Goal: Task Accomplishment & Management: Manage account settings

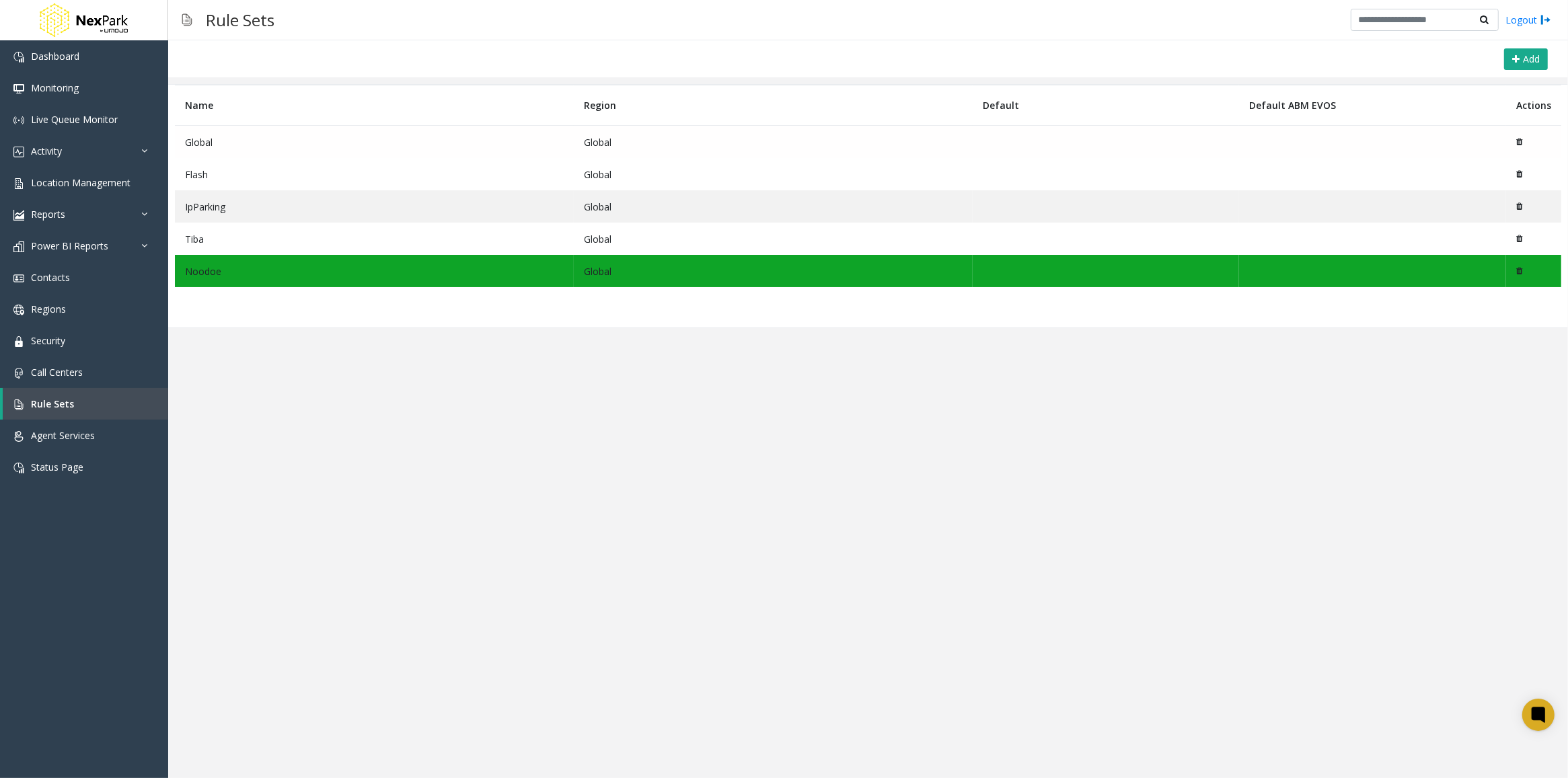
click at [205, 140] on td "Global" at bounding box center [374, 142] width 399 height 33
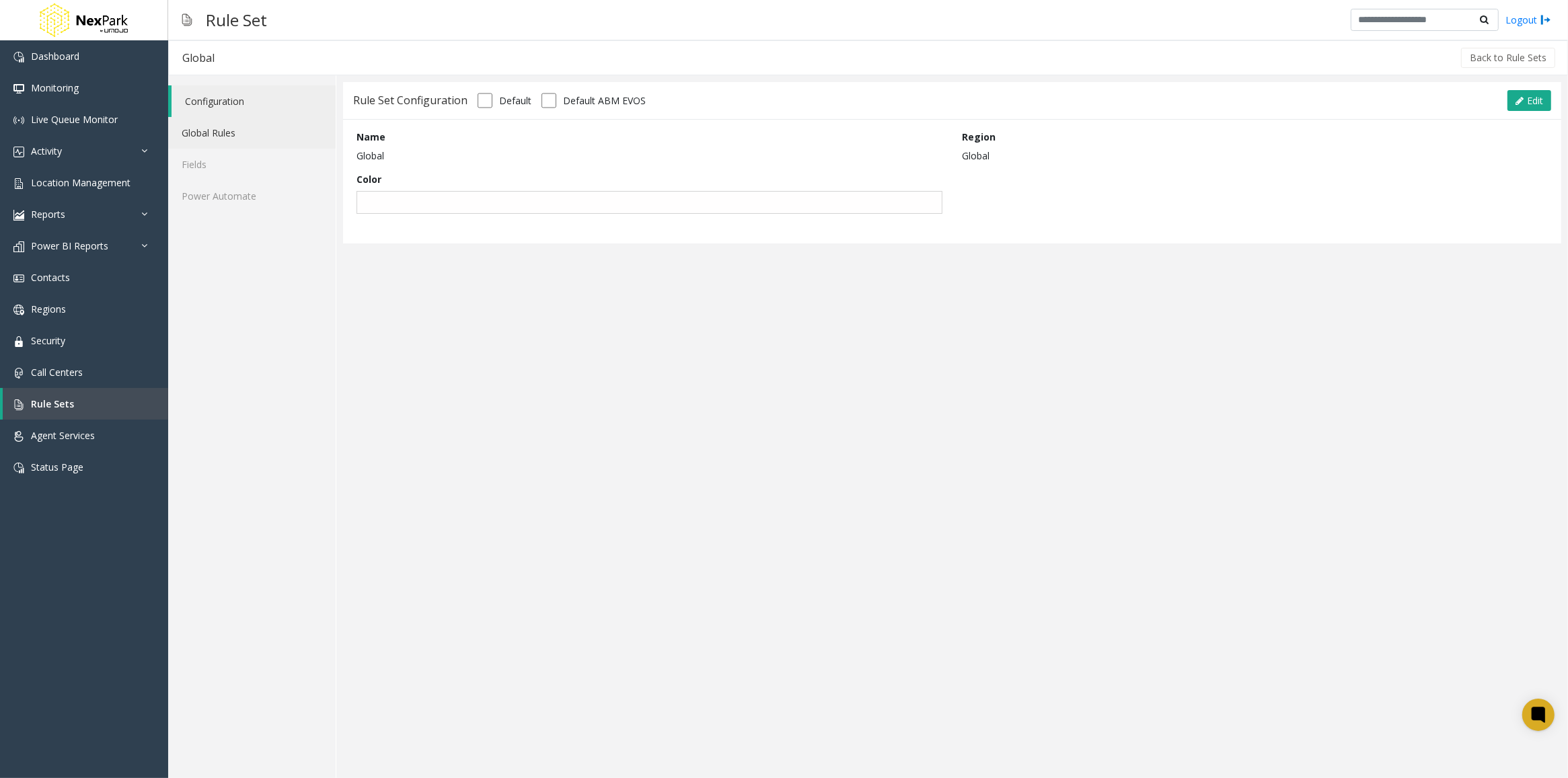
click at [207, 133] on link "Global Rules" at bounding box center [252, 133] width 168 height 32
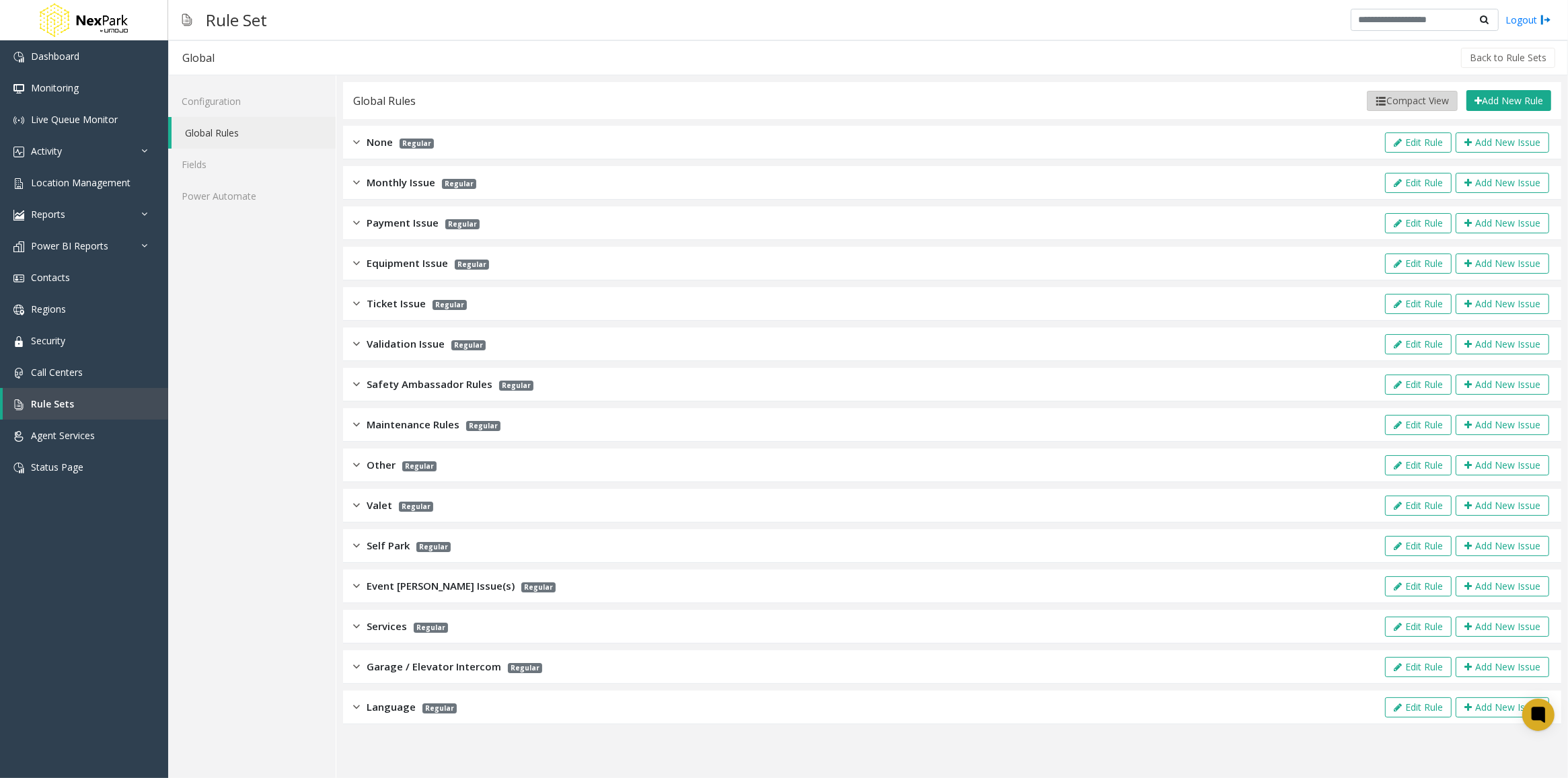
click at [1414, 102] on button "Compact View" at bounding box center [1413, 101] width 91 height 20
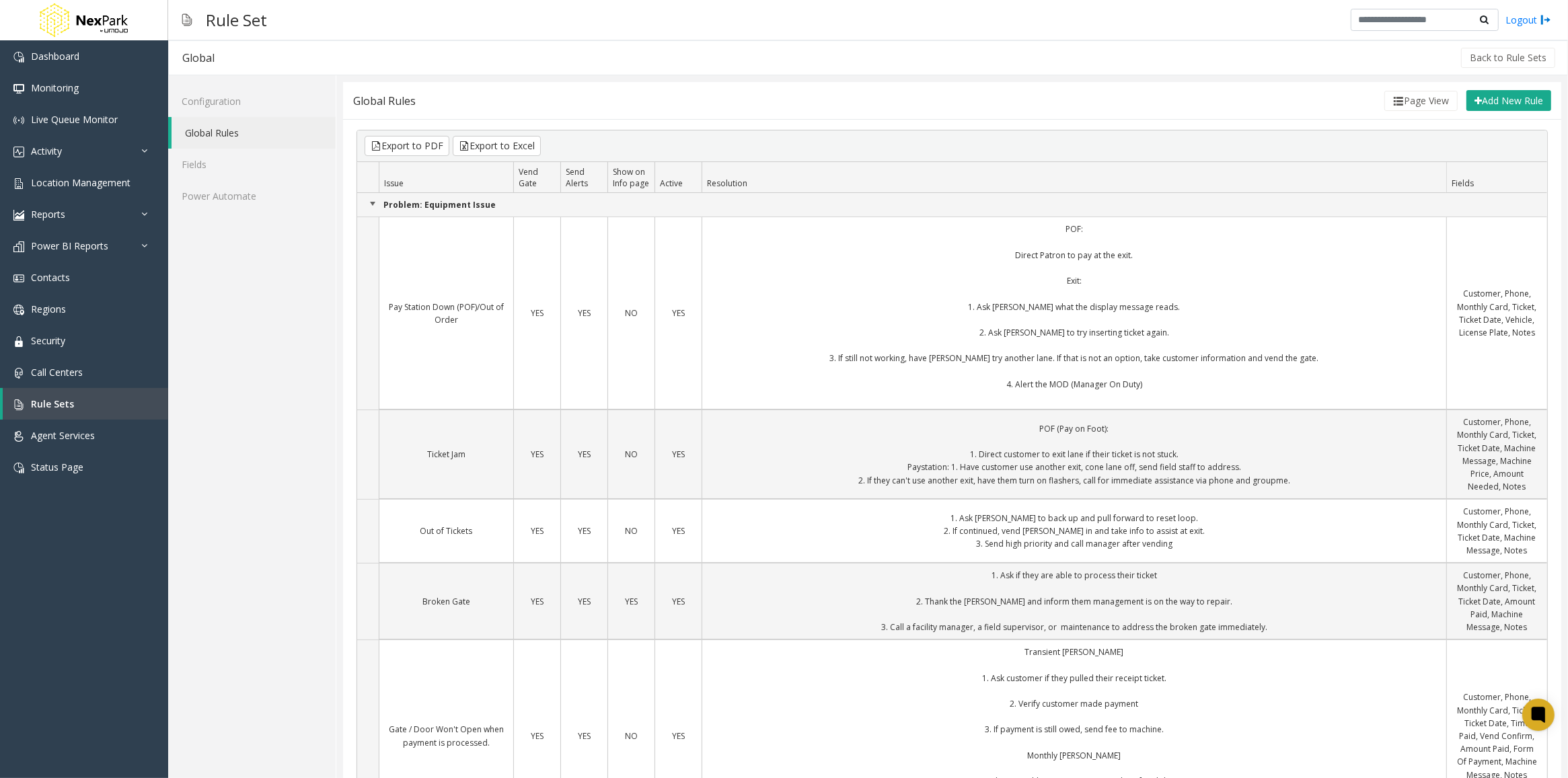
click at [373, 203] on link "Collapse Group" at bounding box center [372, 203] width 11 height 11
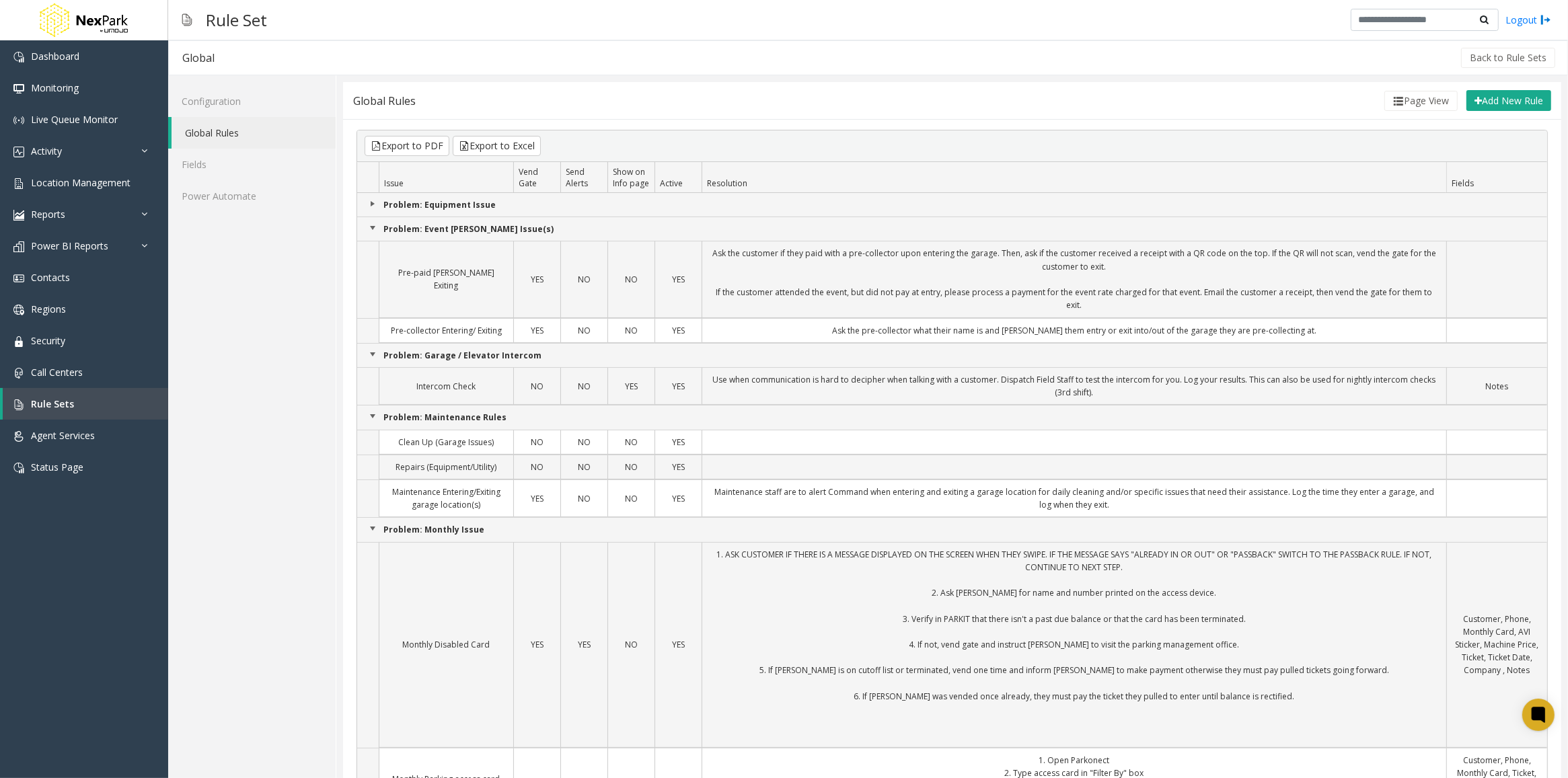
click at [367, 226] on link "Collapse Group" at bounding box center [372, 228] width 11 height 11
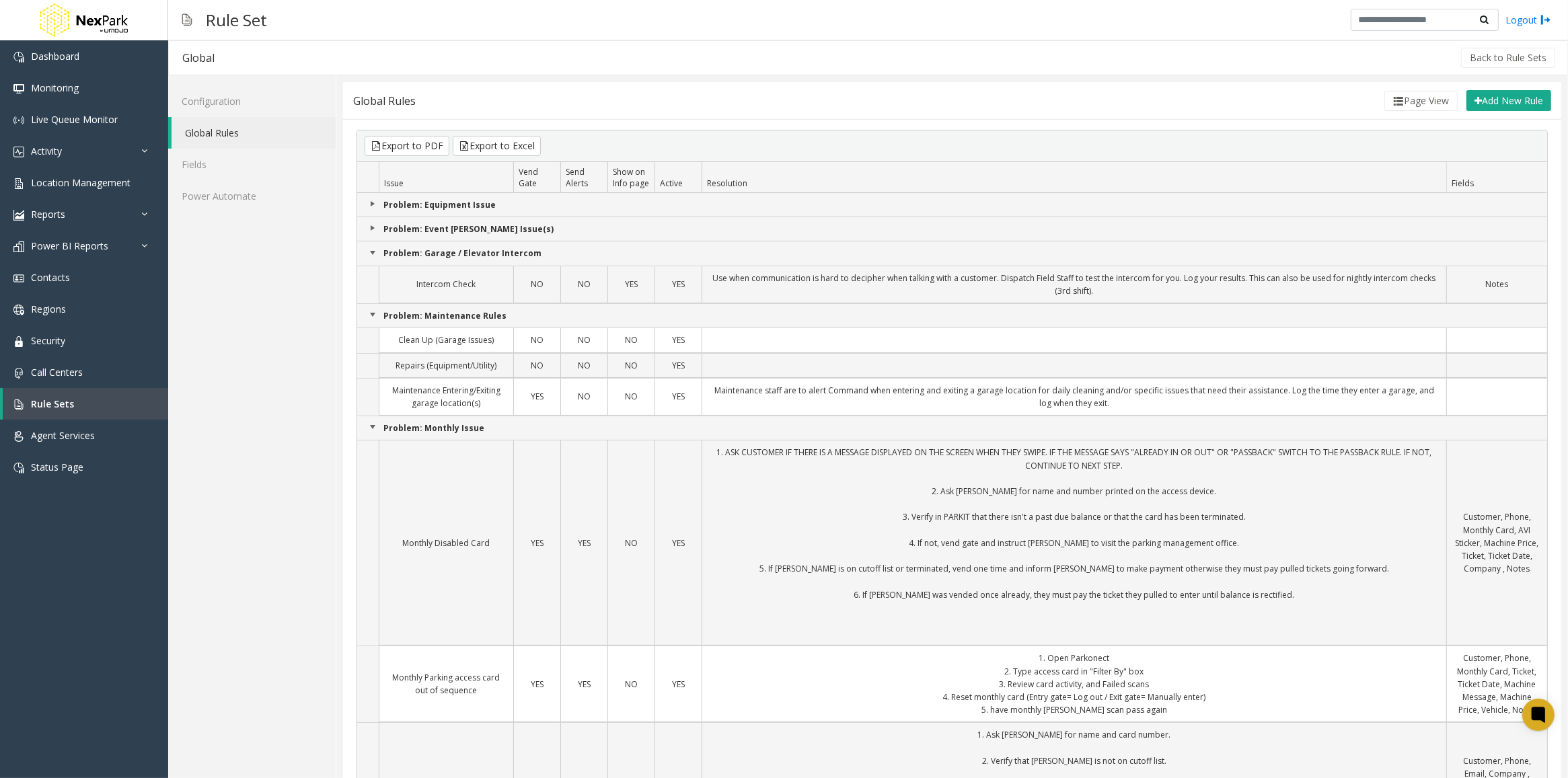
click at [374, 250] on link "Collapse Group" at bounding box center [372, 252] width 11 height 11
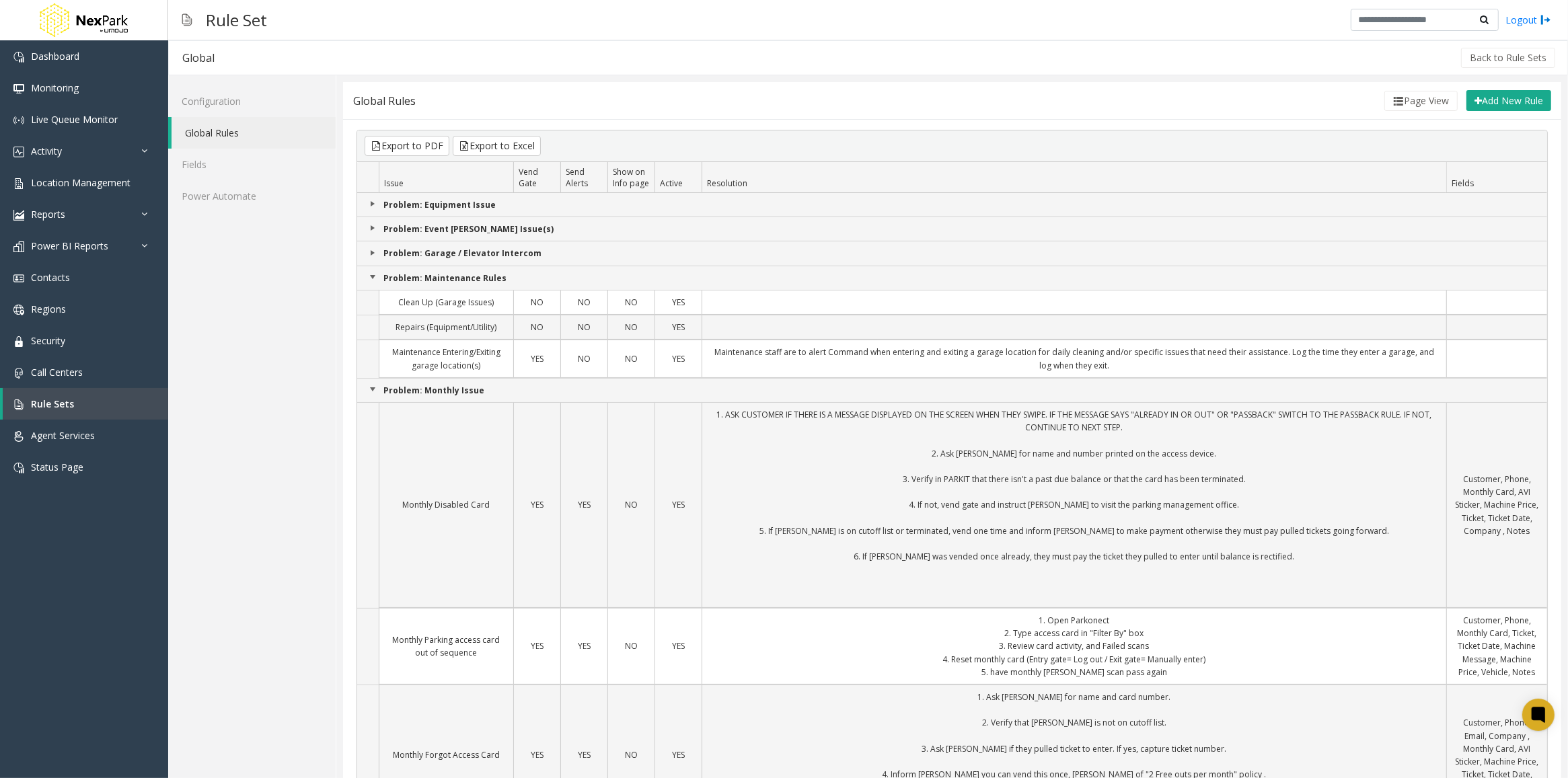
click at [371, 274] on link "Collapse Group" at bounding box center [372, 276] width 11 height 11
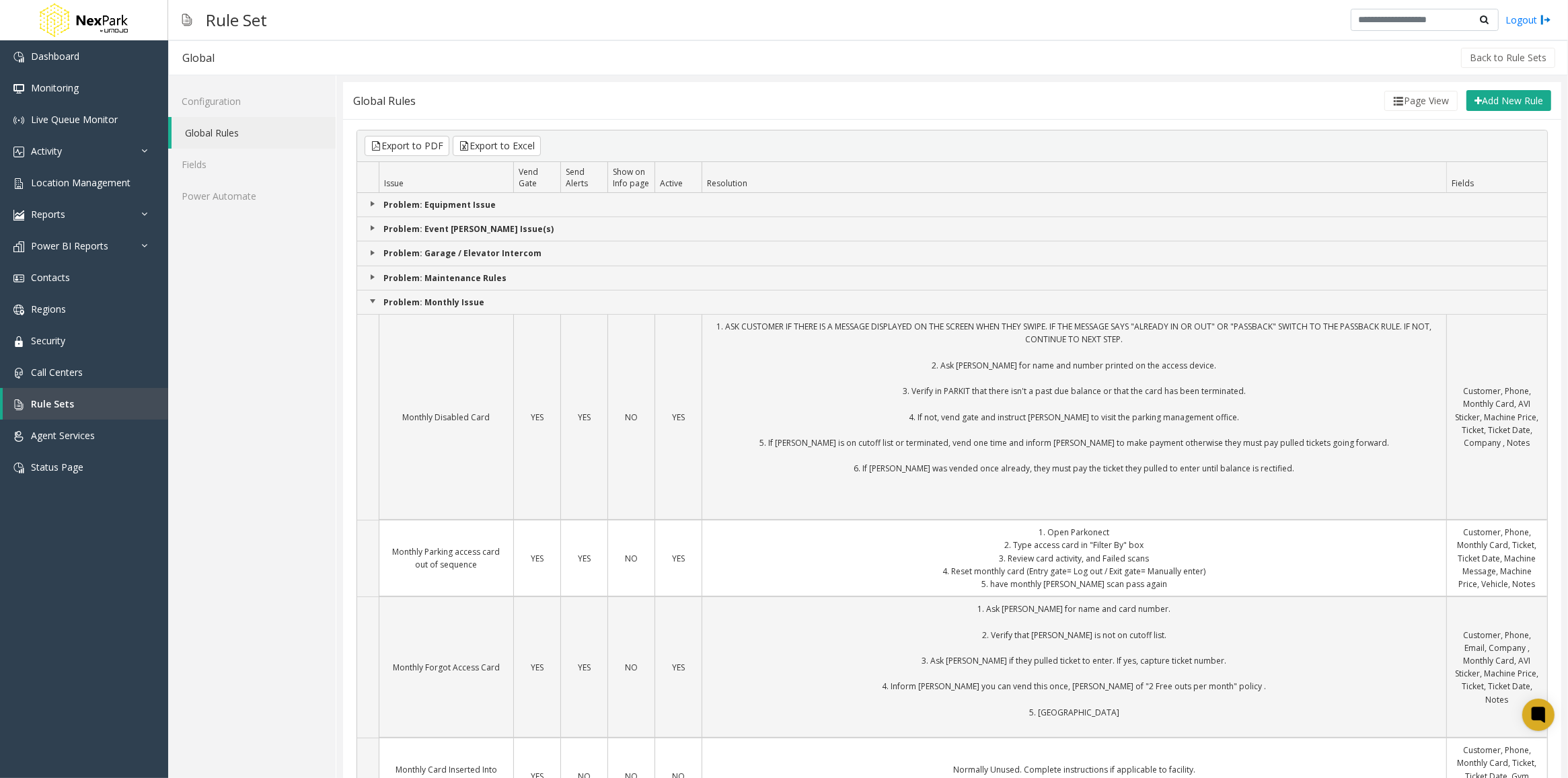
drag, startPoint x: 1501, startPoint y: 96, endPoint x: 439, endPoint y: 126, distance: 1062.4
click at [372, 302] on link "Collapse Group" at bounding box center [372, 300] width 11 height 11
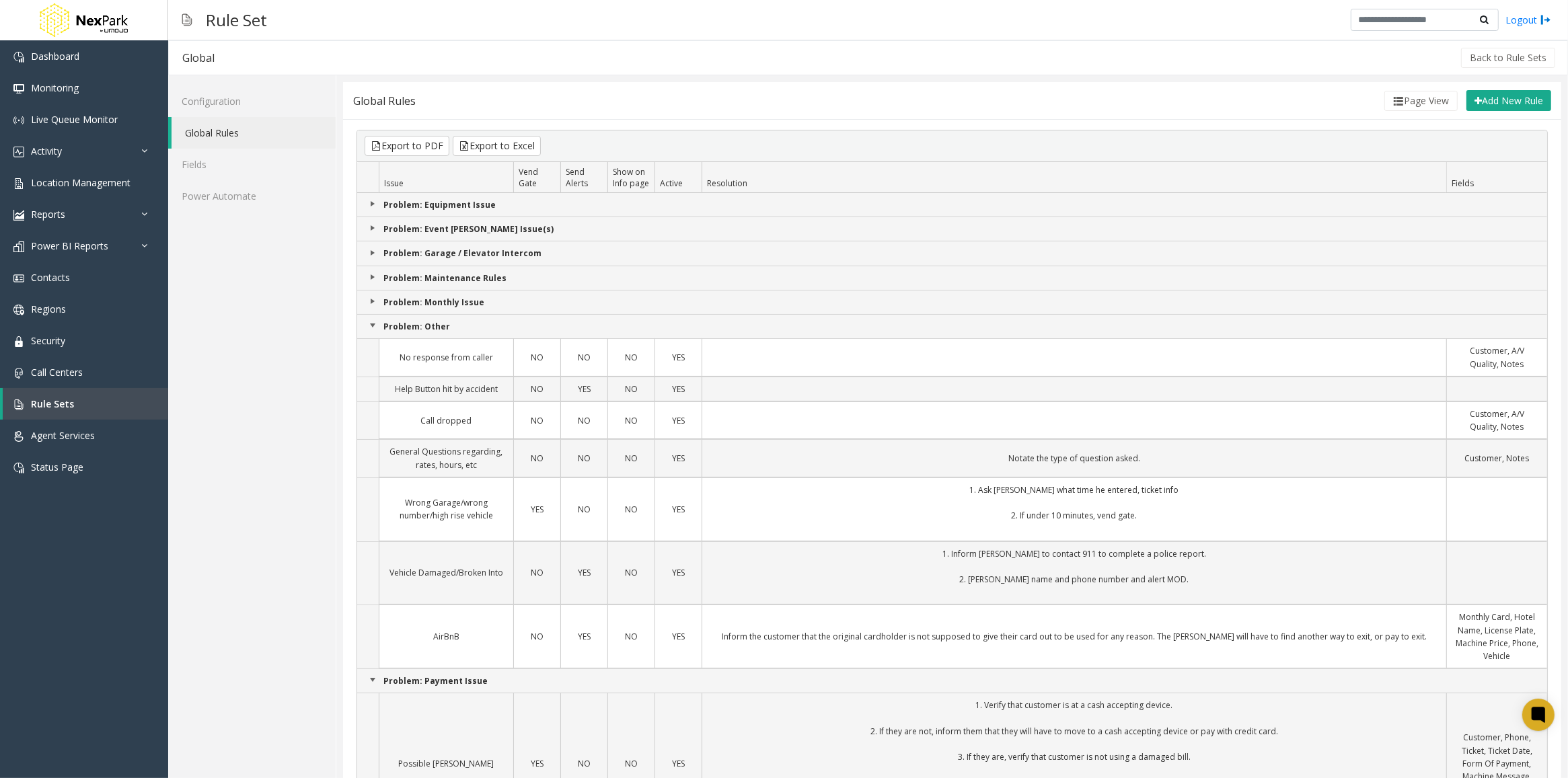
click at [372, 327] on link "Collapse Group" at bounding box center [372, 325] width 11 height 11
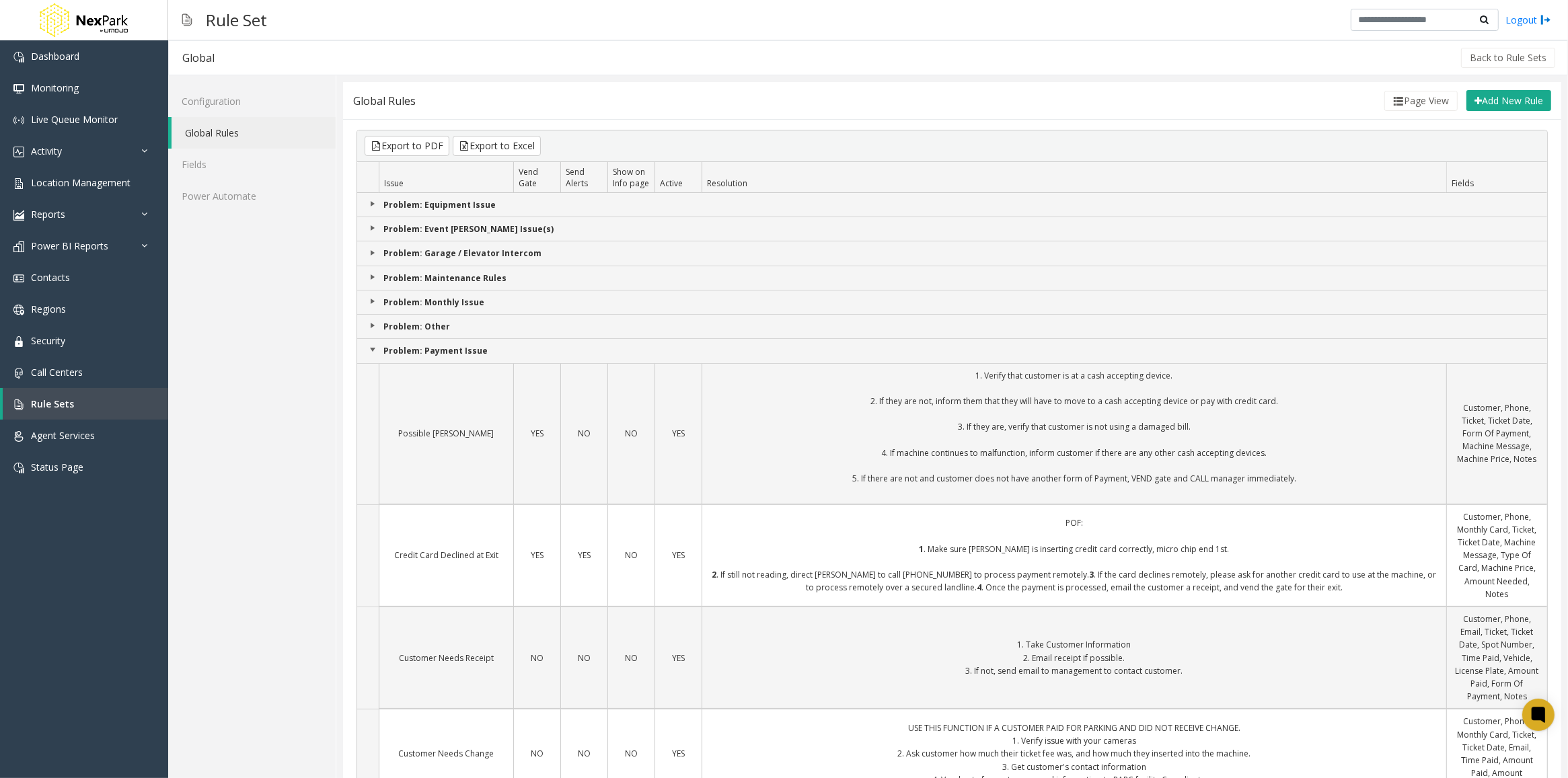
click at [372, 351] on link "Collapse Group" at bounding box center [372, 349] width 11 height 11
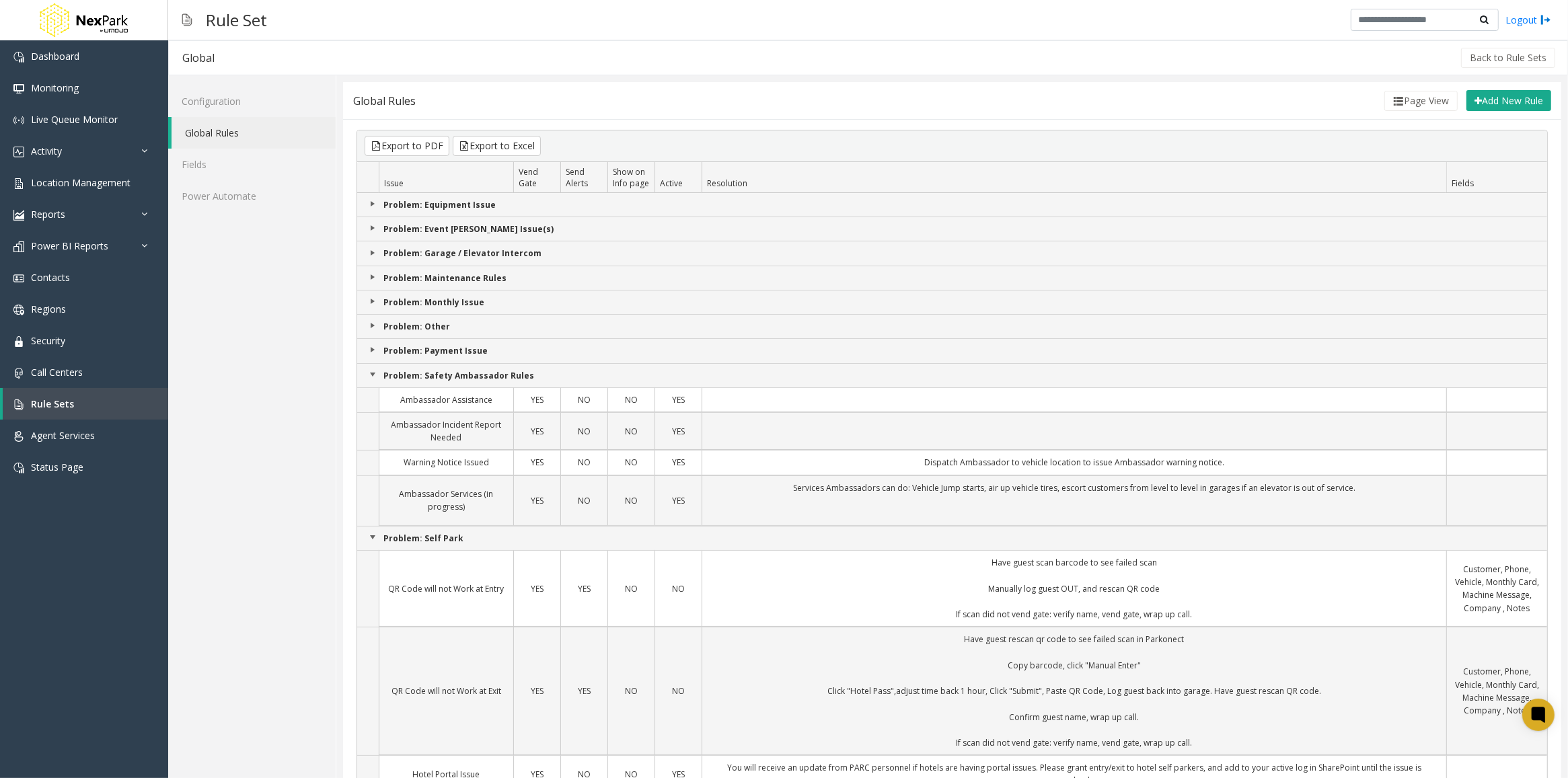
click at [371, 367] on td "Problem: Safety Ambassador Rules" at bounding box center [953, 375] width 1190 height 24
click at [366, 377] on p "Problem: Safety Ambassador Rules" at bounding box center [952, 375] width 1174 height 13
click at [370, 380] on link "Collapse Group" at bounding box center [372, 374] width 11 height 11
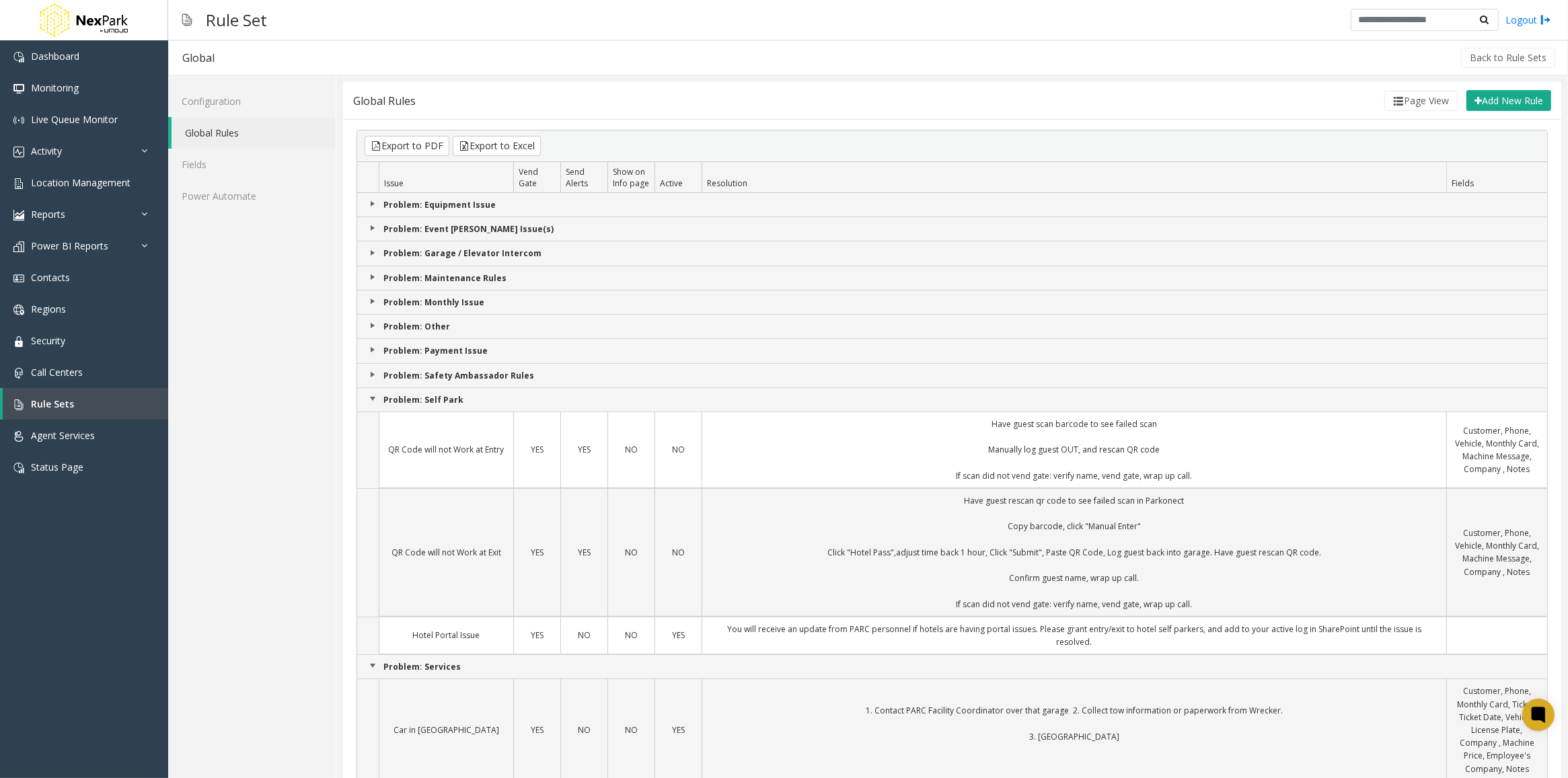
click at [367, 406] on p "Problem: Self Park" at bounding box center [952, 399] width 1174 height 13
click at [373, 404] on link "Collapse Group" at bounding box center [372, 398] width 11 height 11
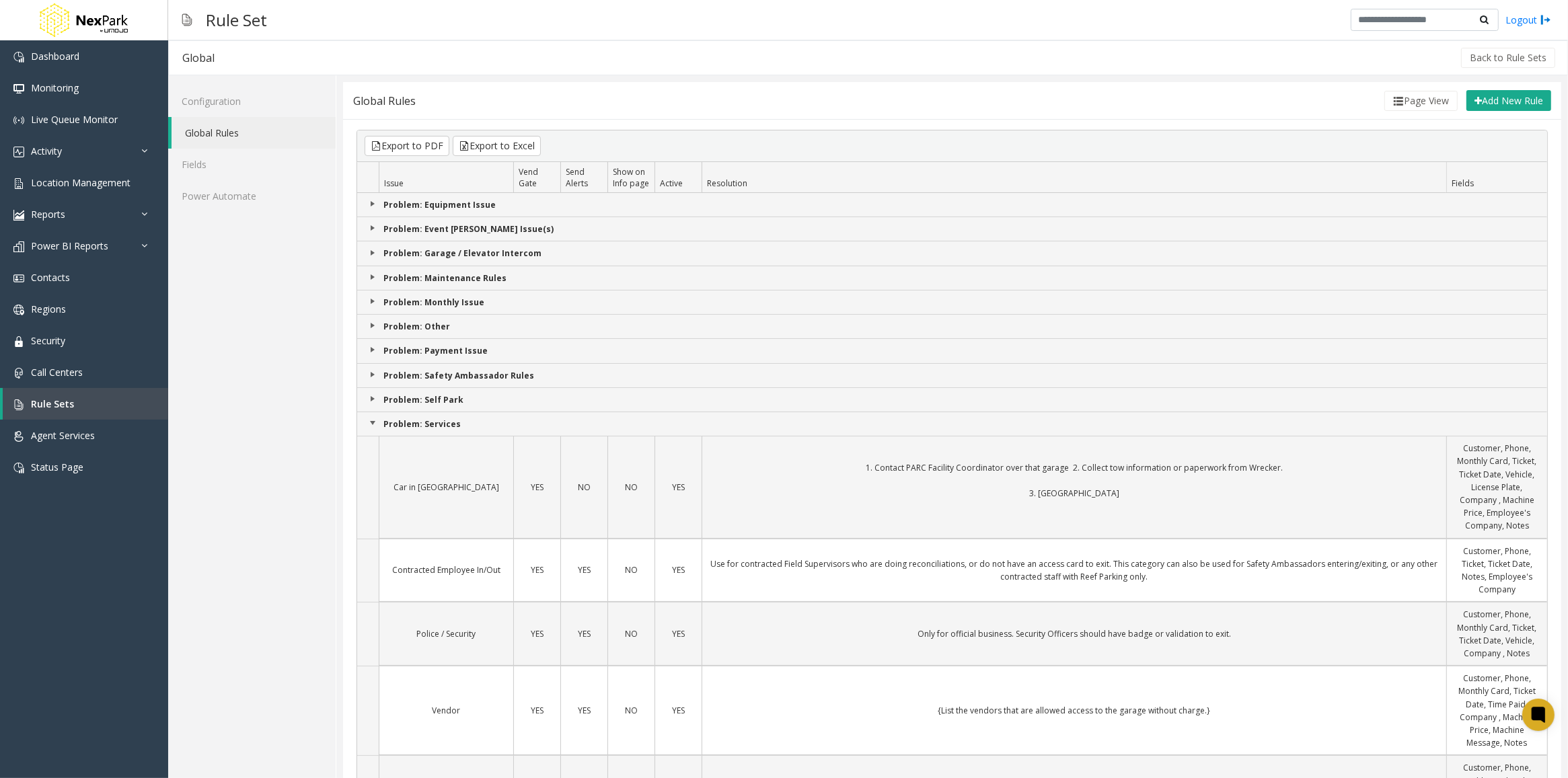
click at [405, 425] on p "Problem: Services" at bounding box center [952, 423] width 1174 height 13
click at [372, 424] on link "Collapse Group" at bounding box center [372, 422] width 11 height 11
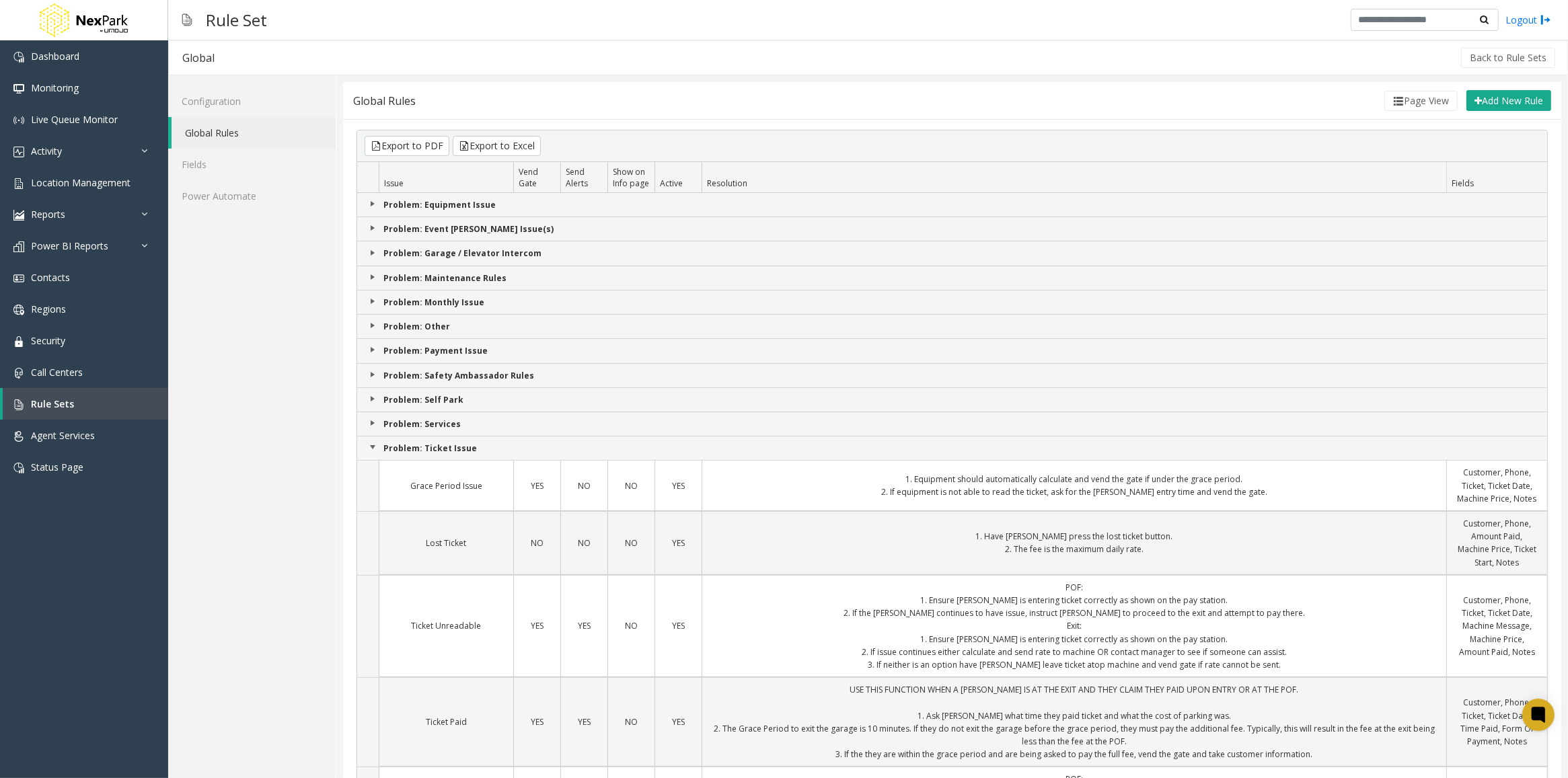
click at [372, 450] on link "Collapse Group" at bounding box center [372, 447] width 11 height 11
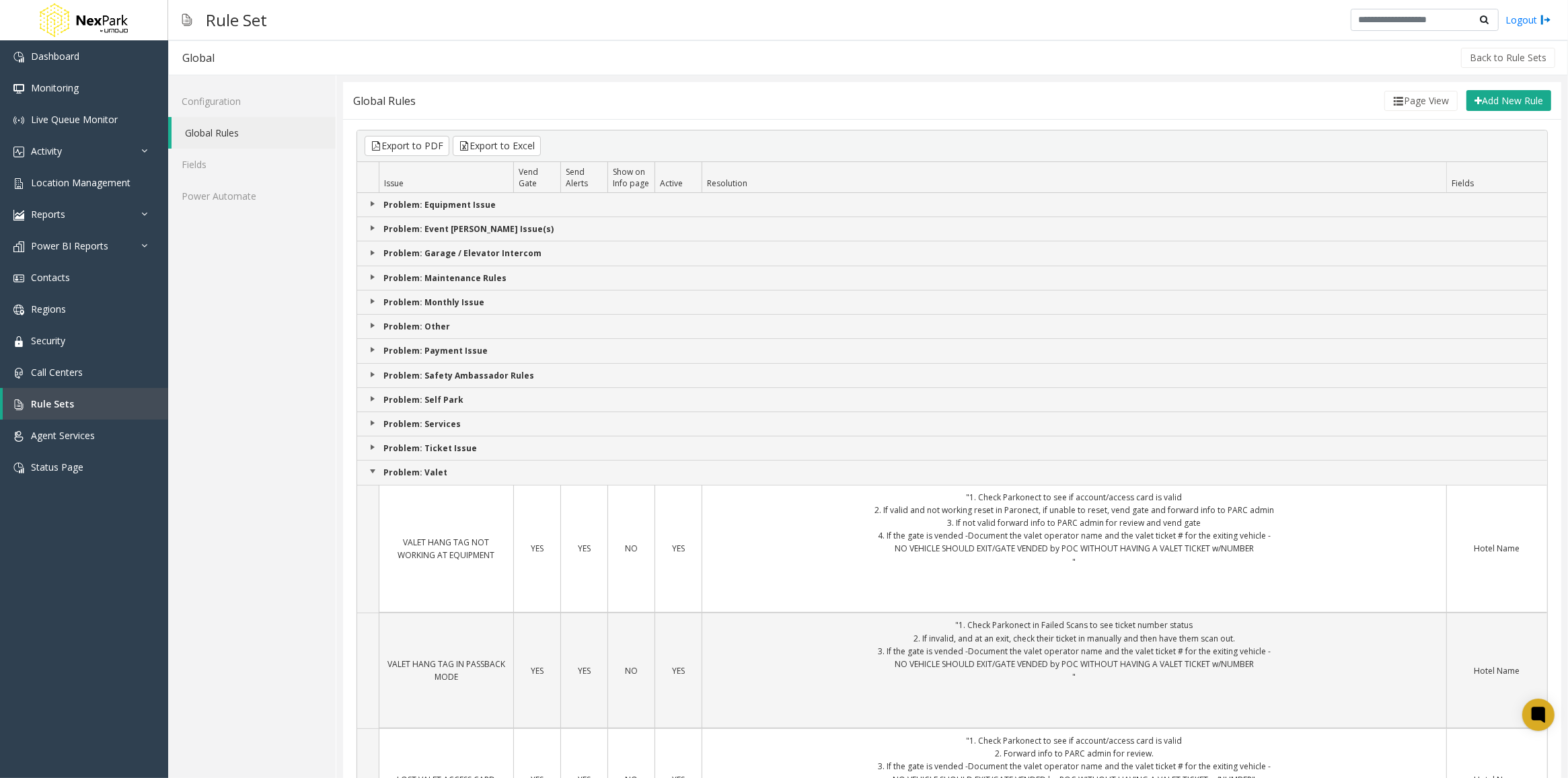
click at [373, 472] on link "Collapse Group" at bounding box center [372, 471] width 11 height 11
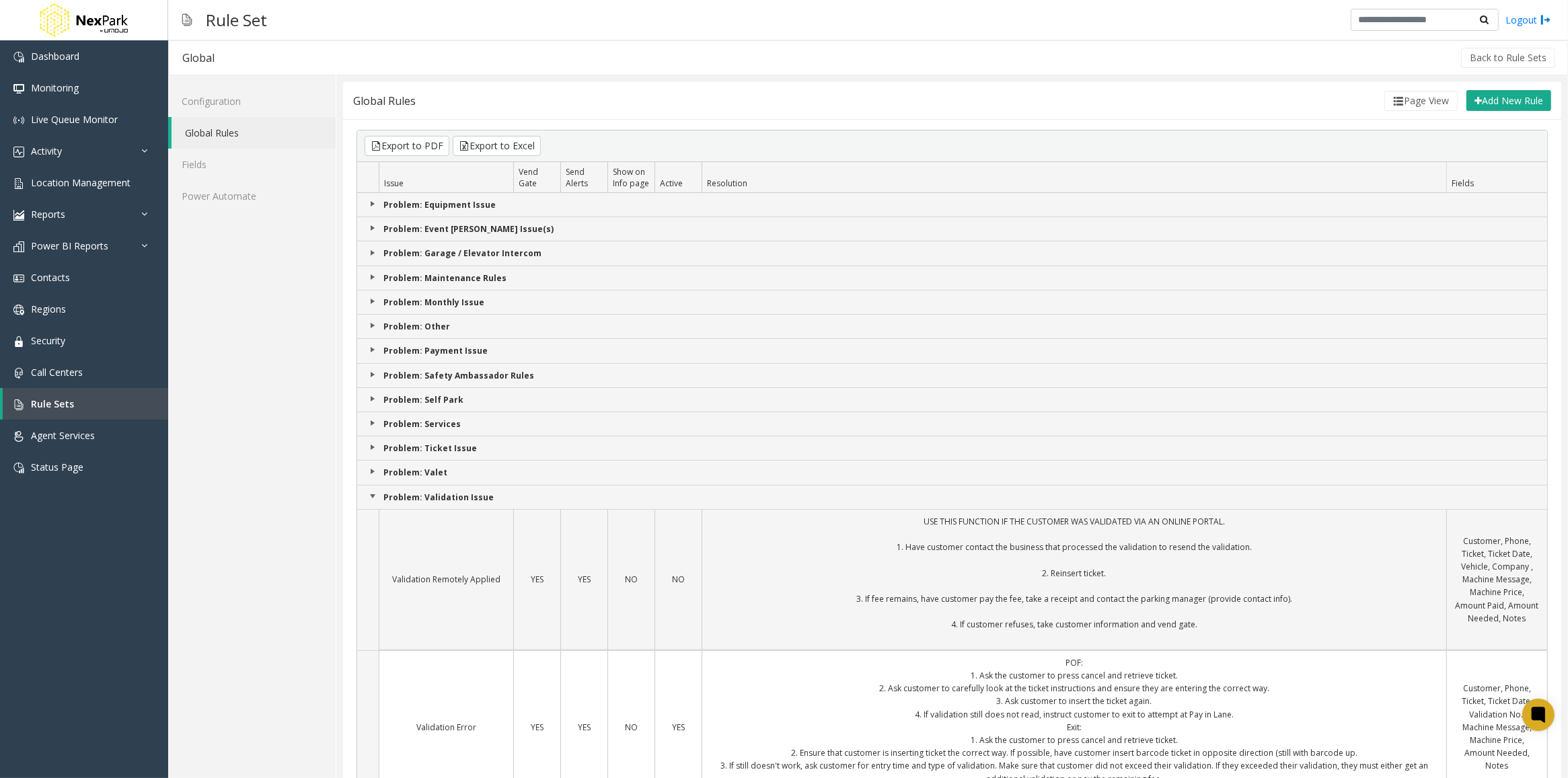
click at [371, 491] on td "Problem: Validation Issue" at bounding box center [953, 497] width 1190 height 24
click at [371, 499] on link "Collapse Group" at bounding box center [372, 496] width 11 height 11
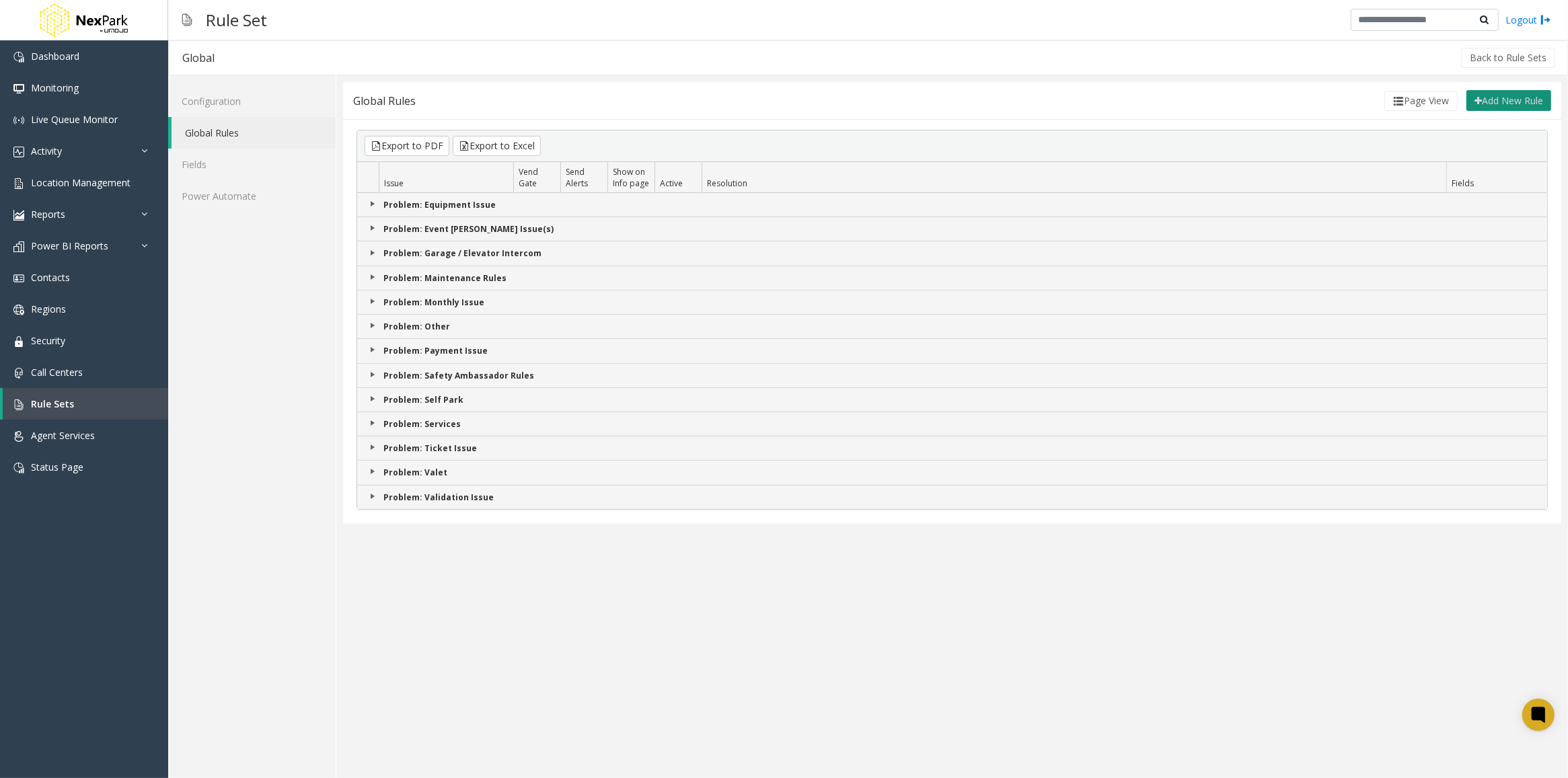
click at [1520, 96] on button "Add New Rule" at bounding box center [1508, 101] width 84 height 21
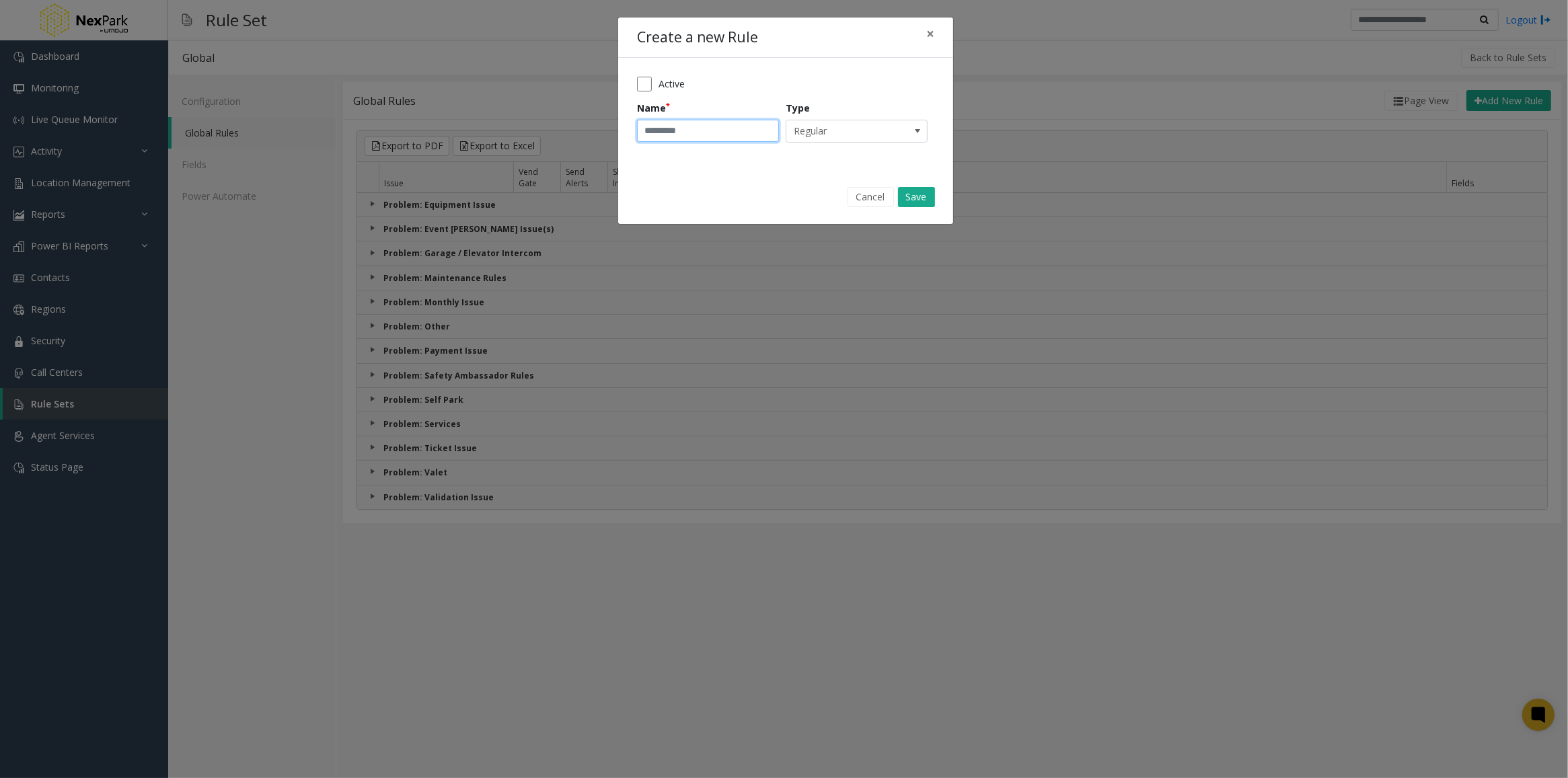
click at [715, 133] on input "Name" at bounding box center [707, 132] width 141 height 23
click at [685, 132] on input "Name" at bounding box center [707, 132] width 141 height 23
paste input "**********"
type input "**********"
click at [863, 133] on span "Regular" at bounding box center [843, 131] width 112 height 21
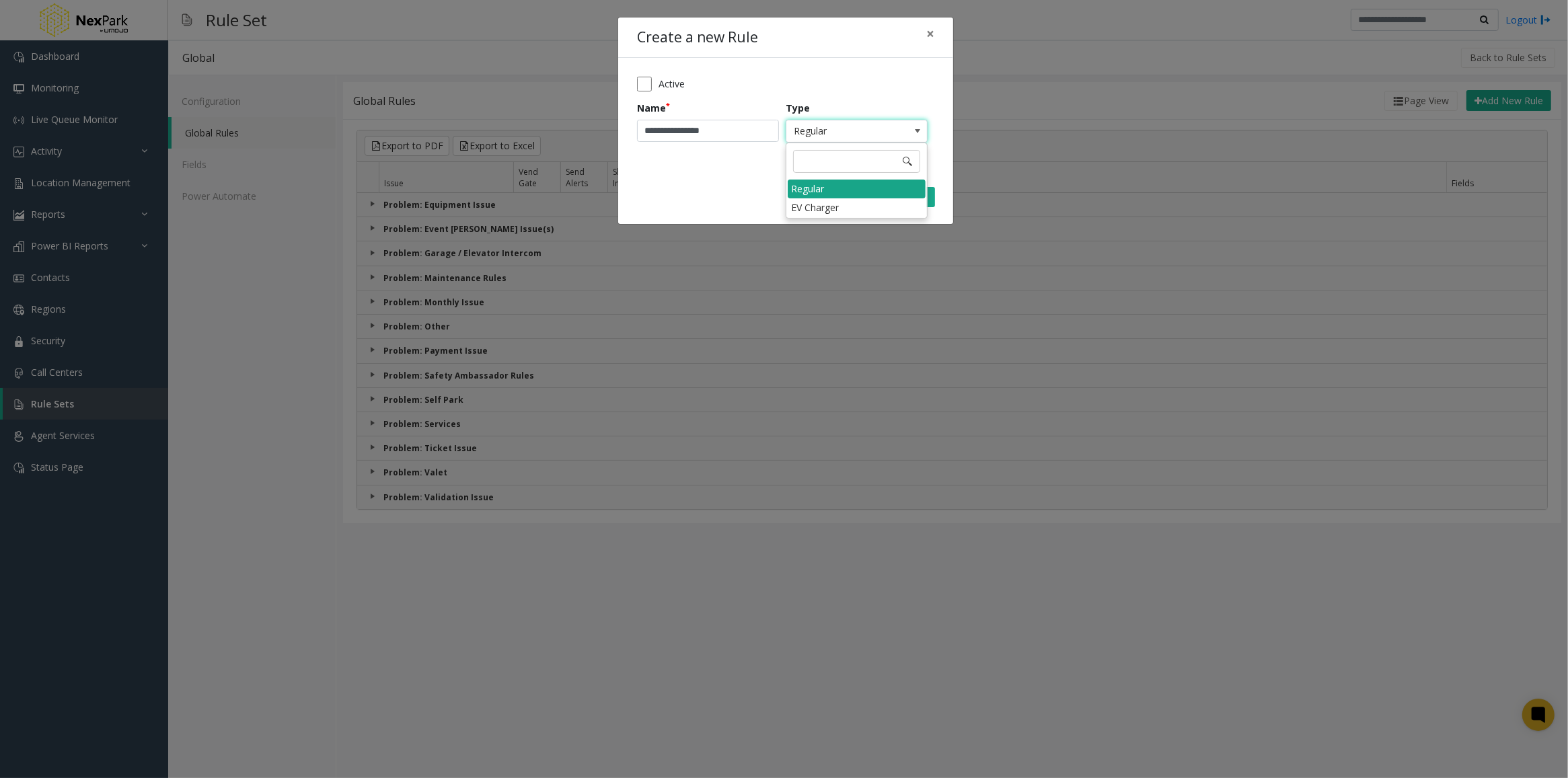
click at [826, 193] on li "Regular" at bounding box center [857, 188] width 138 height 18
click at [917, 199] on button "Save" at bounding box center [917, 197] width 37 height 20
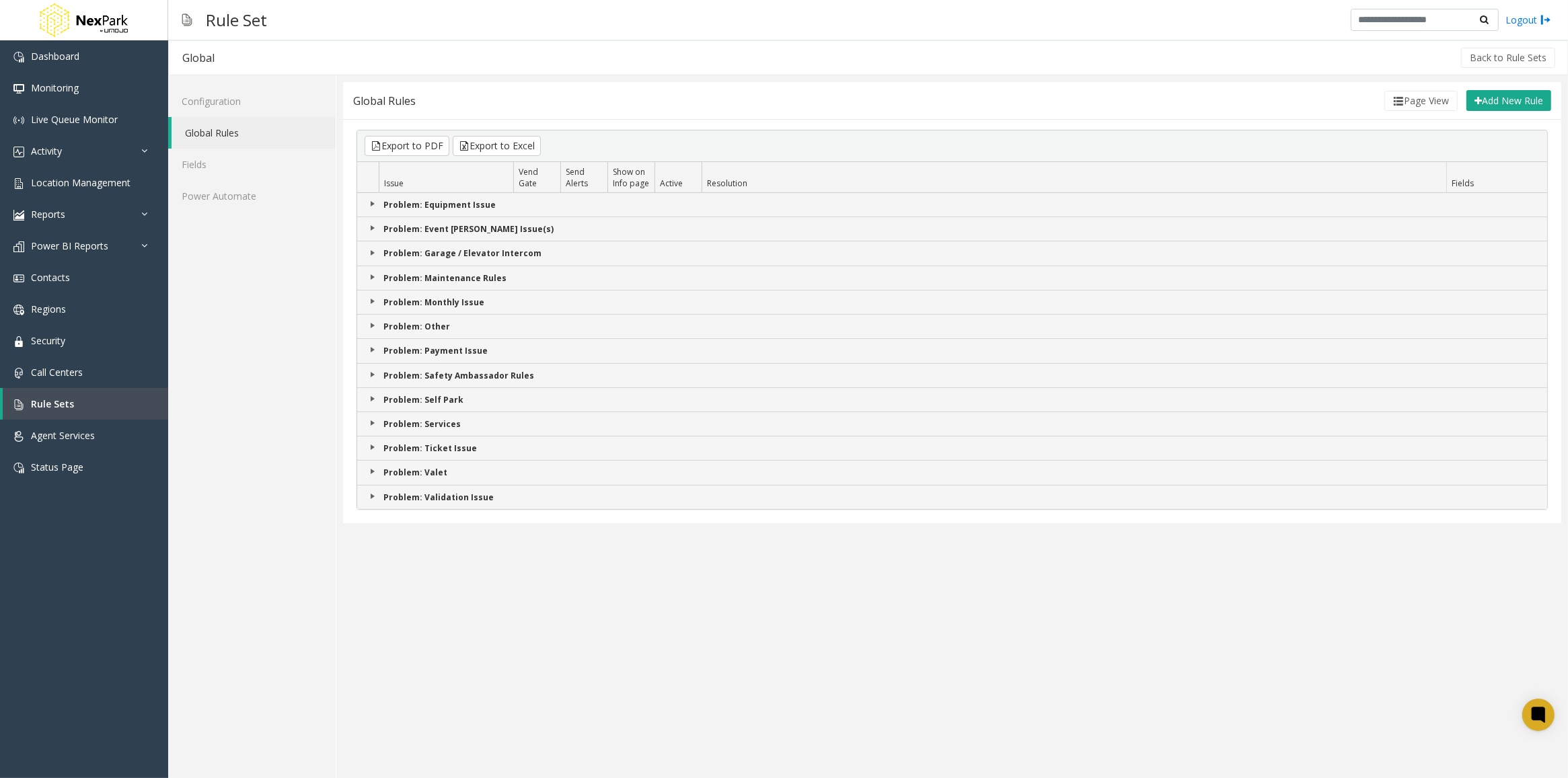
click at [372, 203] on link "Expand Group" at bounding box center [372, 203] width 11 height 11
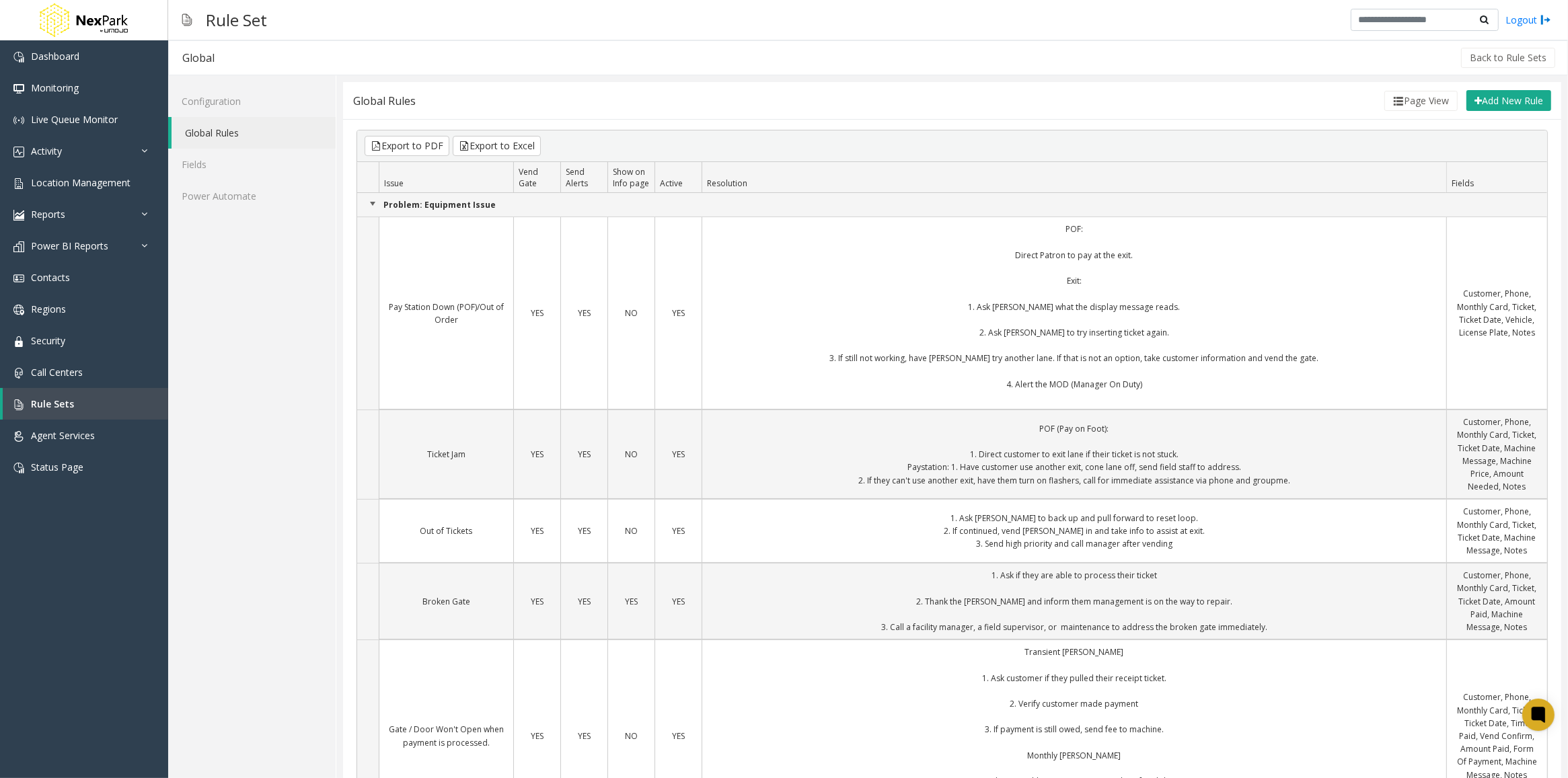
click at [371, 203] on link "Collapse Group" at bounding box center [372, 203] width 11 height 11
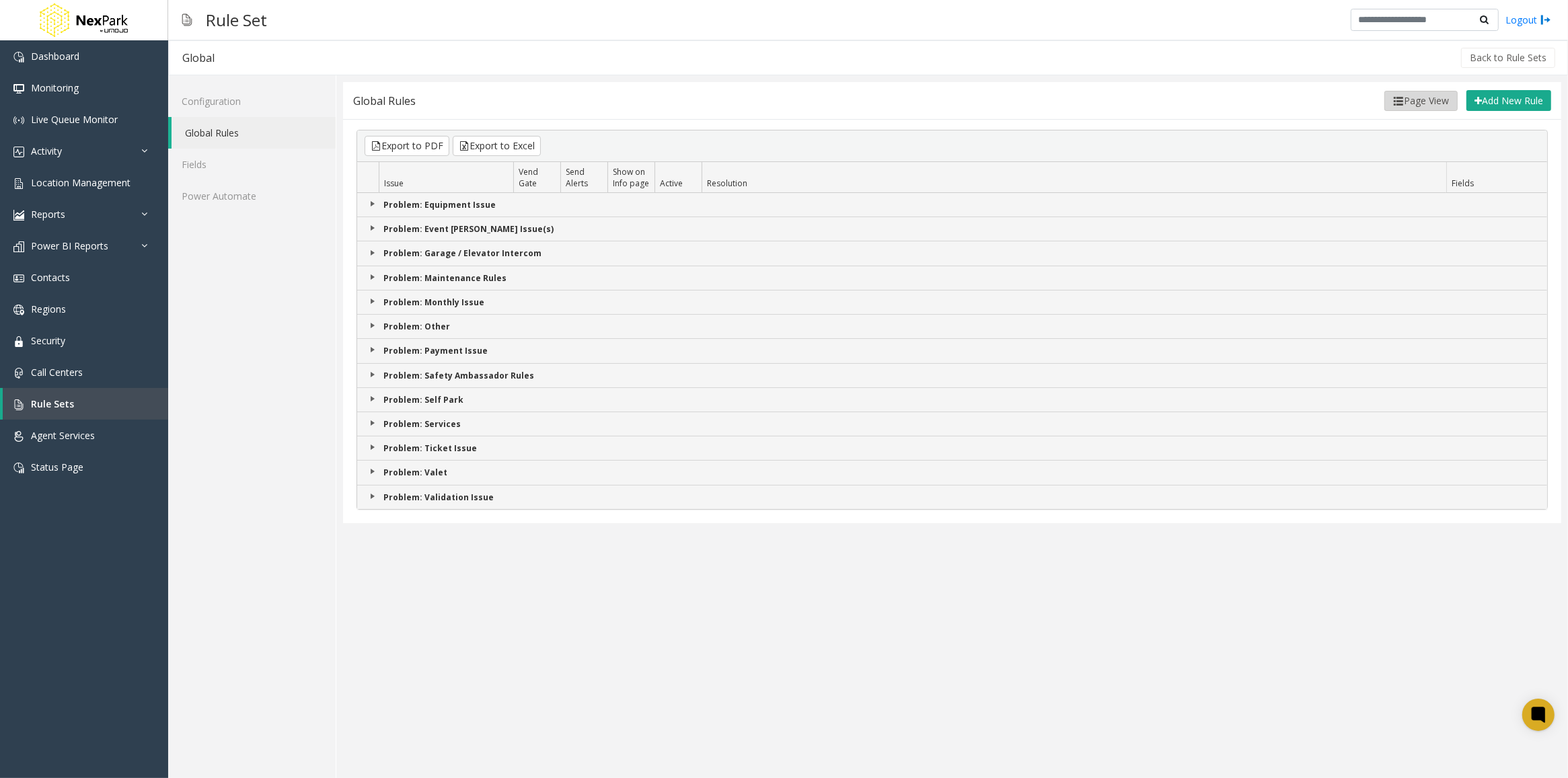
click at [1411, 100] on button "Page View" at bounding box center [1422, 101] width 74 height 20
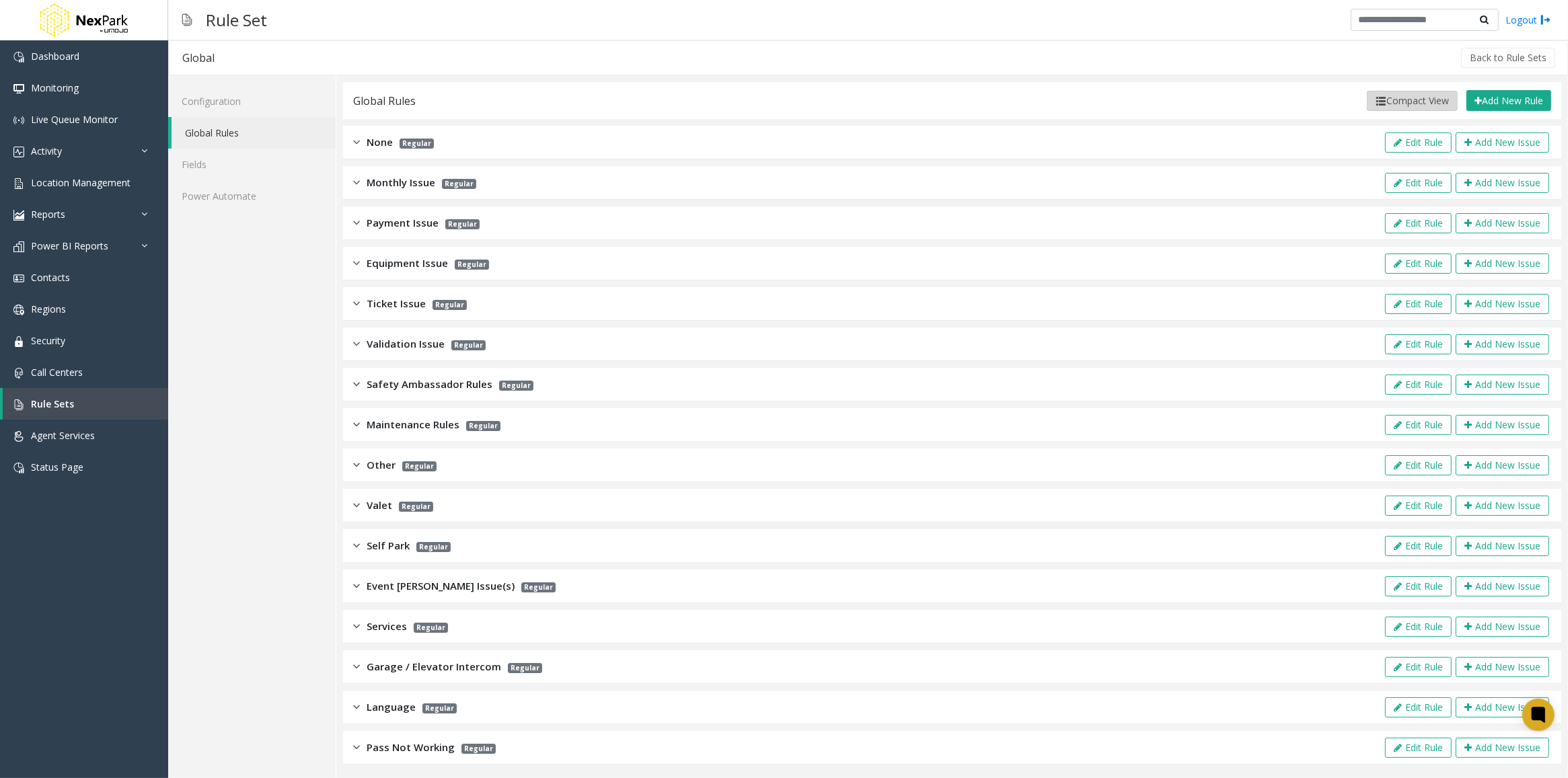
click at [1386, 100] on button "Compact View" at bounding box center [1413, 101] width 91 height 20
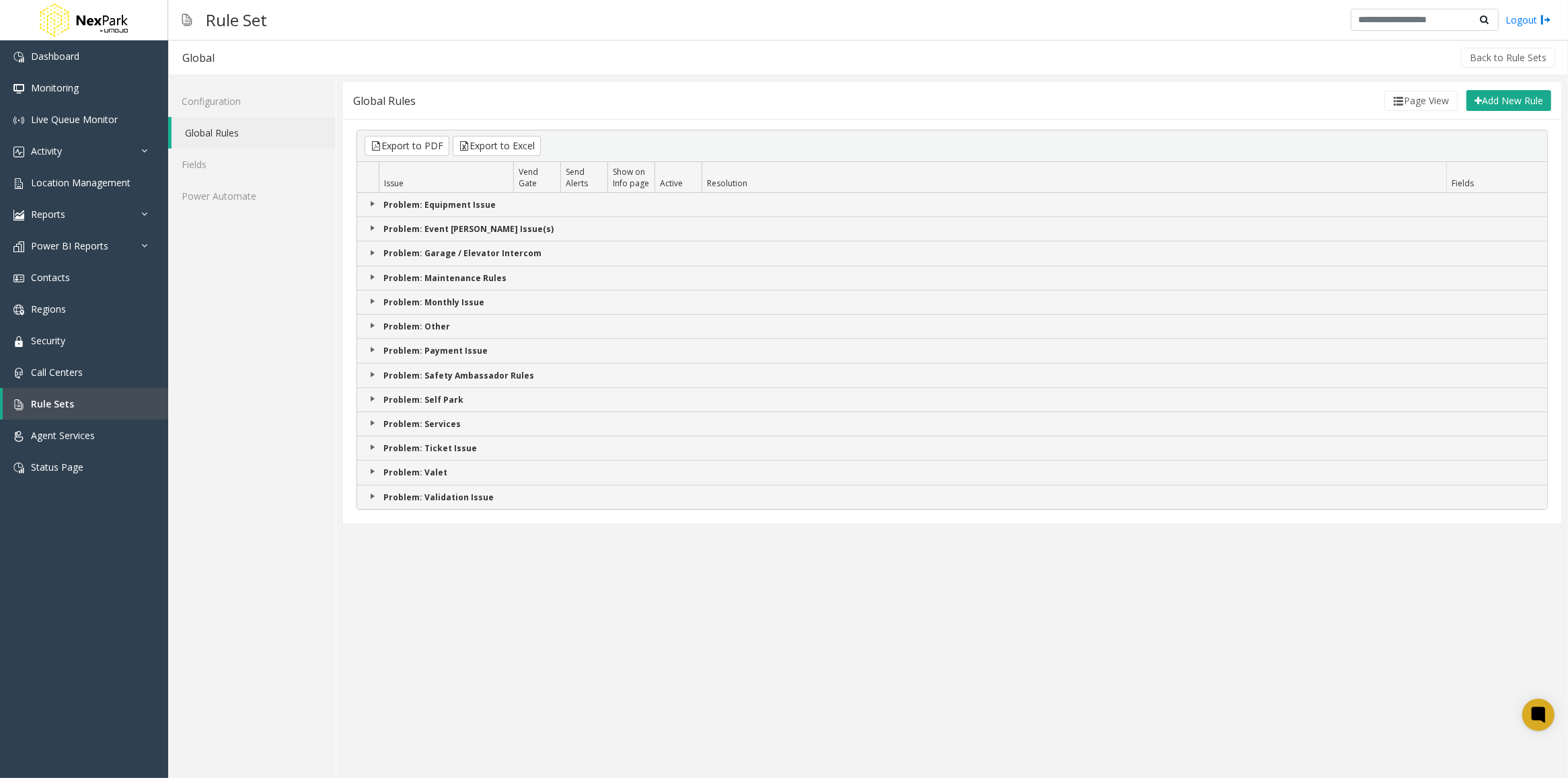
click at [370, 230] on link "Expand Group" at bounding box center [372, 228] width 11 height 11
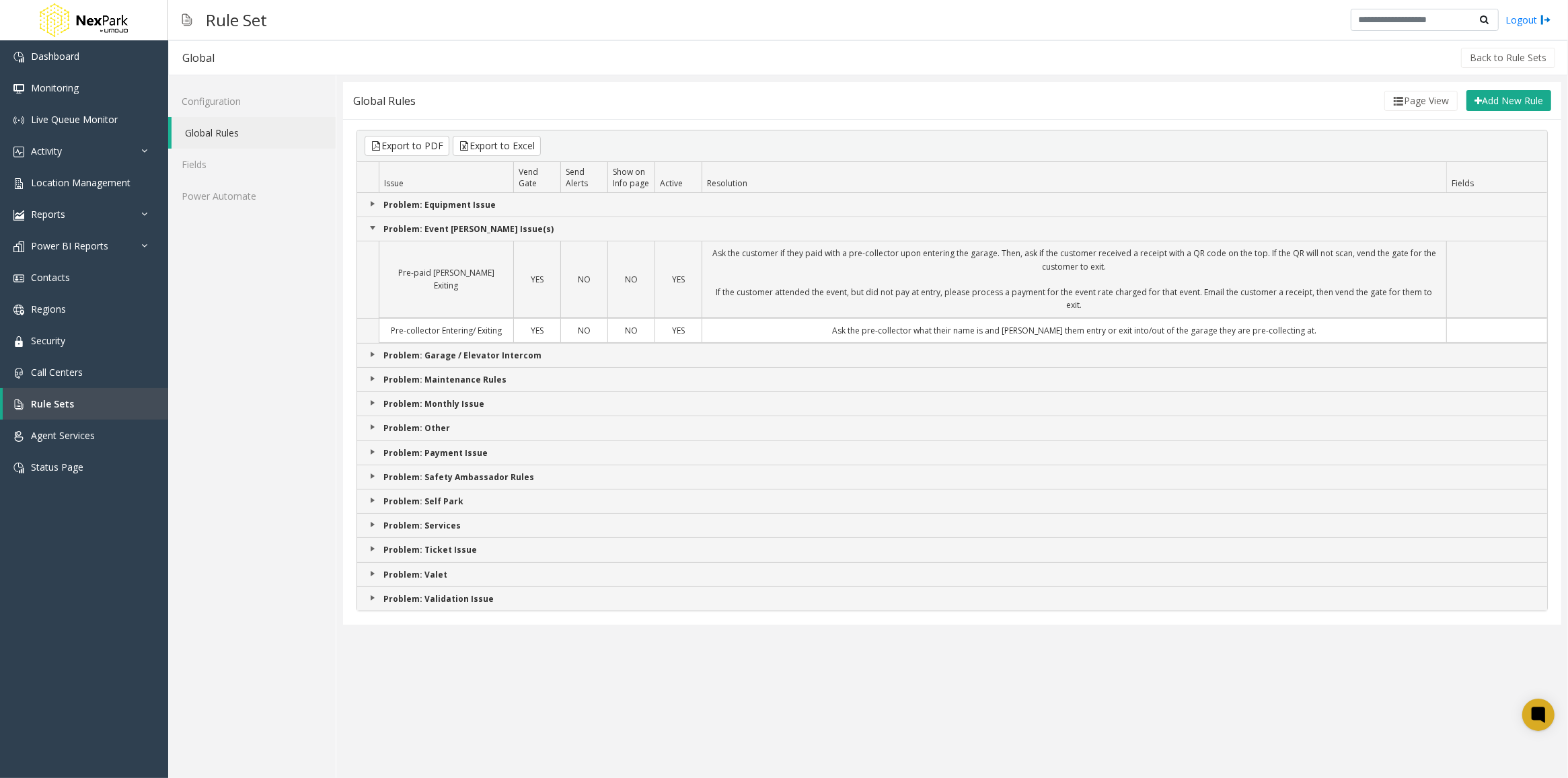
click at [374, 202] on link "Expand Group" at bounding box center [372, 203] width 11 height 11
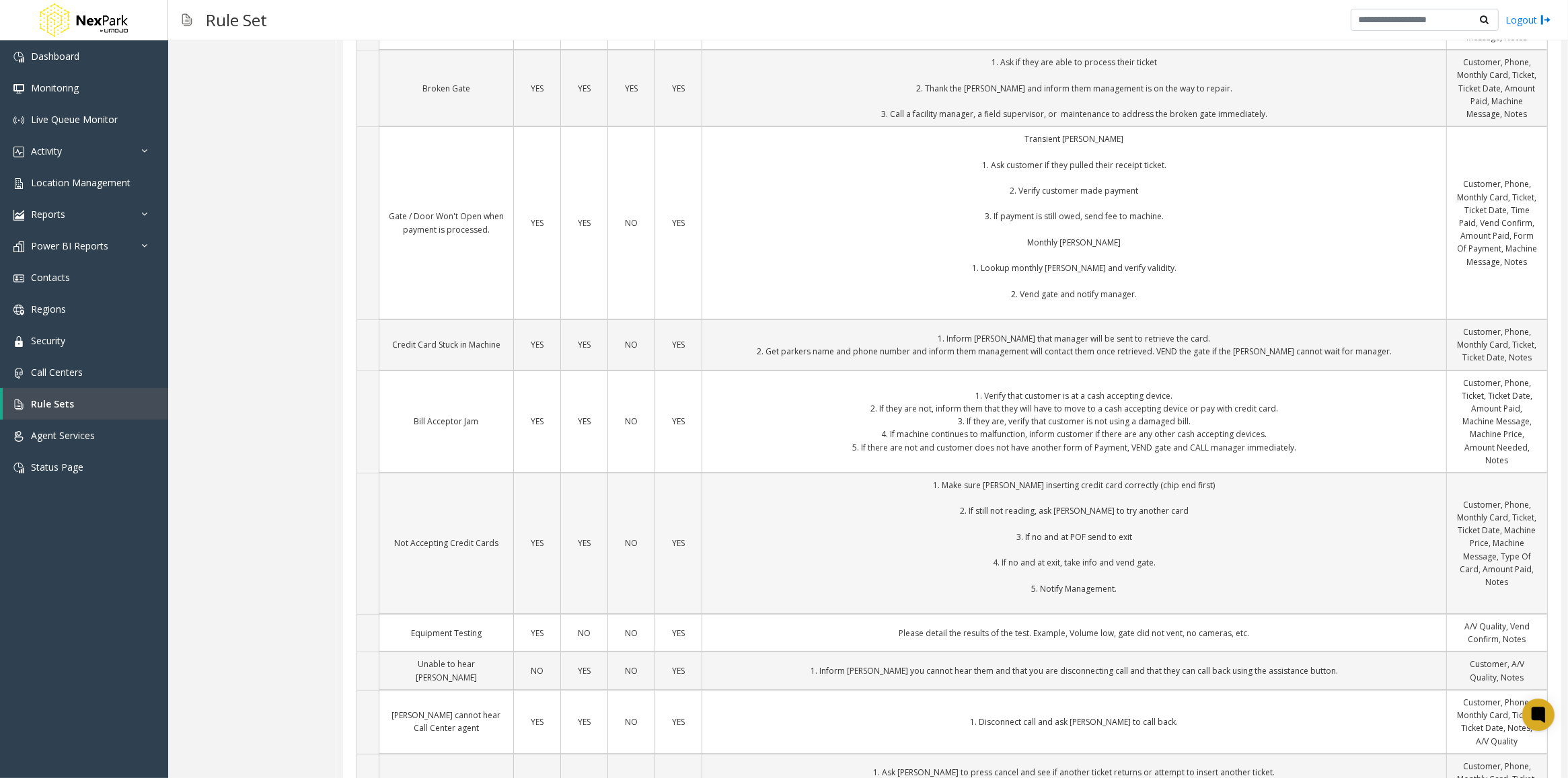
scroll to position [1094, 0]
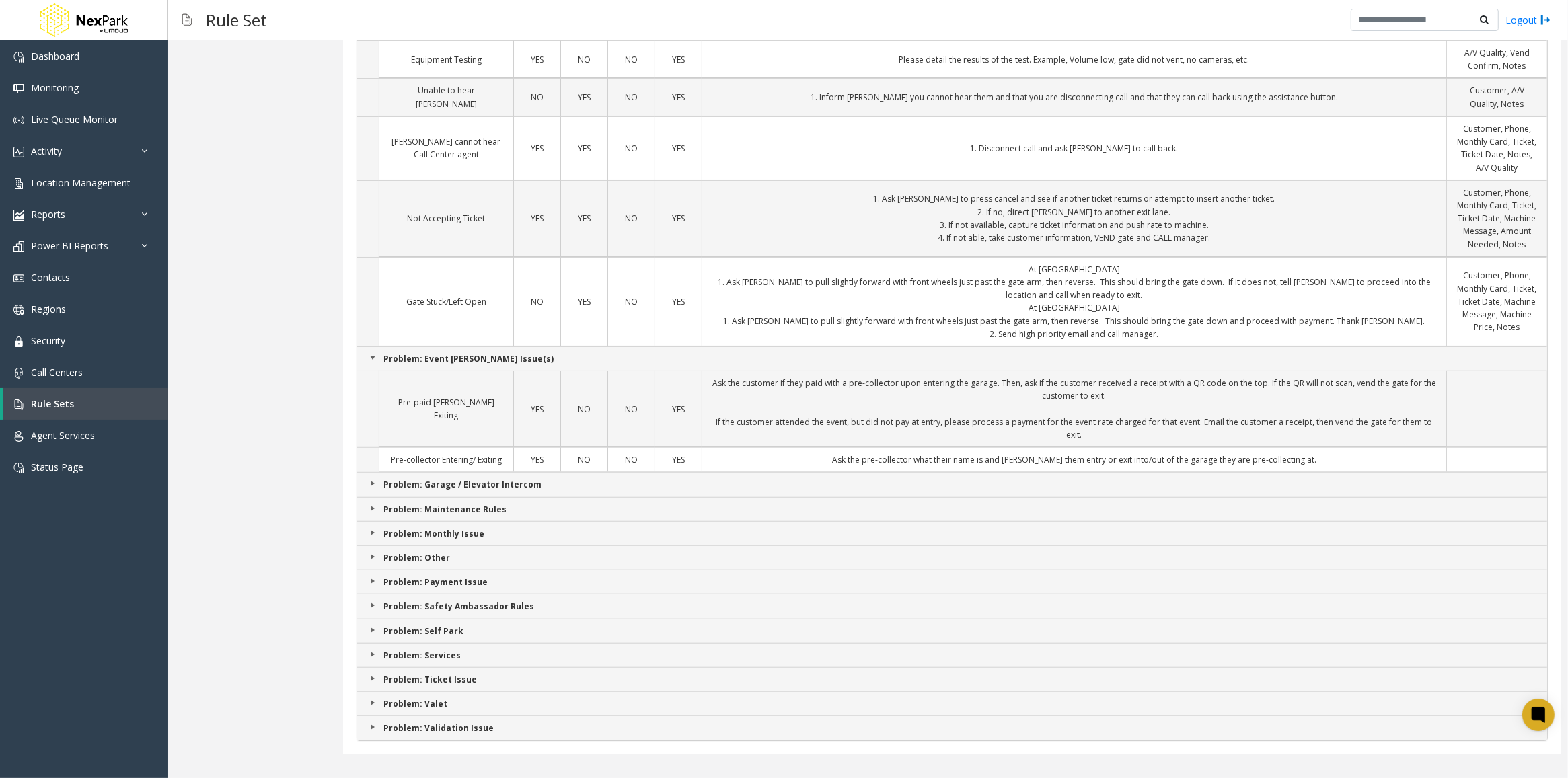
click at [373, 729] on link "Expand Group" at bounding box center [372, 727] width 11 height 11
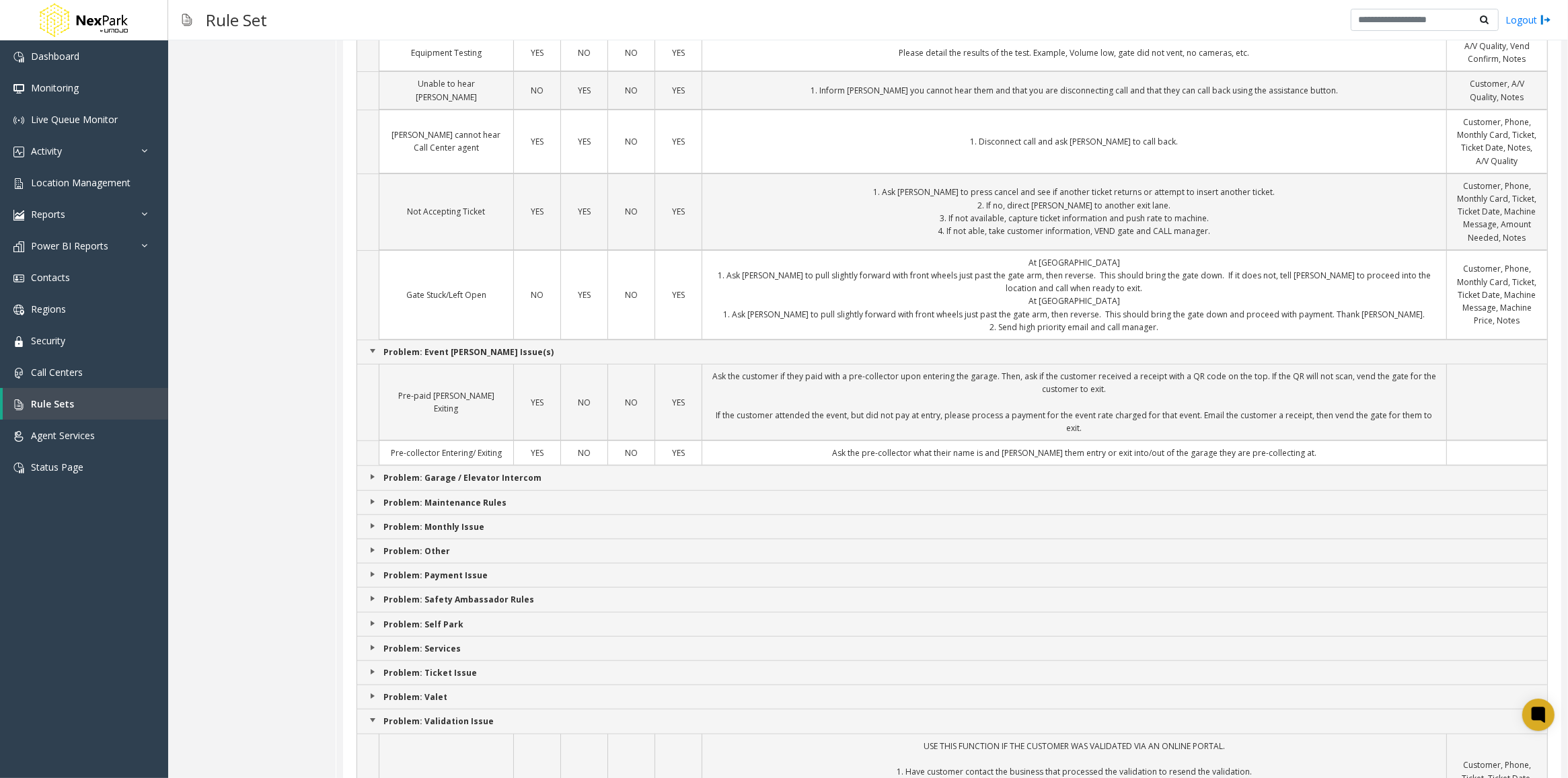
click at [375, 701] on link "Expand Group" at bounding box center [372, 696] width 11 height 11
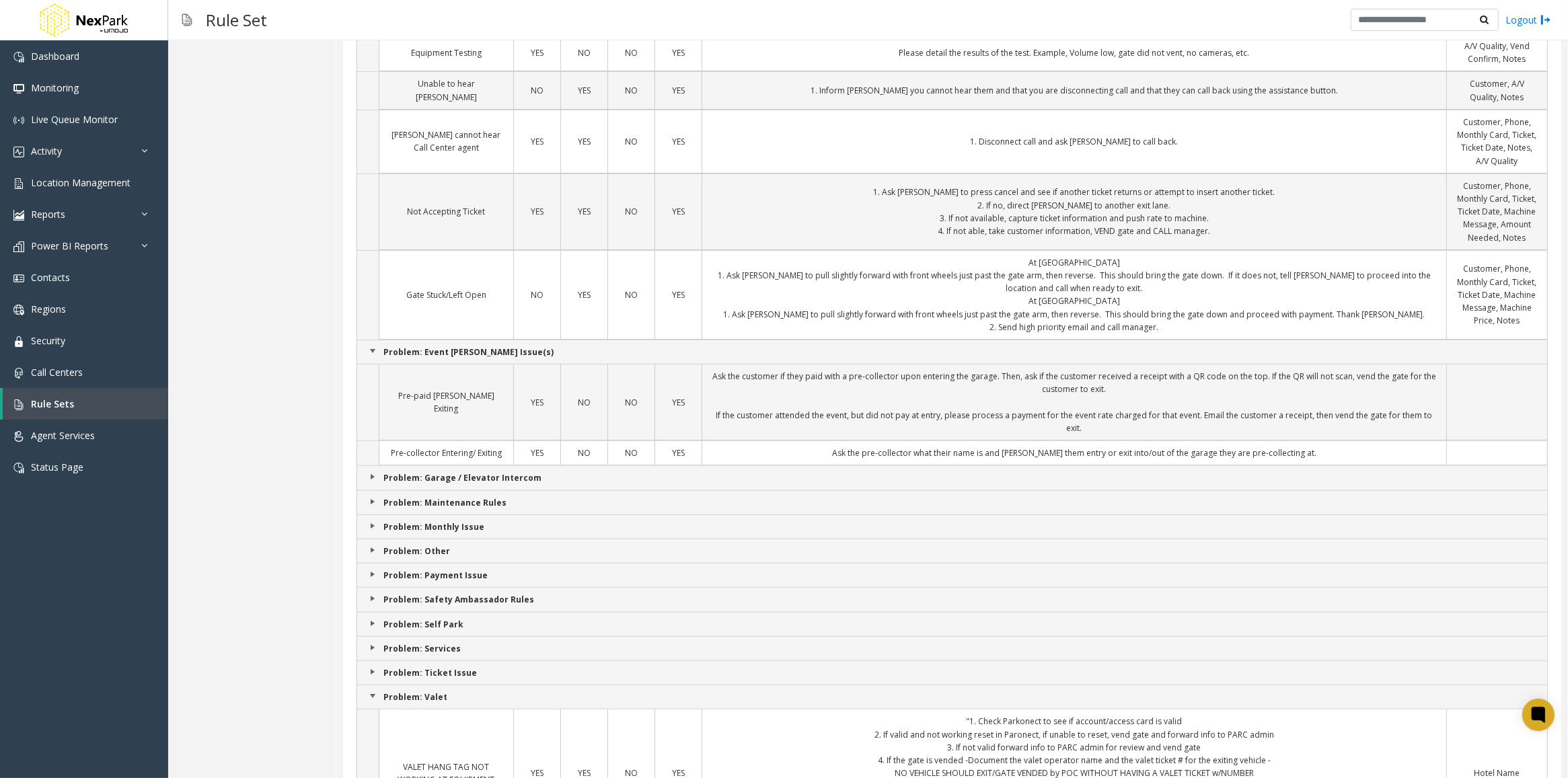
click at [371, 674] on link "Expand Group" at bounding box center [372, 671] width 11 height 11
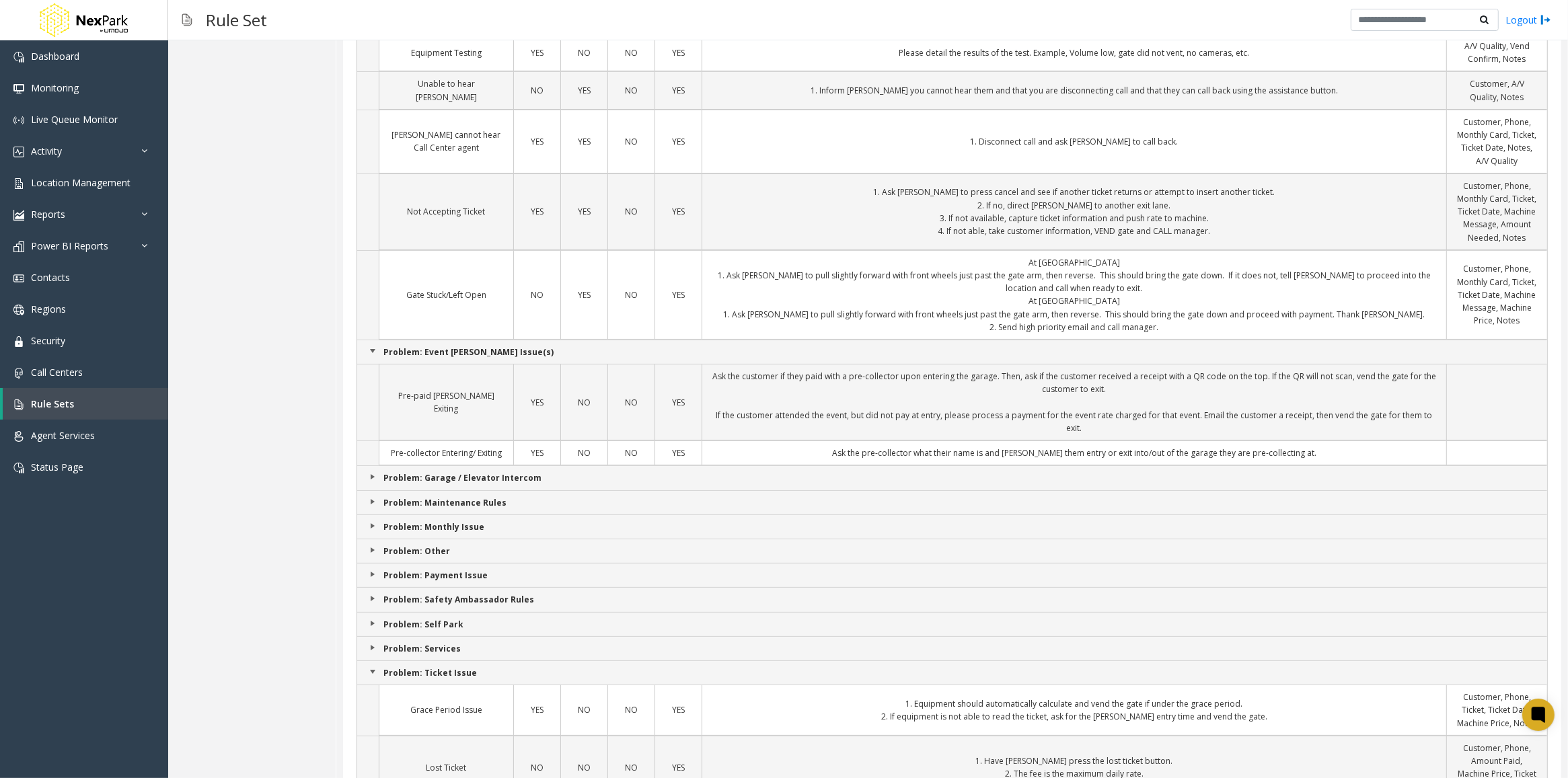
click at [373, 652] on link "Expand Group" at bounding box center [372, 647] width 11 height 11
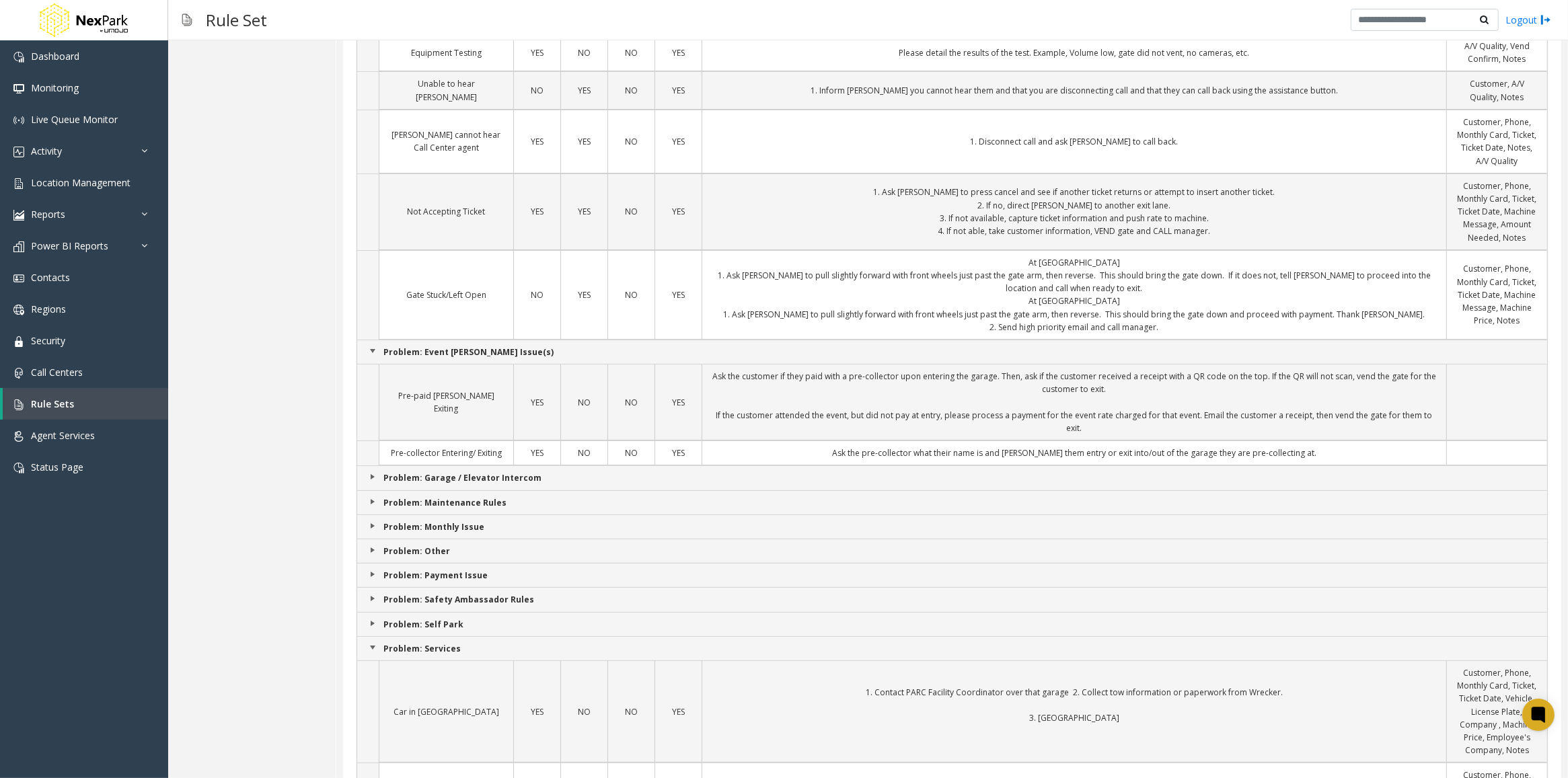
click at [371, 624] on link "Expand Group" at bounding box center [372, 623] width 11 height 11
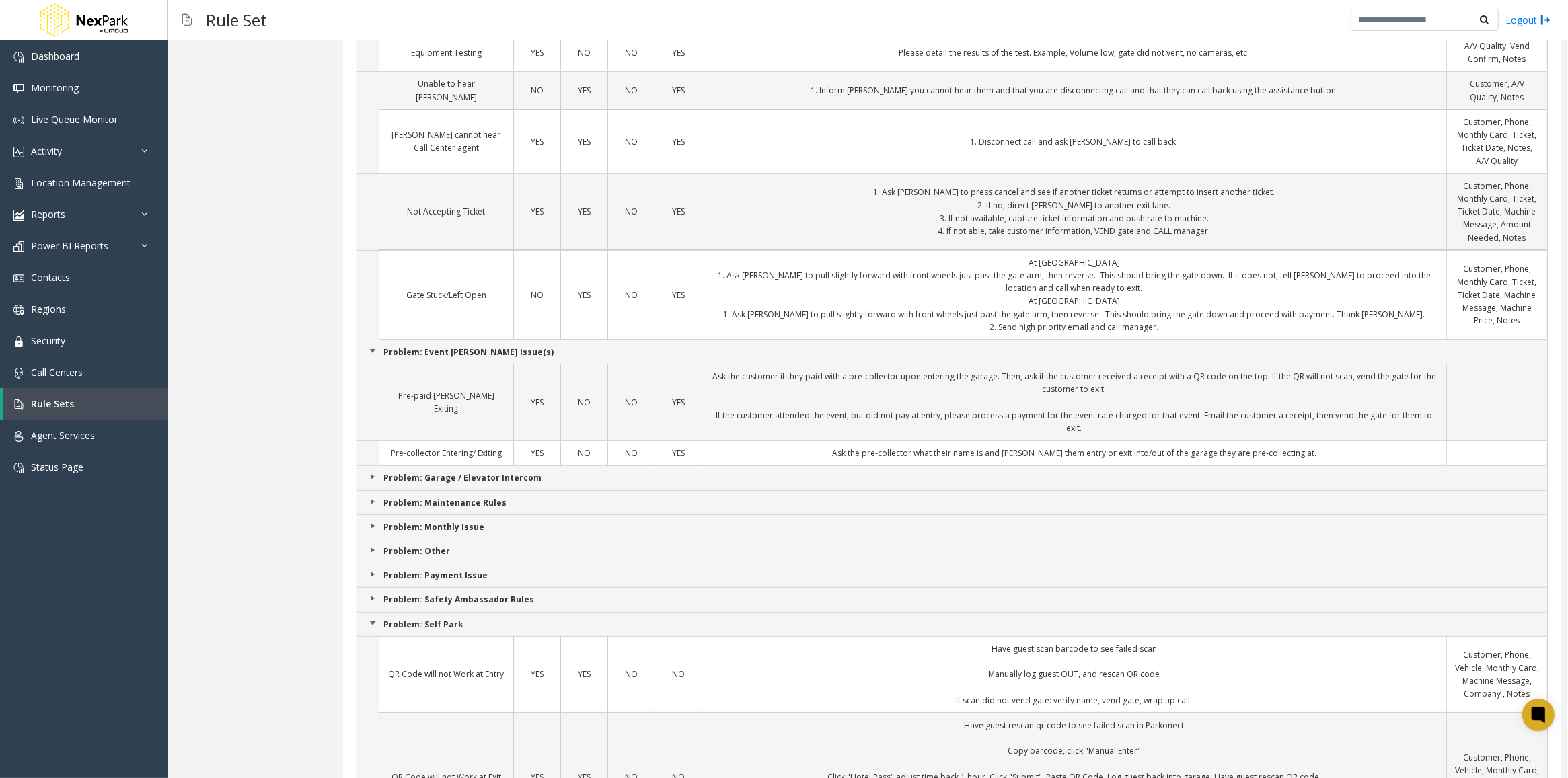
click at [372, 603] on link "Expand Group" at bounding box center [372, 598] width 11 height 11
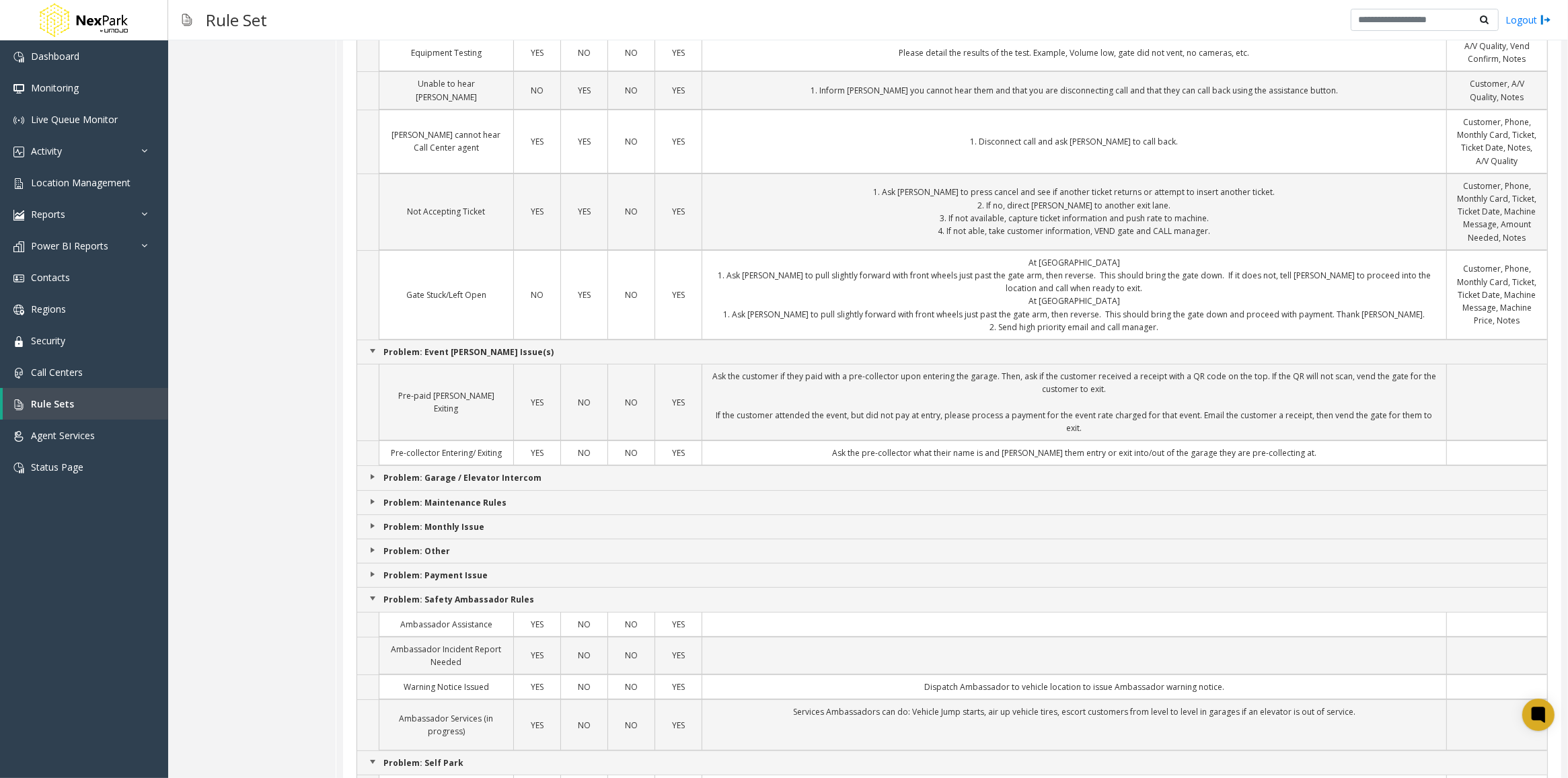
click at [375, 576] on link "Expand Group" at bounding box center [372, 574] width 11 height 11
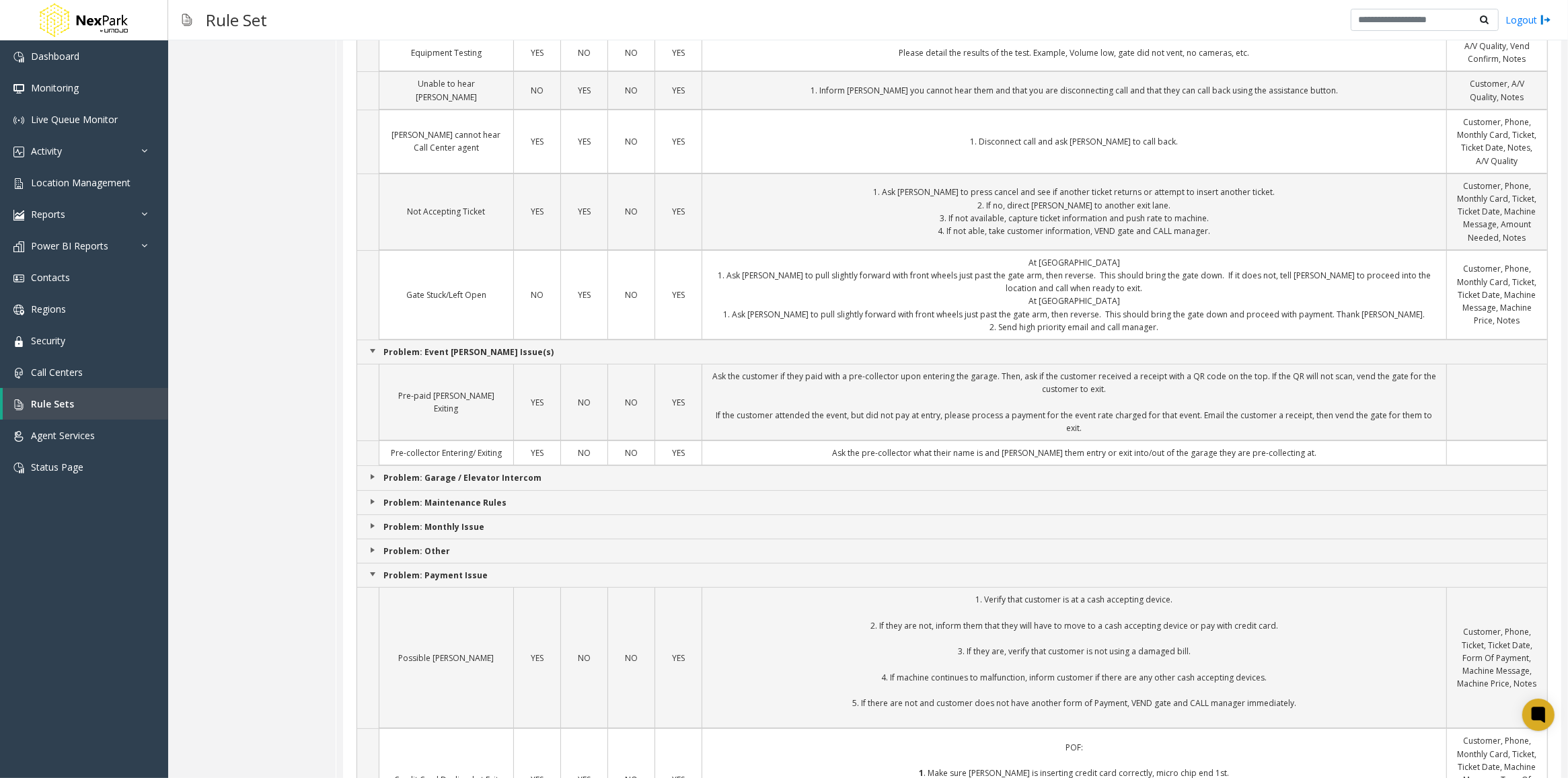
click at [372, 555] on link "Expand Group" at bounding box center [372, 549] width 11 height 11
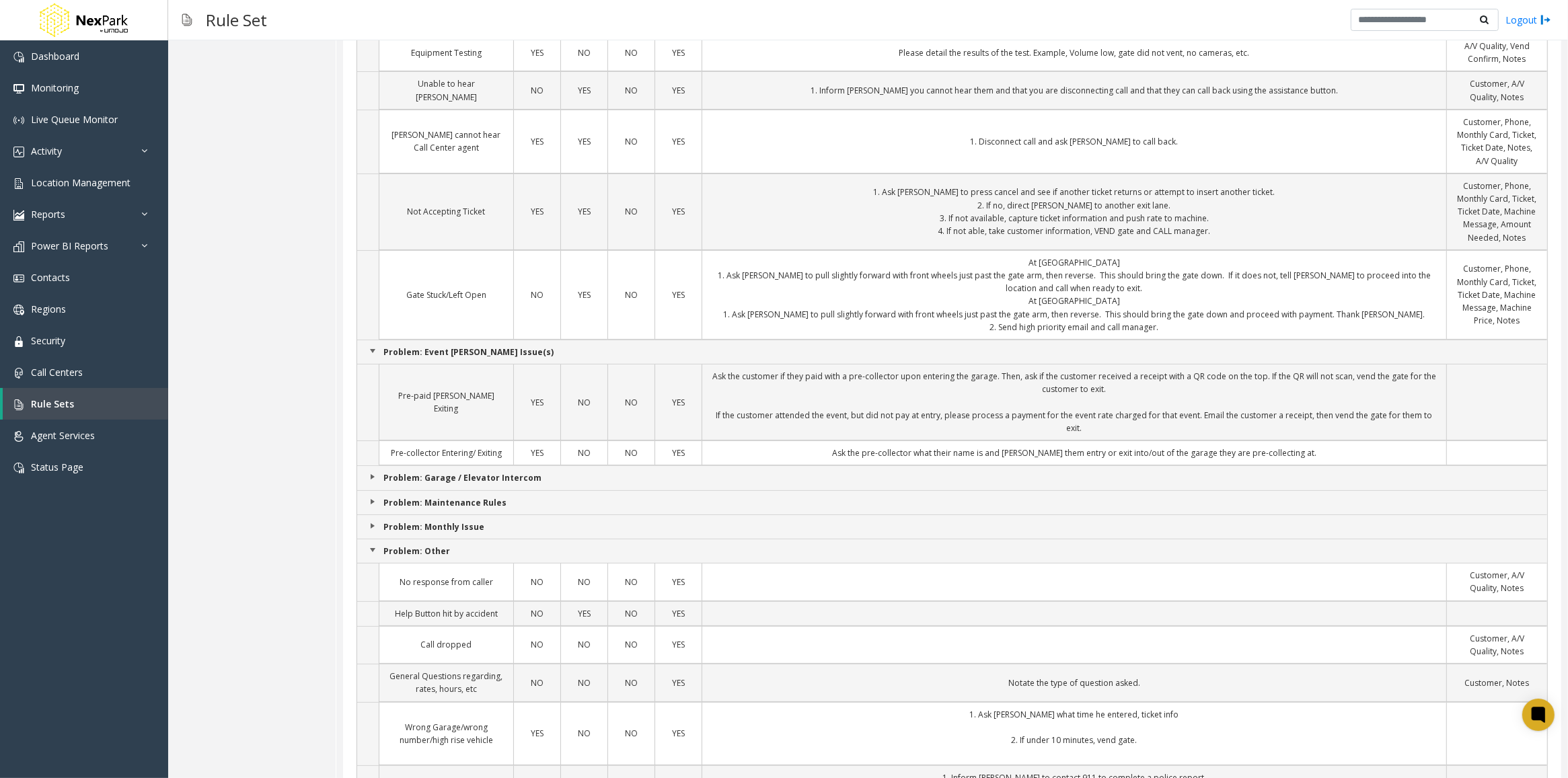
click at [375, 524] on td "Problem: Monthly Issue" at bounding box center [953, 526] width 1190 height 24
click at [374, 531] on link "Expand Group" at bounding box center [372, 525] width 11 height 11
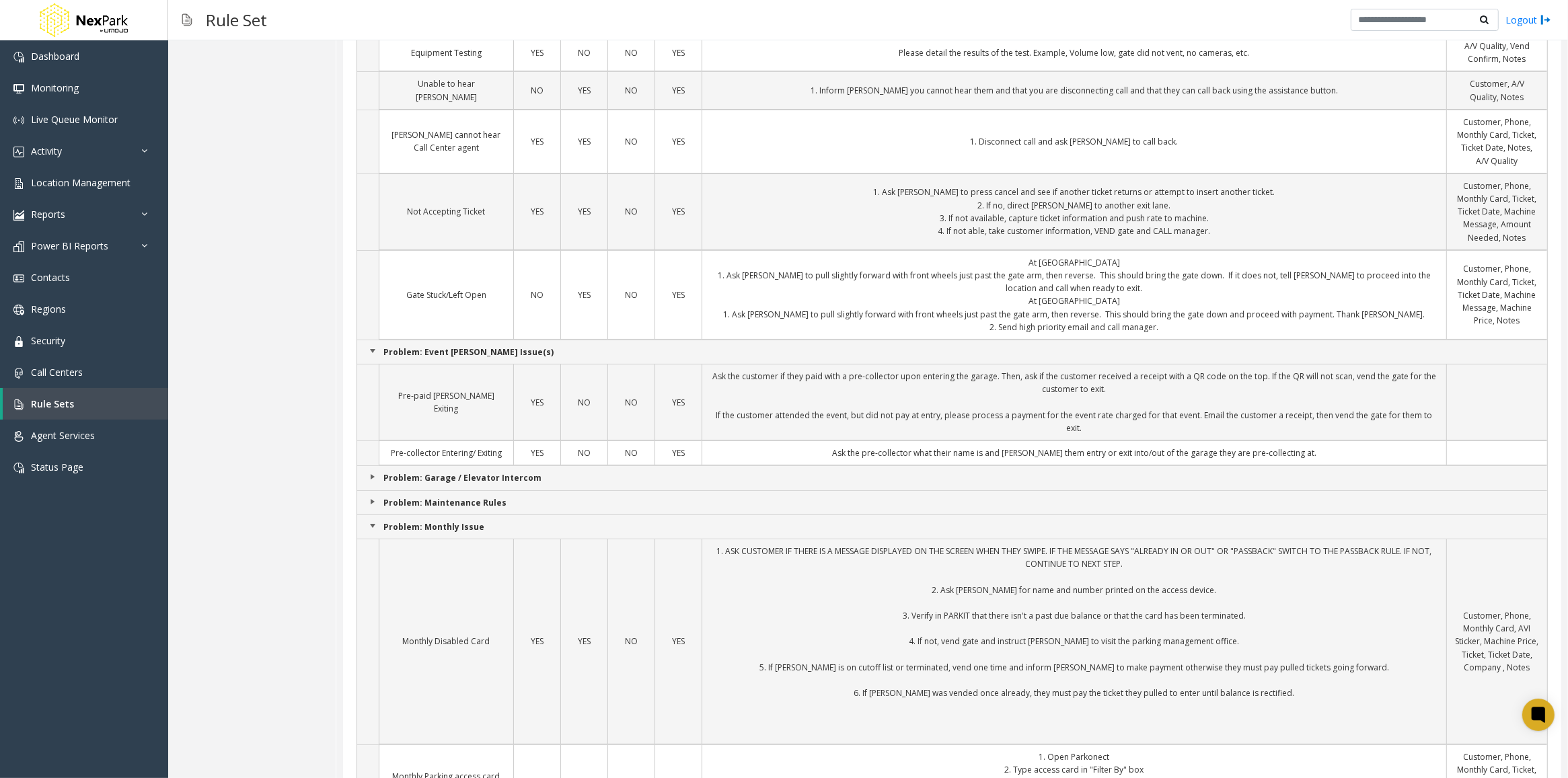
click at [371, 507] on link "Expand Group" at bounding box center [372, 501] width 11 height 11
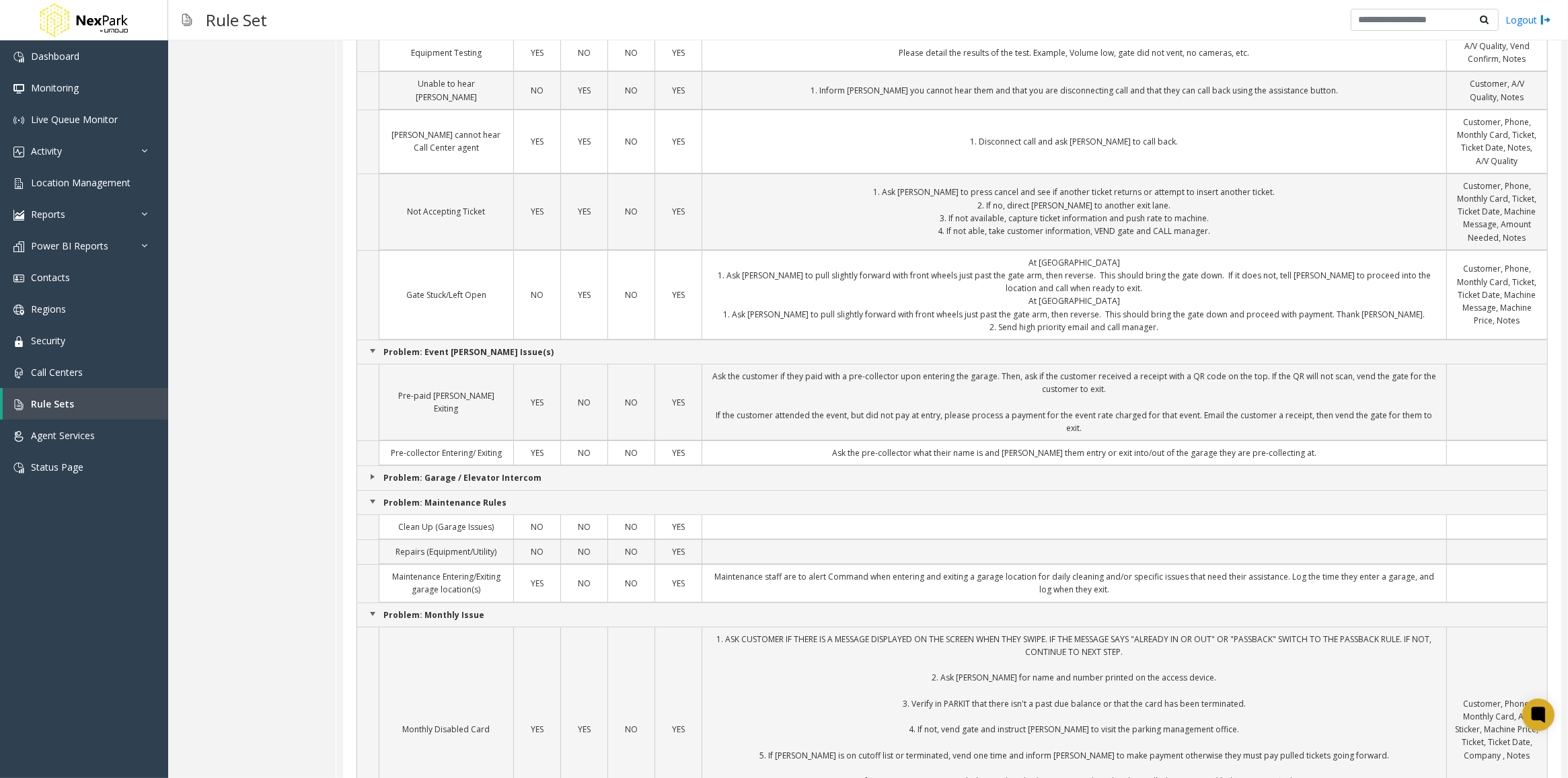
click at [371, 482] on link "Expand Group" at bounding box center [372, 477] width 11 height 11
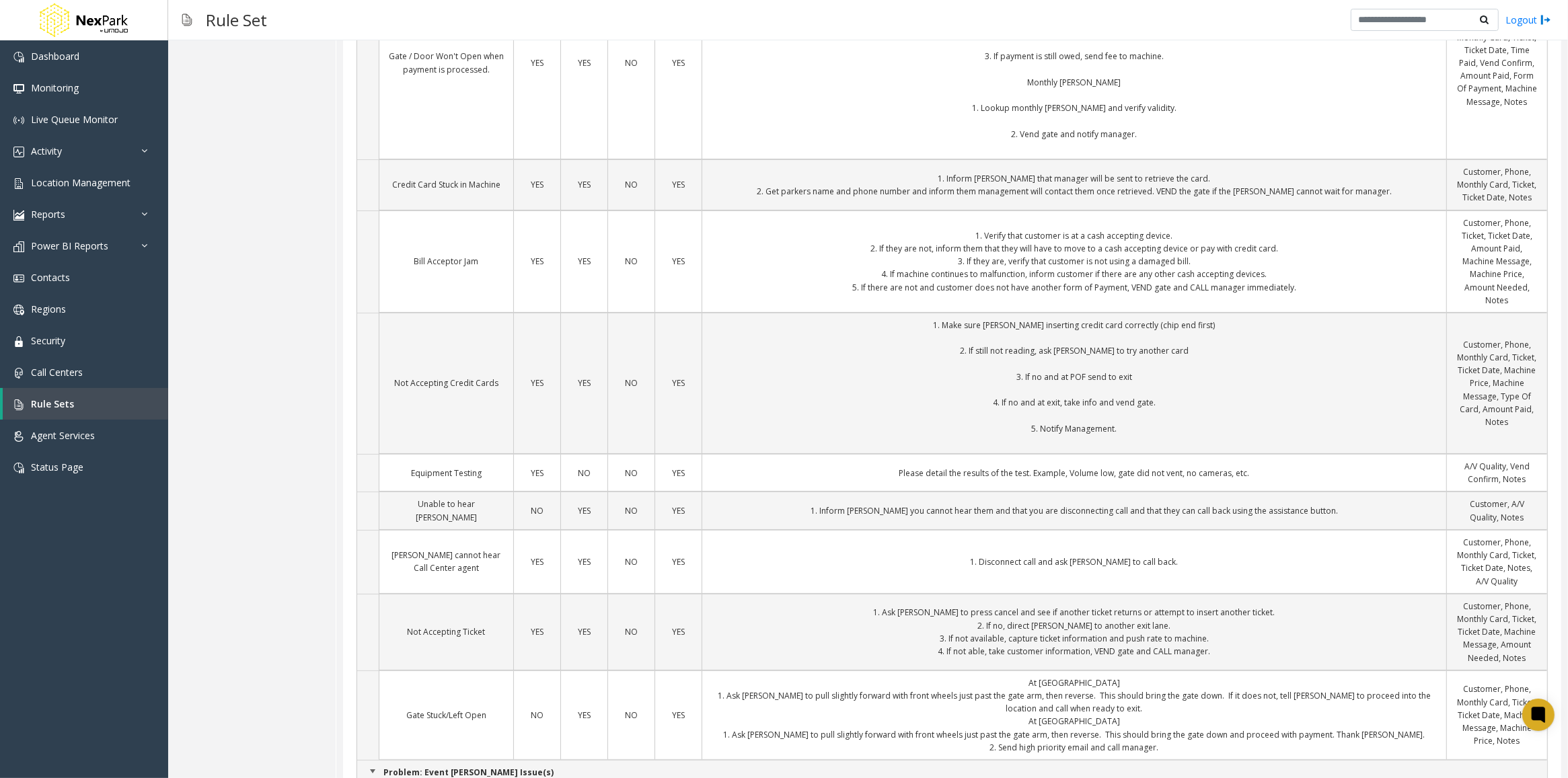
scroll to position [0, 0]
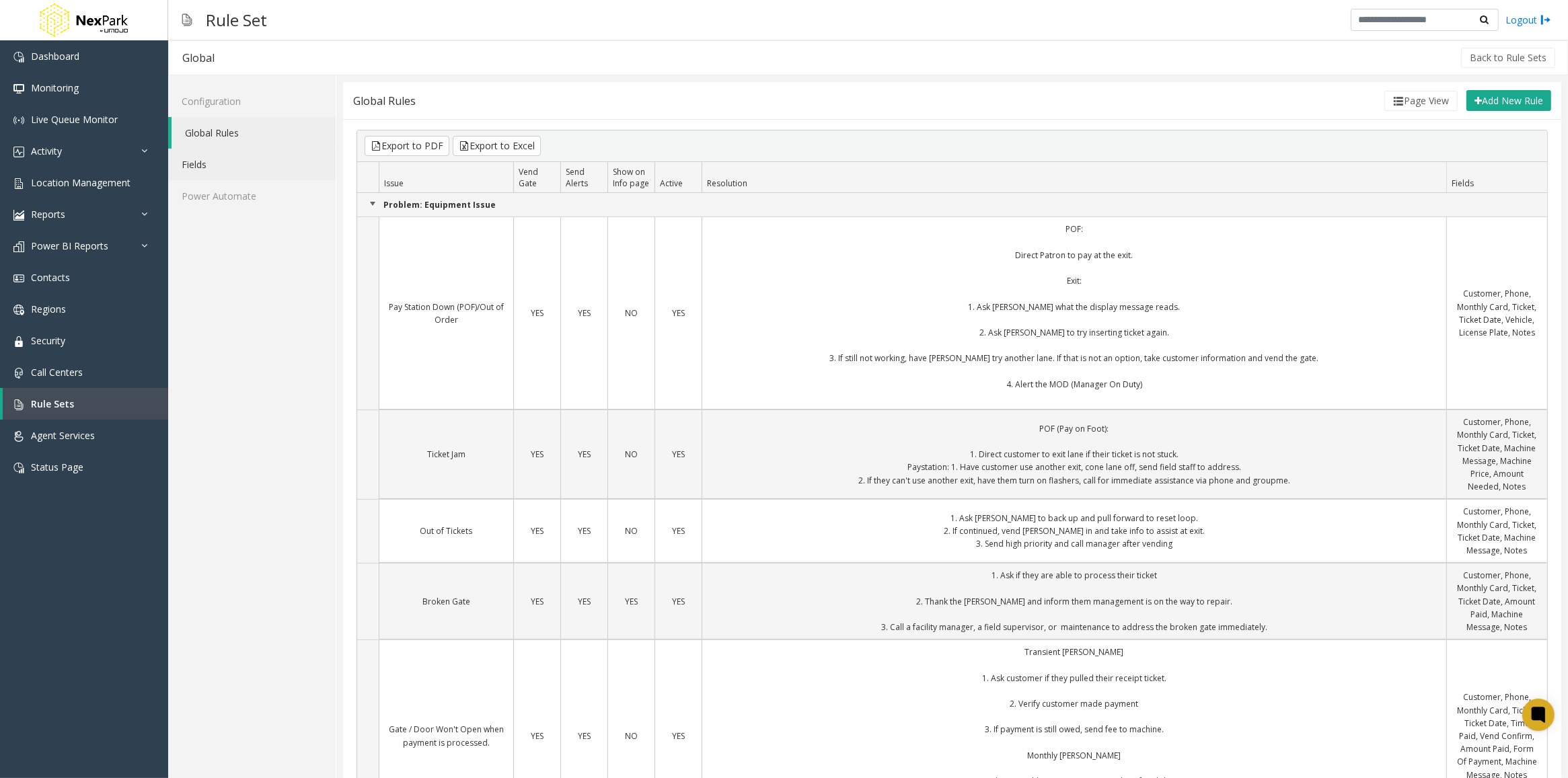
click at [204, 152] on link "Fields" at bounding box center [252, 164] width 168 height 32
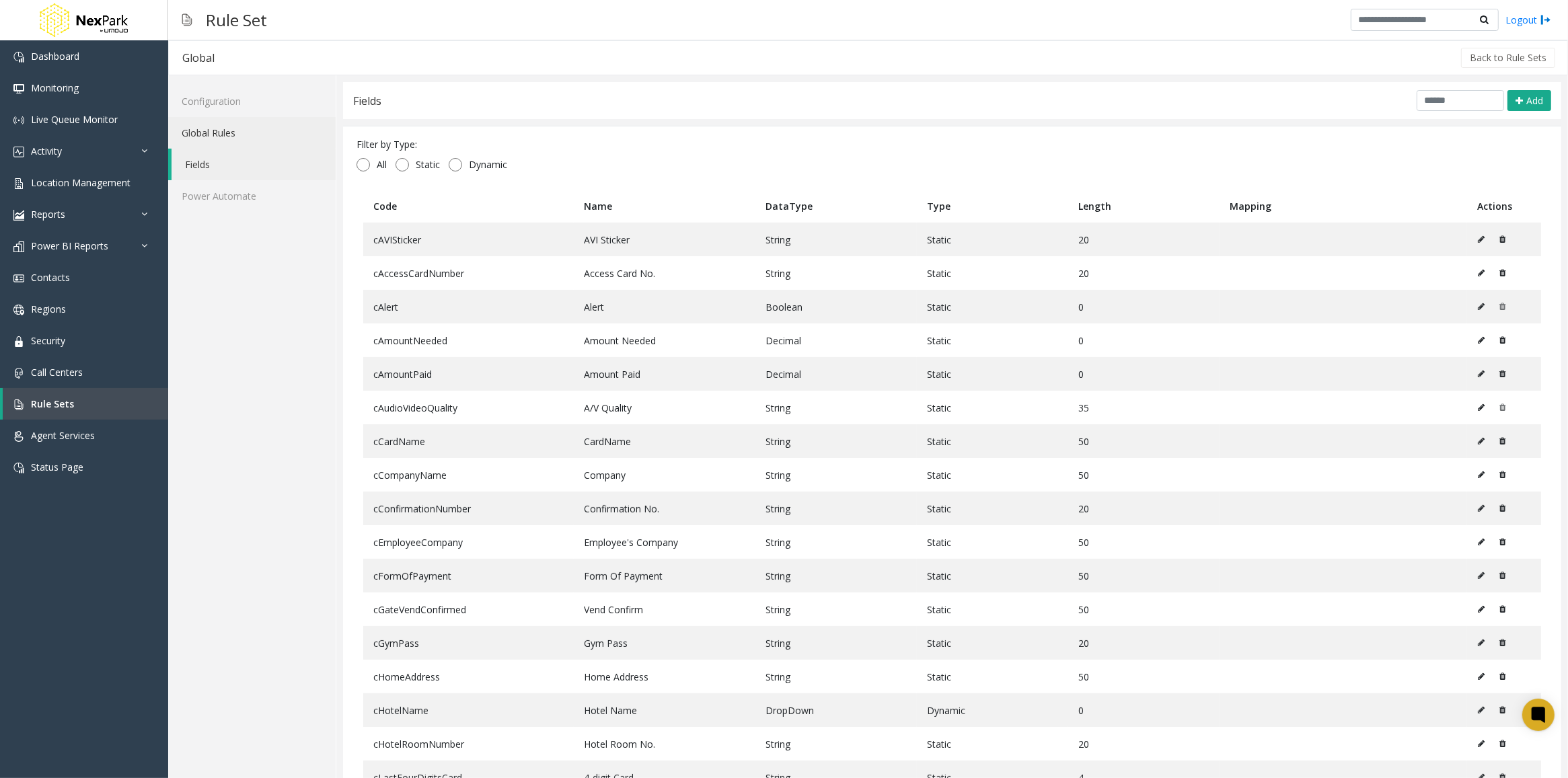
click at [210, 131] on link "Global Rules" at bounding box center [252, 133] width 168 height 32
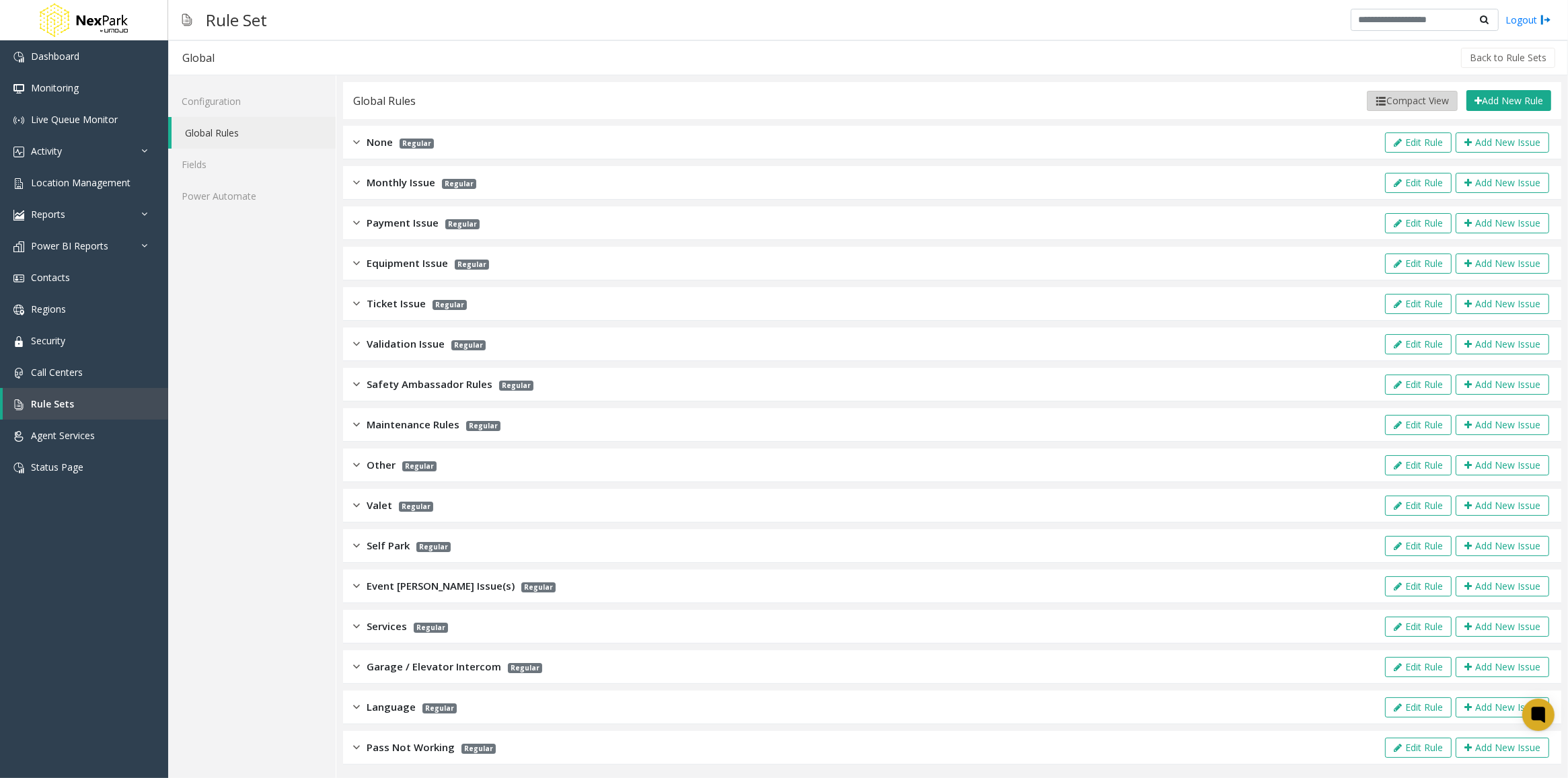
click at [1394, 102] on button "Compact View" at bounding box center [1413, 101] width 91 height 20
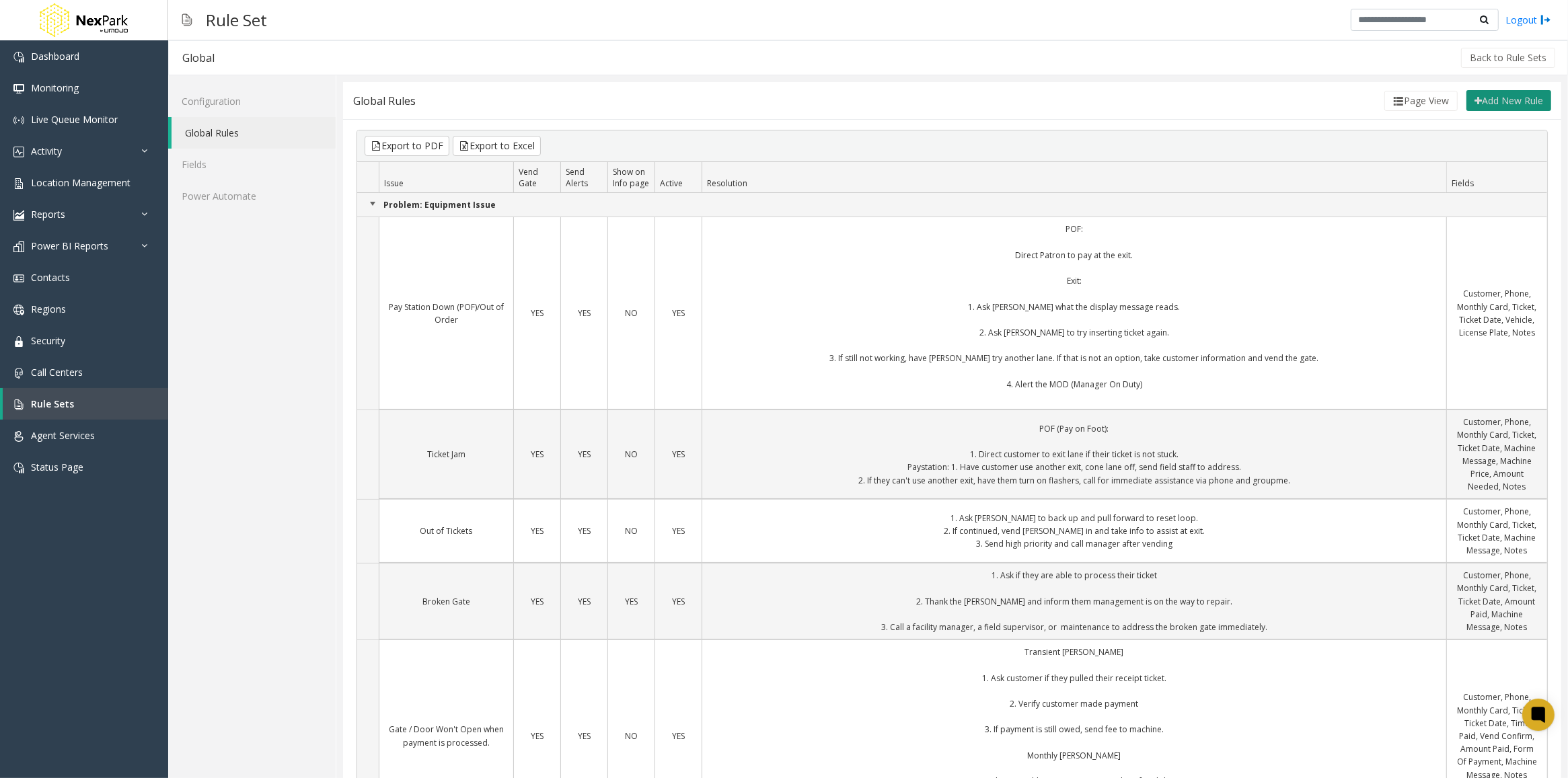
click at [1491, 105] on button "Add New Rule" at bounding box center [1508, 101] width 84 height 21
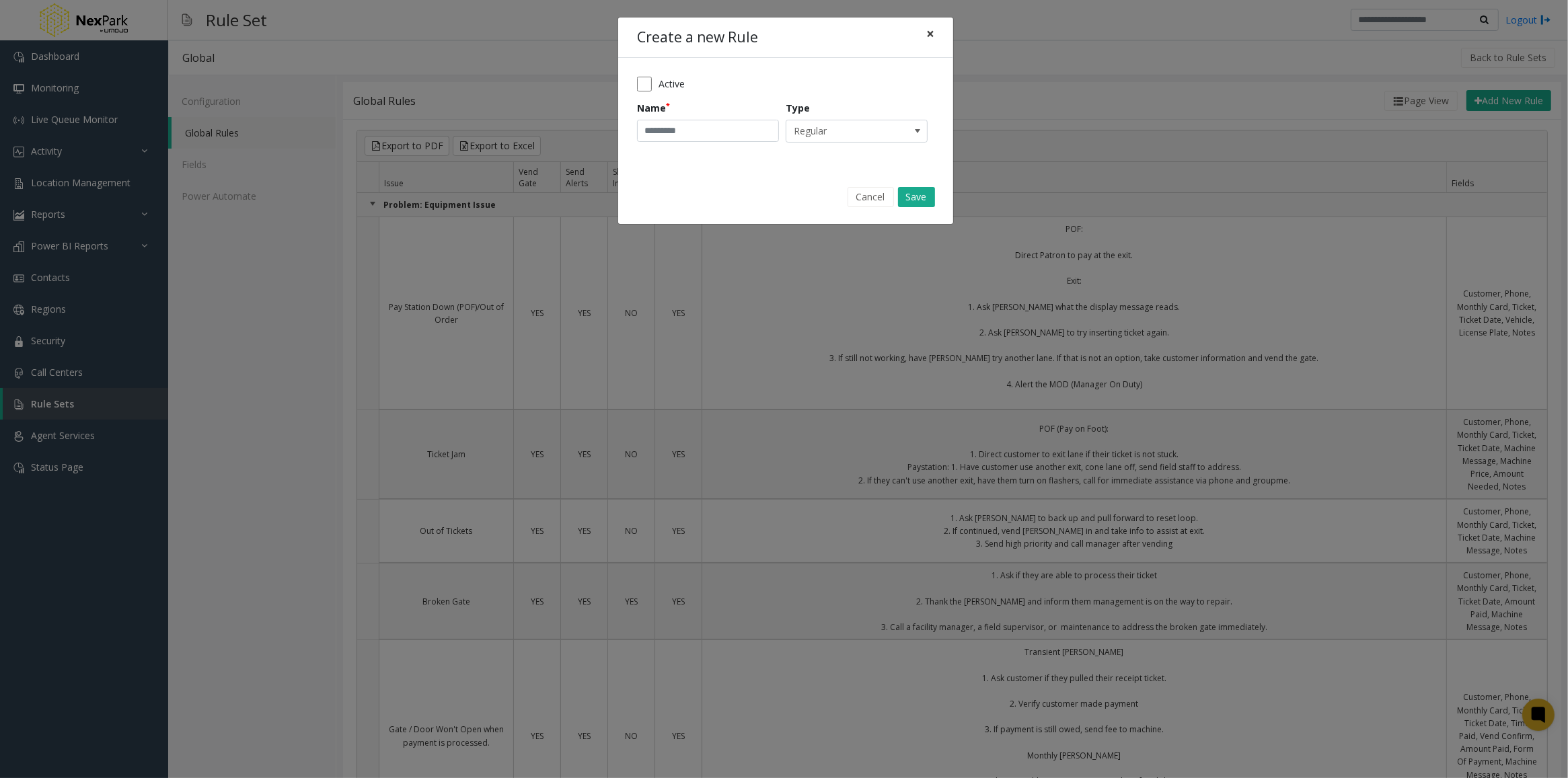
click at [933, 32] on span "×" at bounding box center [930, 33] width 8 height 18
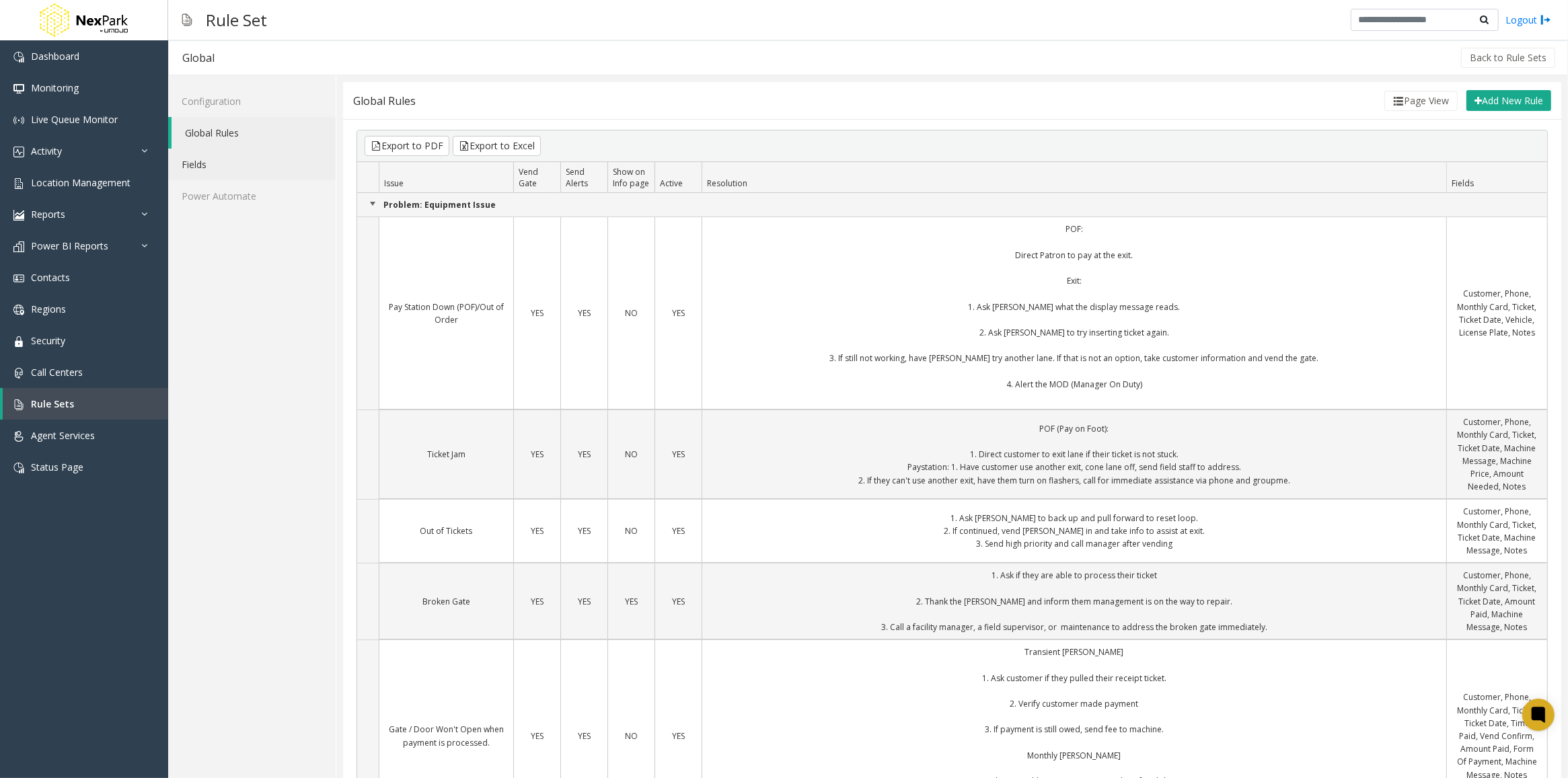
click at [202, 170] on link "Fields" at bounding box center [252, 164] width 168 height 32
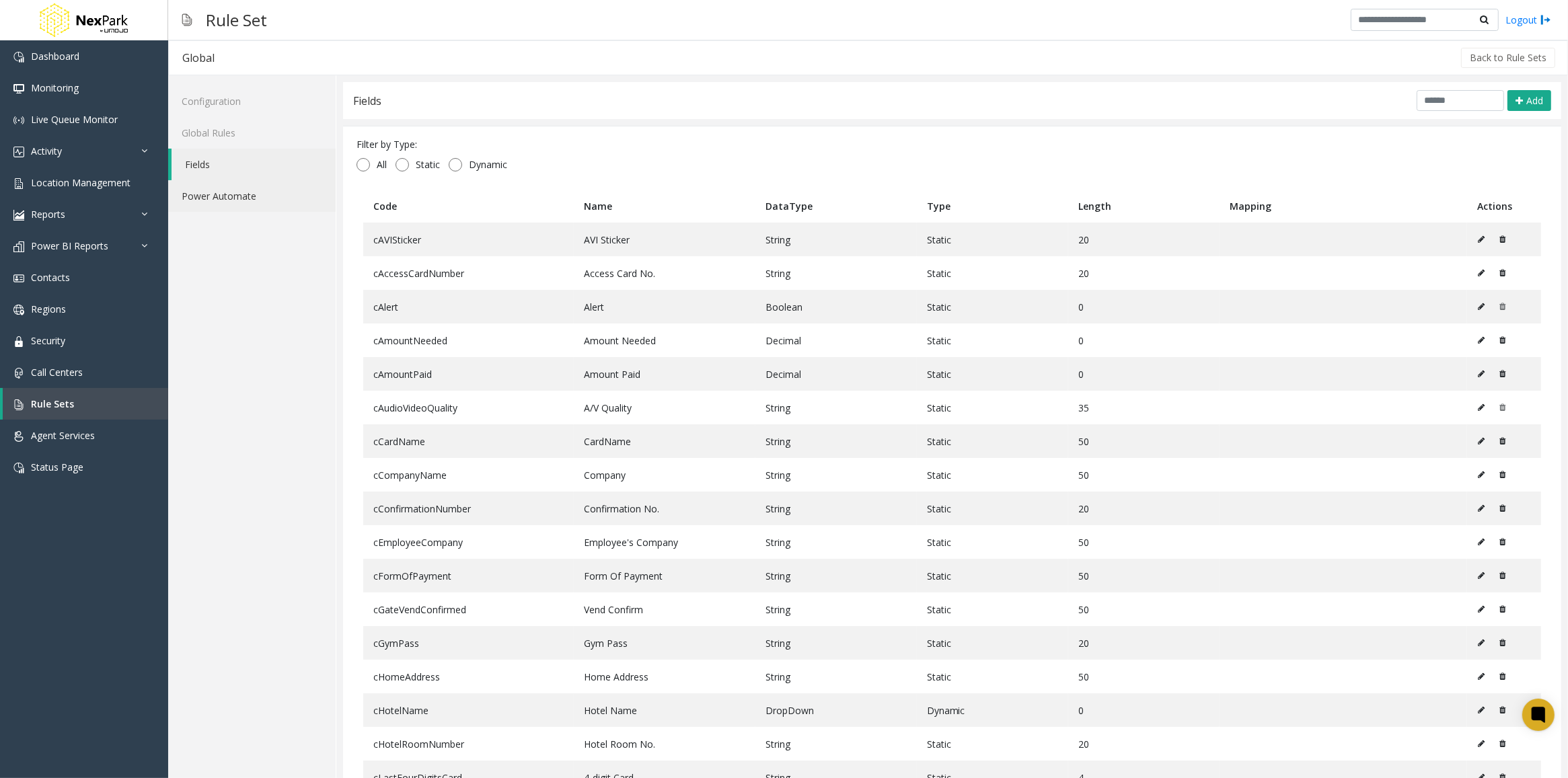
click at [202, 197] on link "Power Automate" at bounding box center [252, 196] width 168 height 32
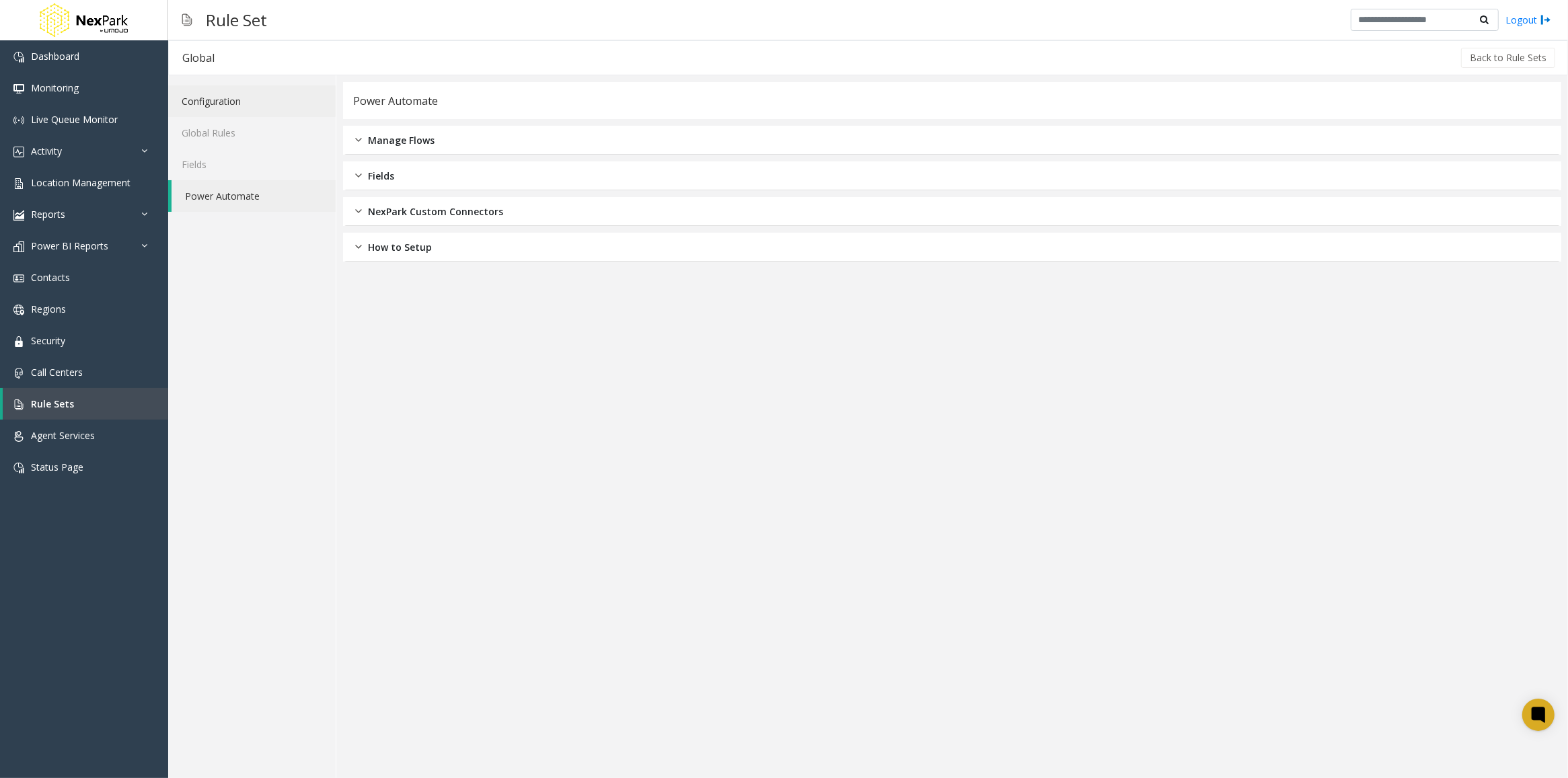
click at [215, 99] on link "Configuration" at bounding box center [252, 101] width 168 height 32
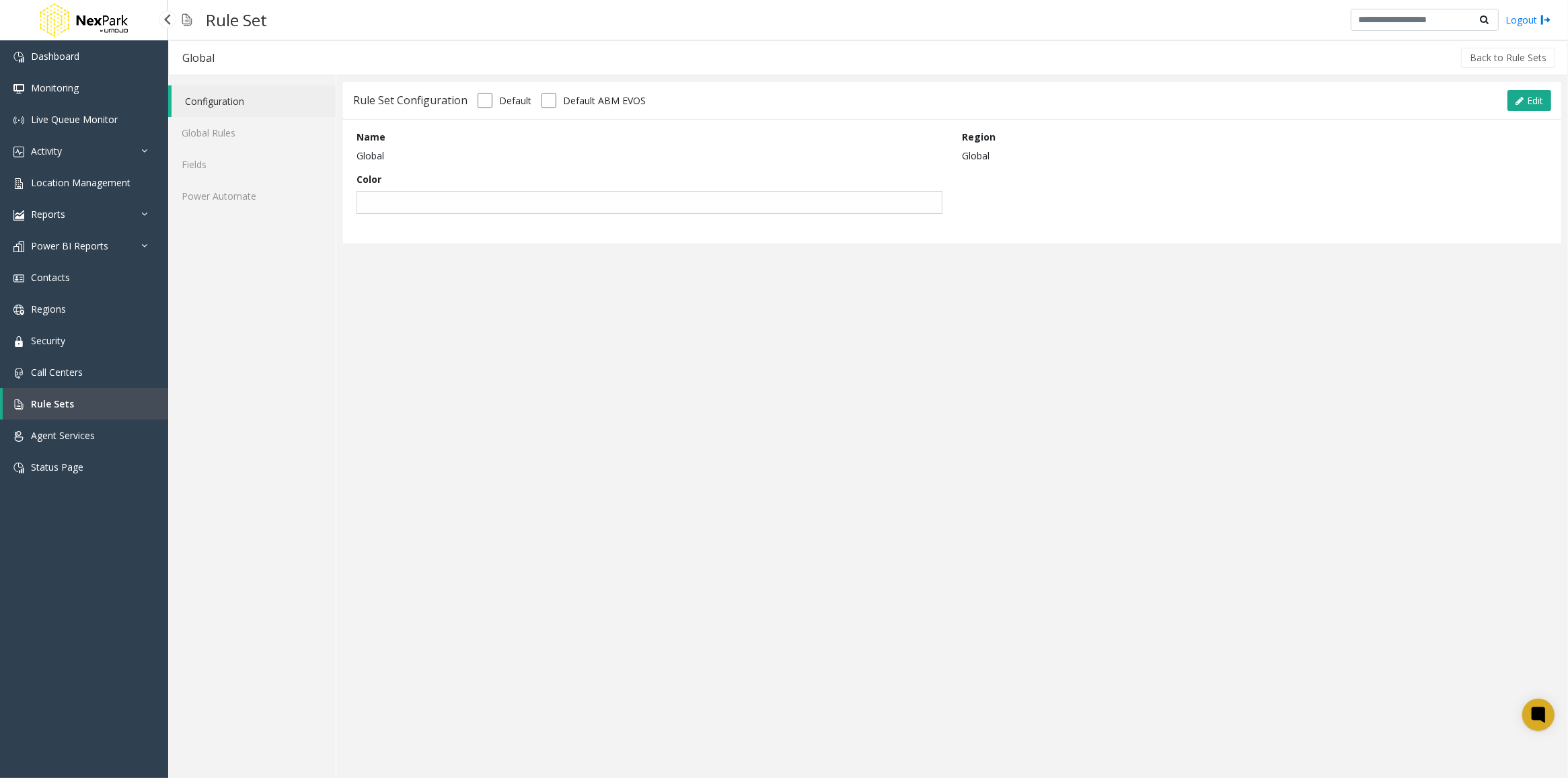
click at [35, 406] on span "Rule Sets" at bounding box center [52, 403] width 43 height 13
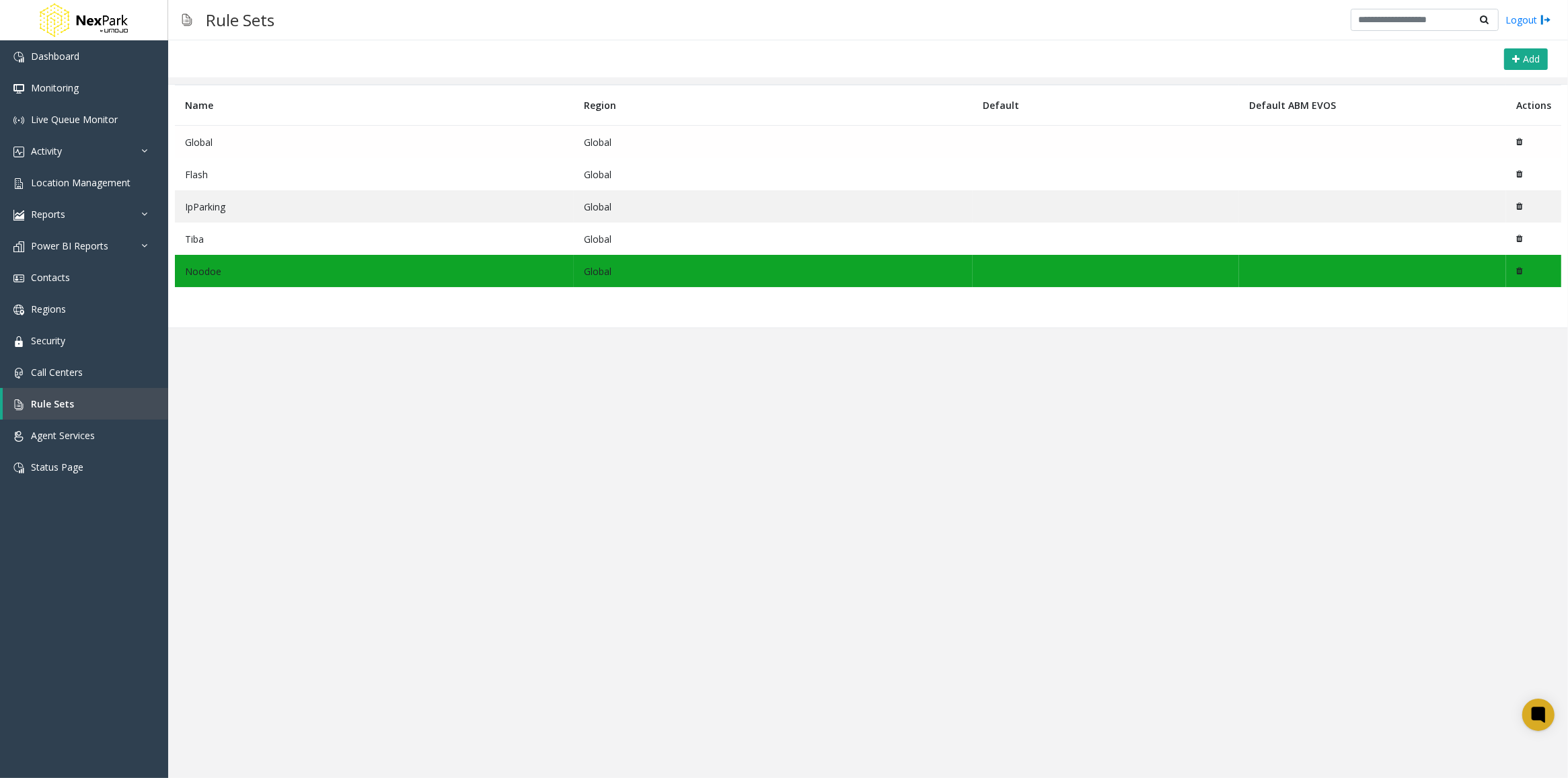
click at [216, 146] on td "Global" at bounding box center [374, 142] width 399 height 33
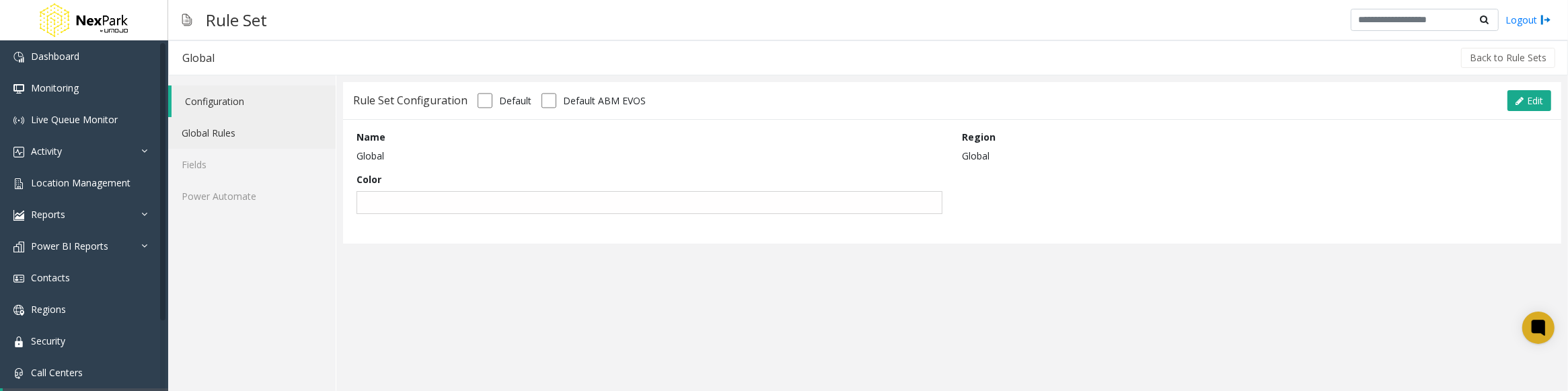
click at [217, 131] on link "Global Rules" at bounding box center [252, 133] width 168 height 32
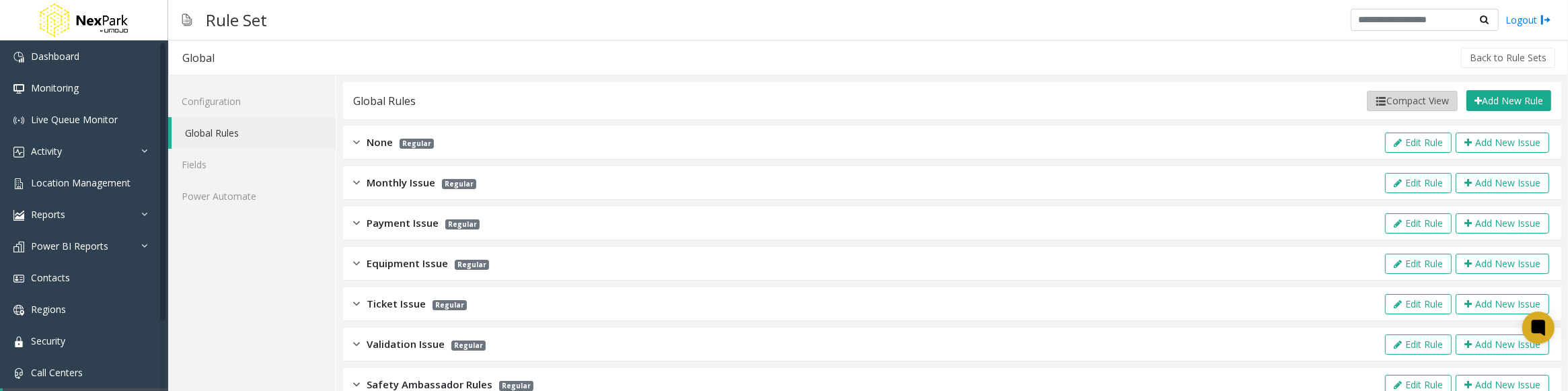
click at [1410, 98] on button "Compact View" at bounding box center [1413, 101] width 91 height 20
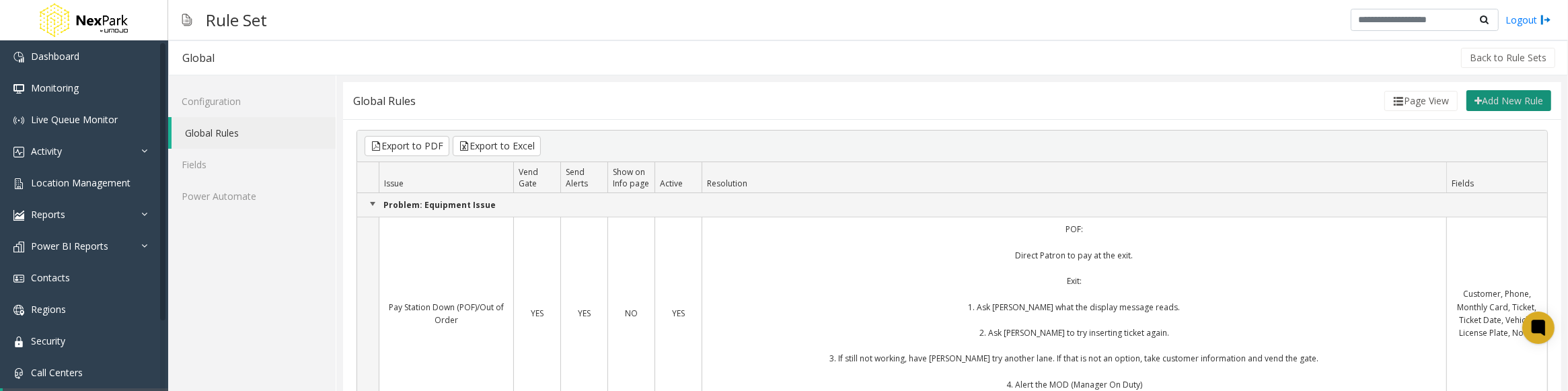
click at [1484, 103] on button "Add New Rule" at bounding box center [1508, 101] width 84 height 21
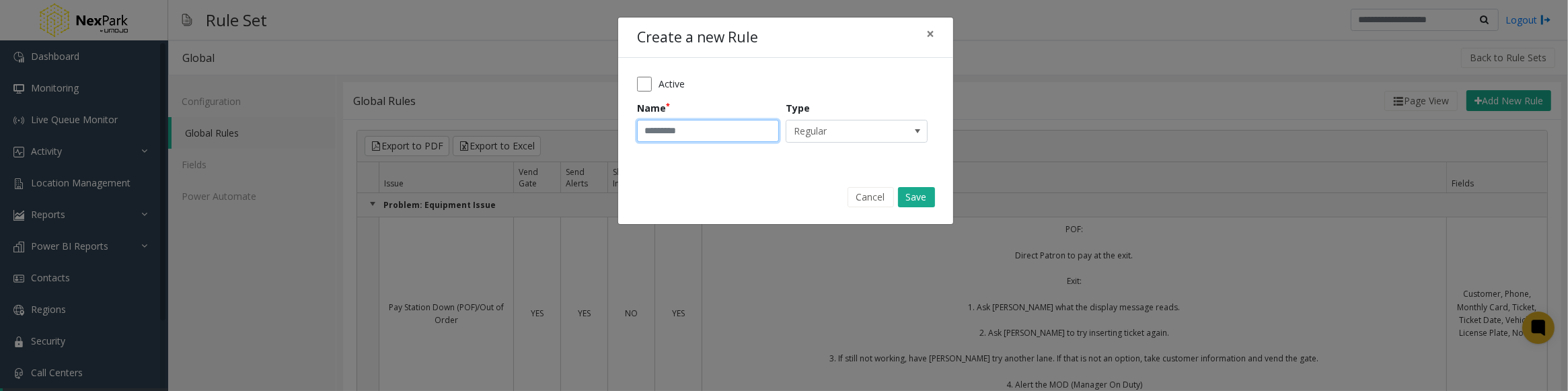
drag, startPoint x: 673, startPoint y: 127, endPoint x: 708, endPoint y: 136, distance: 36.1
click at [673, 127] on input "Name" at bounding box center [707, 132] width 141 height 23
paste input "**********"
drag, startPoint x: 645, startPoint y: 131, endPoint x: 623, endPoint y: 129, distance: 22.1
click at [623, 129] on div "**********" at bounding box center [786, 114] width 335 height 114
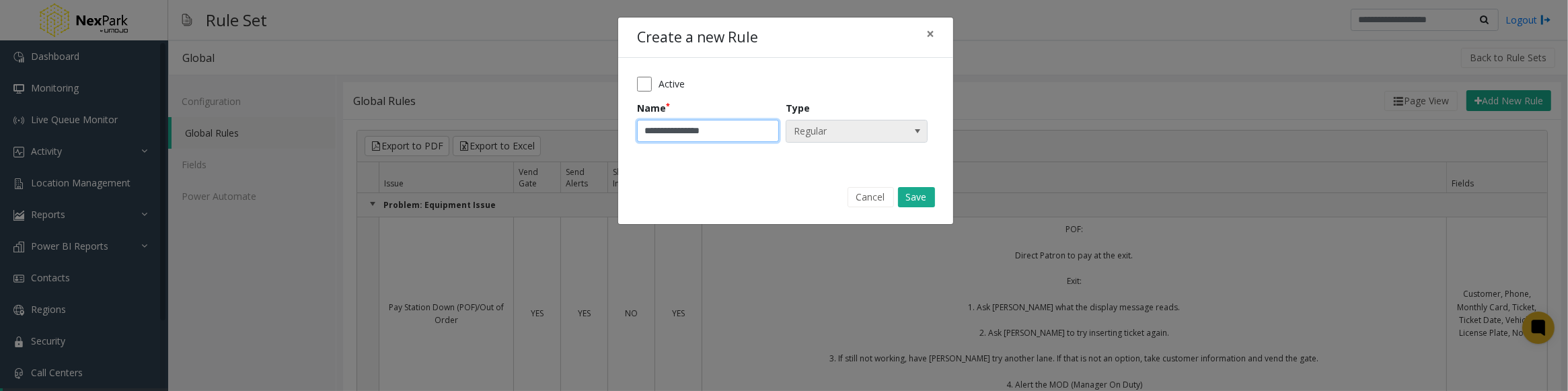
type input "**********"
click at [843, 132] on span "Regular" at bounding box center [843, 131] width 112 height 21
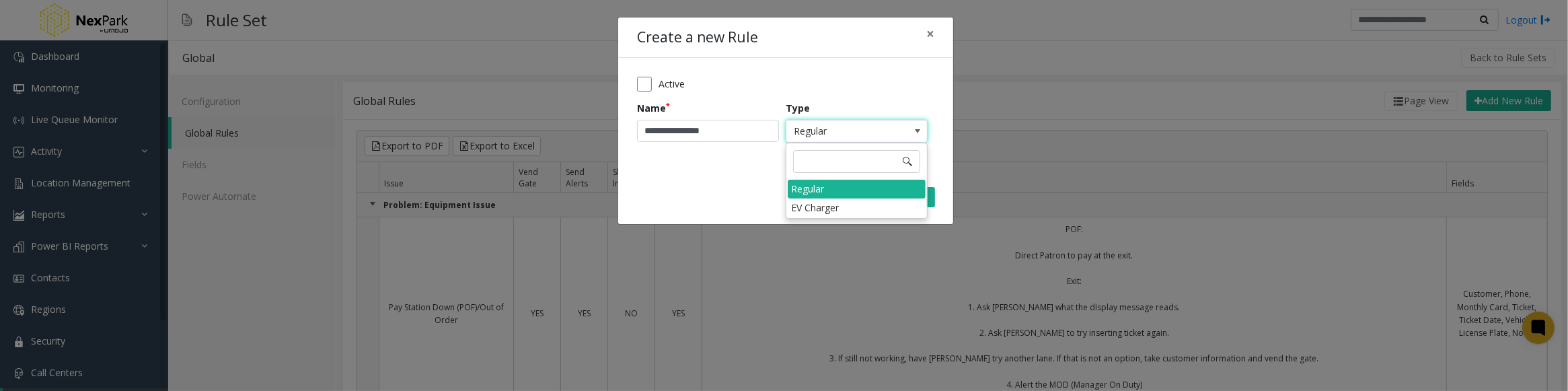
click at [843, 132] on span "Regular" at bounding box center [843, 131] width 112 height 21
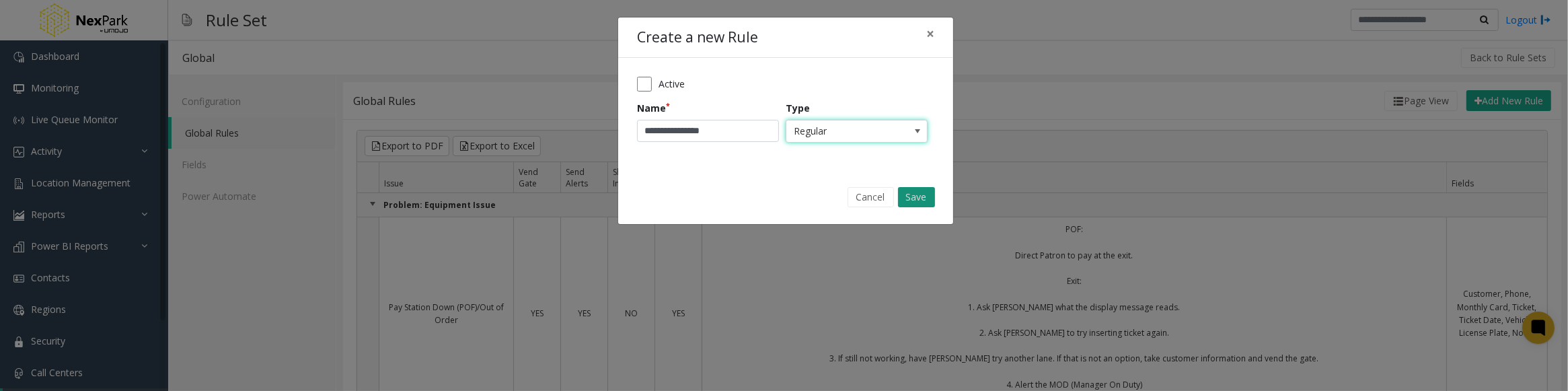
click at [915, 193] on button "Save" at bounding box center [917, 197] width 37 height 20
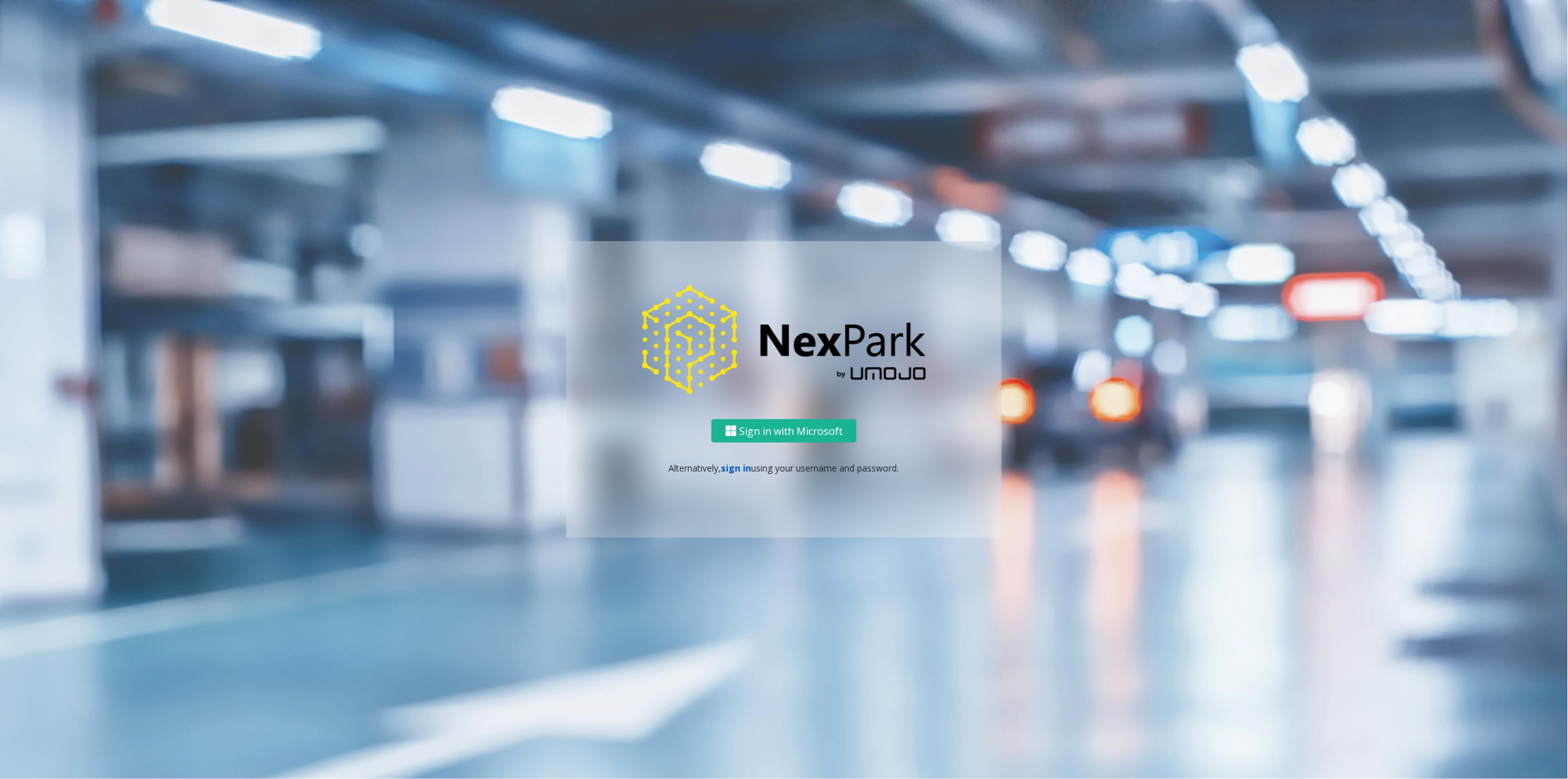
click at [743, 467] on link "sign in" at bounding box center [736, 467] width 30 height 12
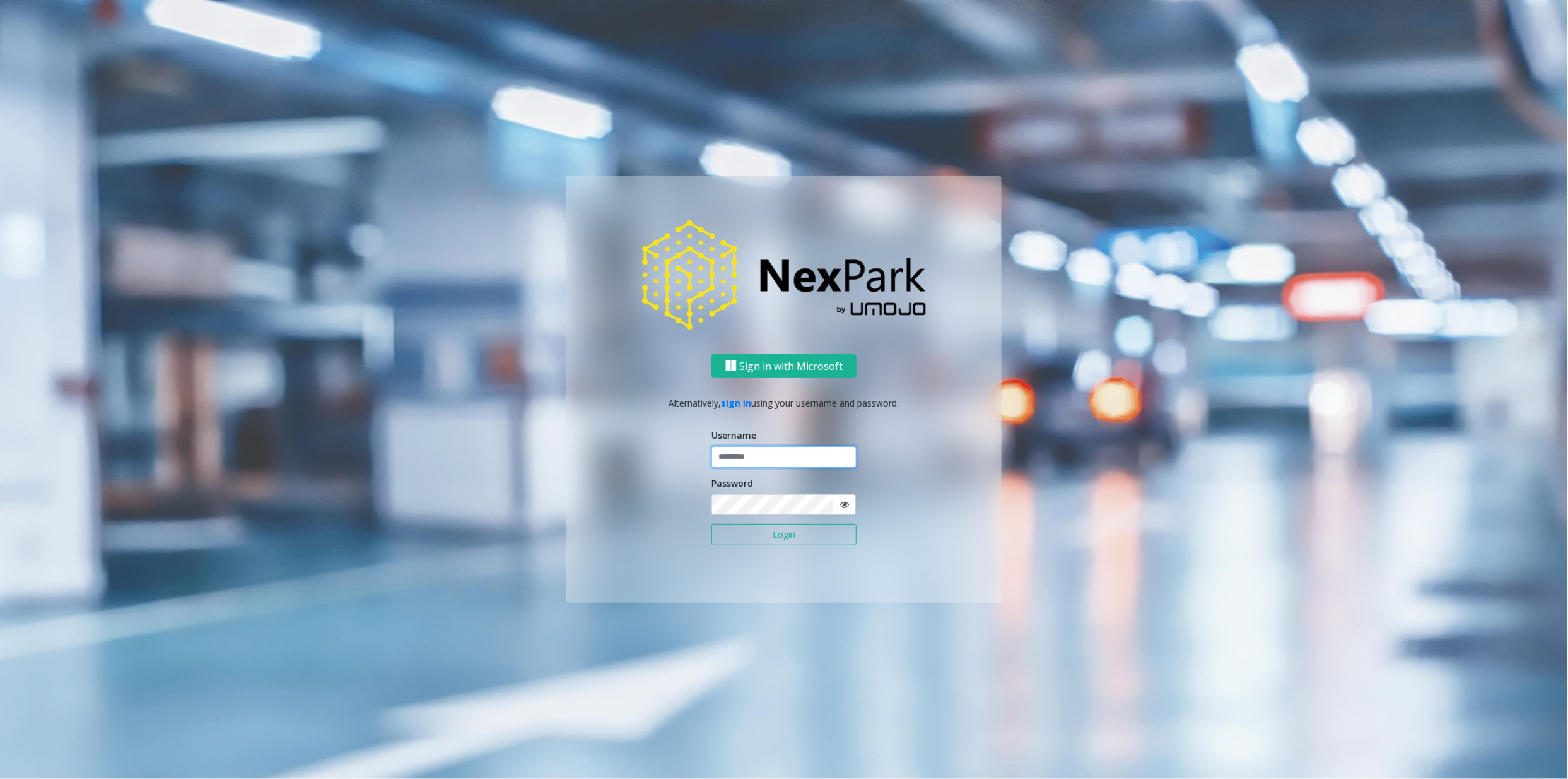
type input "********"
click at [791, 539] on button "Login" at bounding box center [784, 534] width 145 height 22
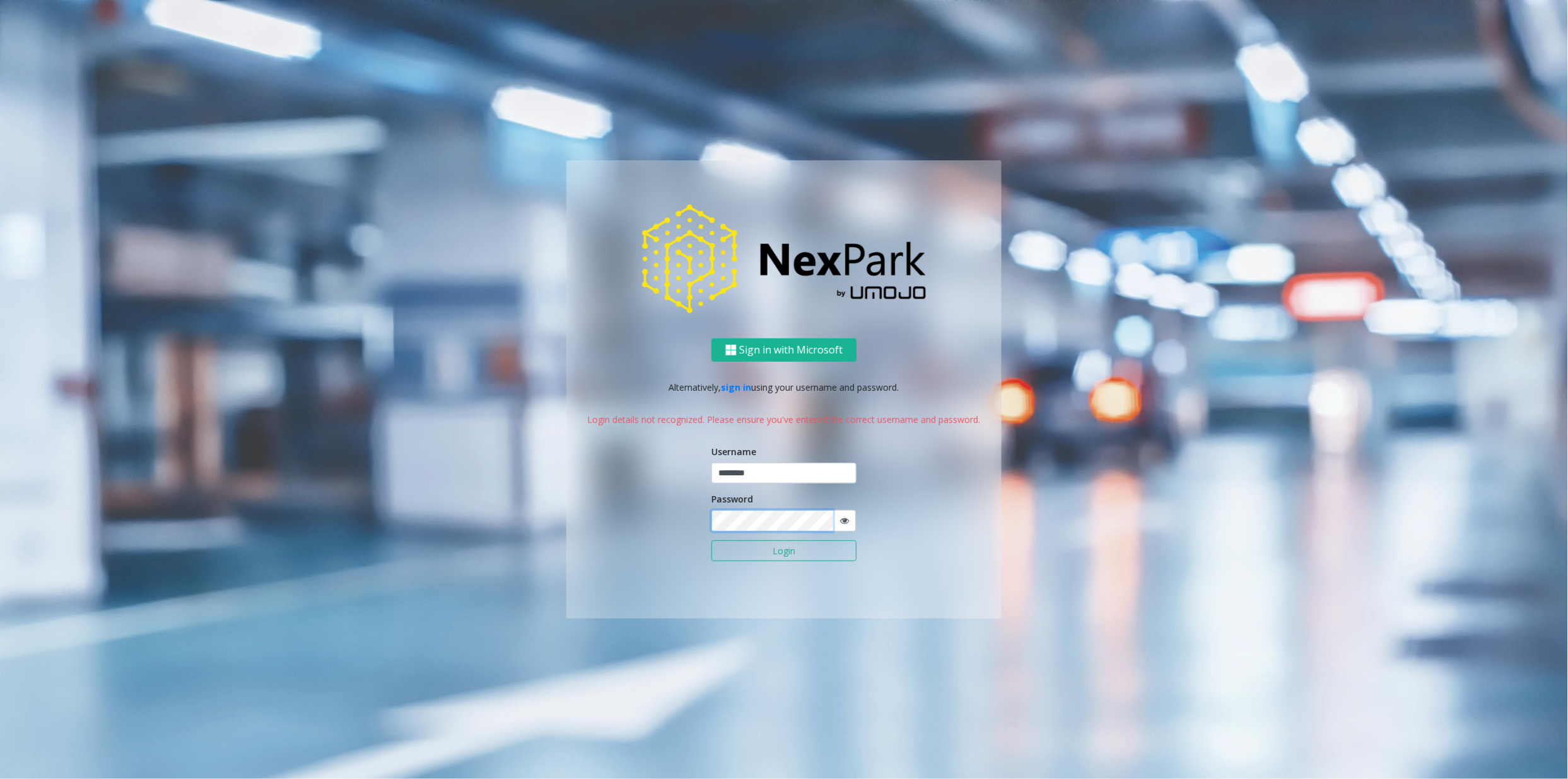
click at [530, 503] on div "Sign in with Microsoft Alternatively, sign in using your username and password.…" at bounding box center [783, 389] width 719 height 458
click at [720, 548] on button "Login" at bounding box center [784, 551] width 145 height 22
click at [640, 514] on div "Sign in with Microsoft Alternatively, sign in using your username and password.…" at bounding box center [783, 478] width 435 height 280
click at [739, 548] on button "Login" at bounding box center [784, 551] width 145 height 22
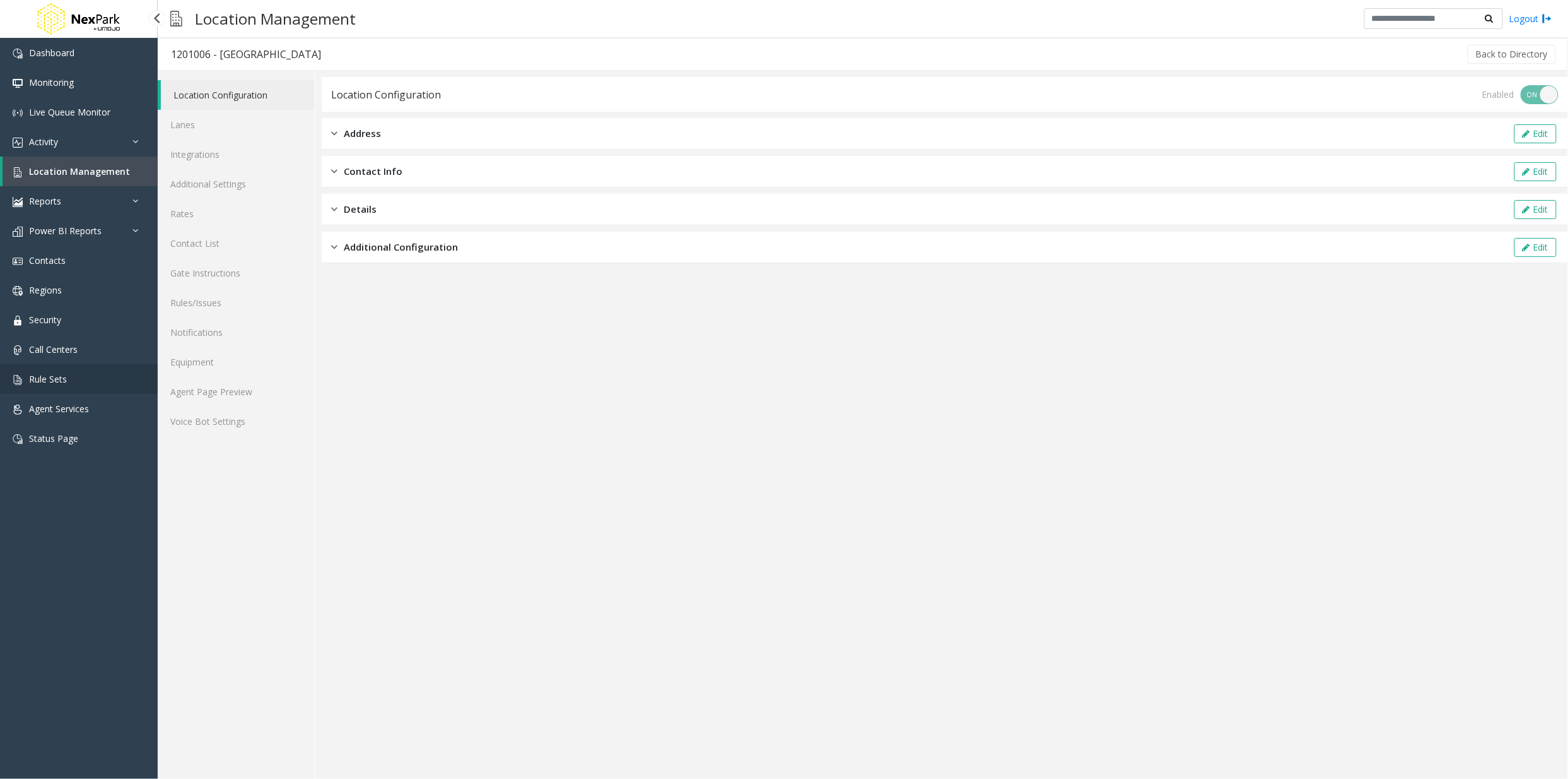
click at [36, 380] on span "Rule Sets" at bounding box center [48, 378] width 38 height 12
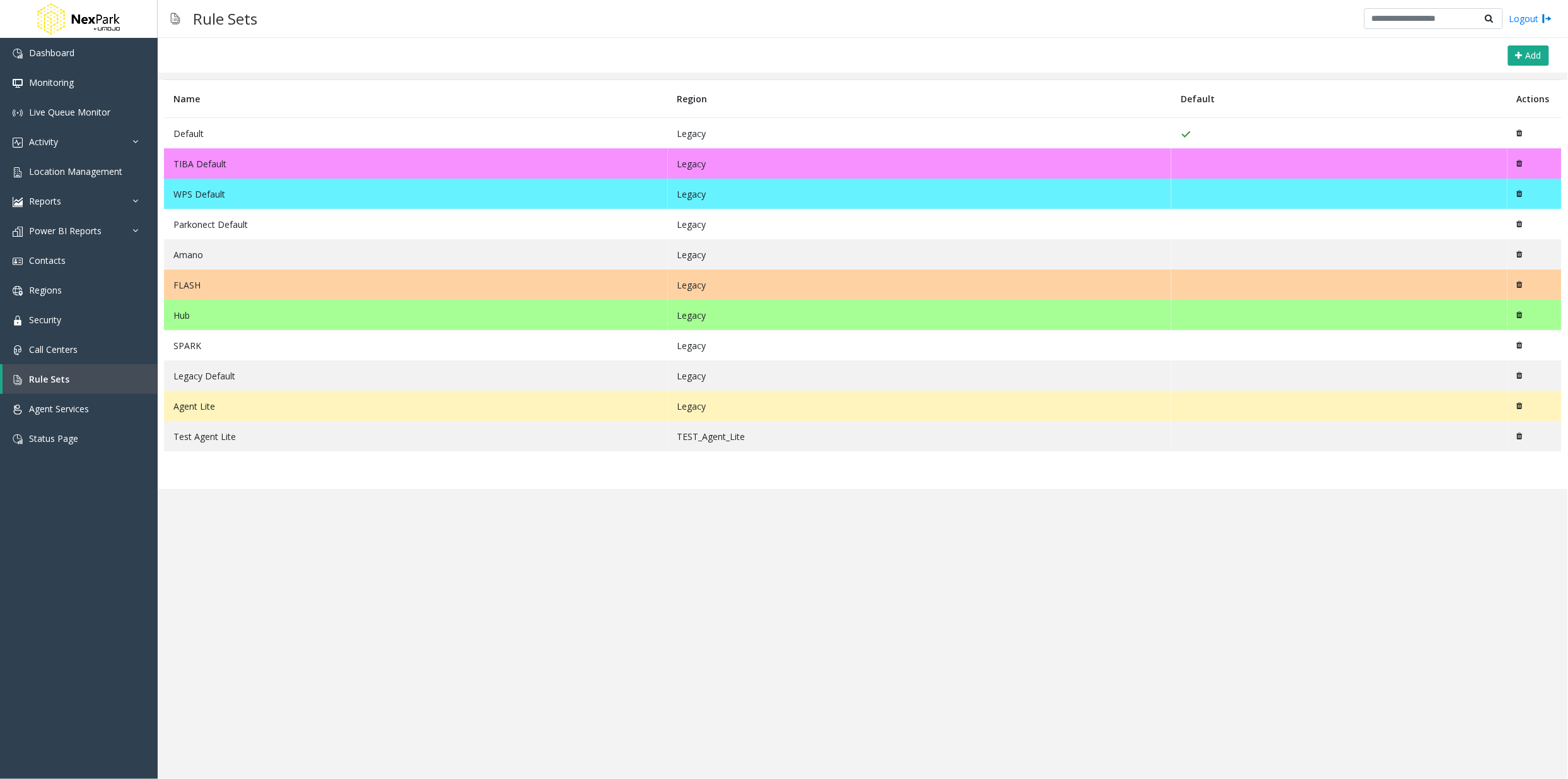
click at [259, 131] on td "Default" at bounding box center [415, 134] width 504 height 31
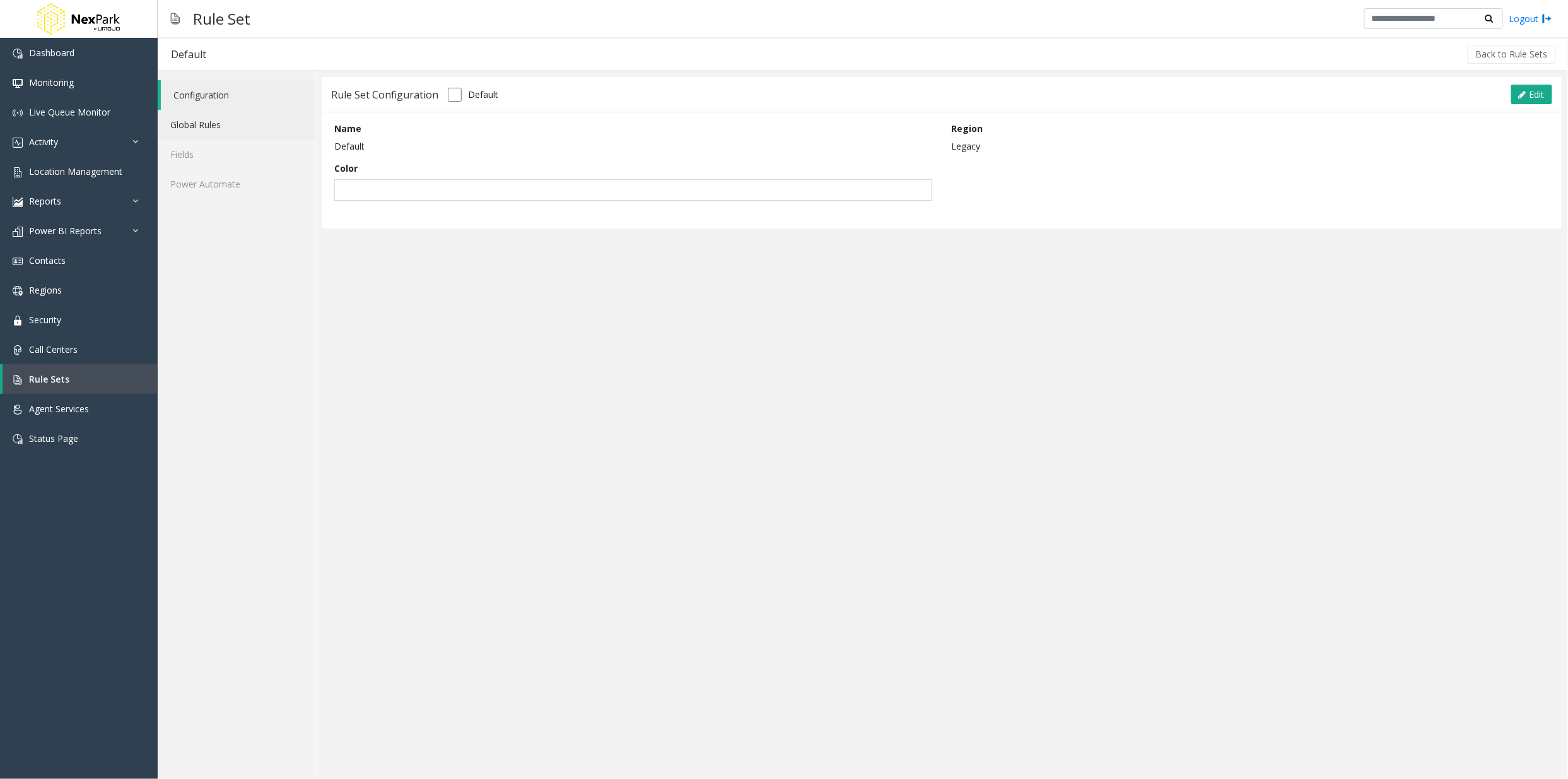
click at [193, 127] on link "Global Rules" at bounding box center [236, 125] width 157 height 30
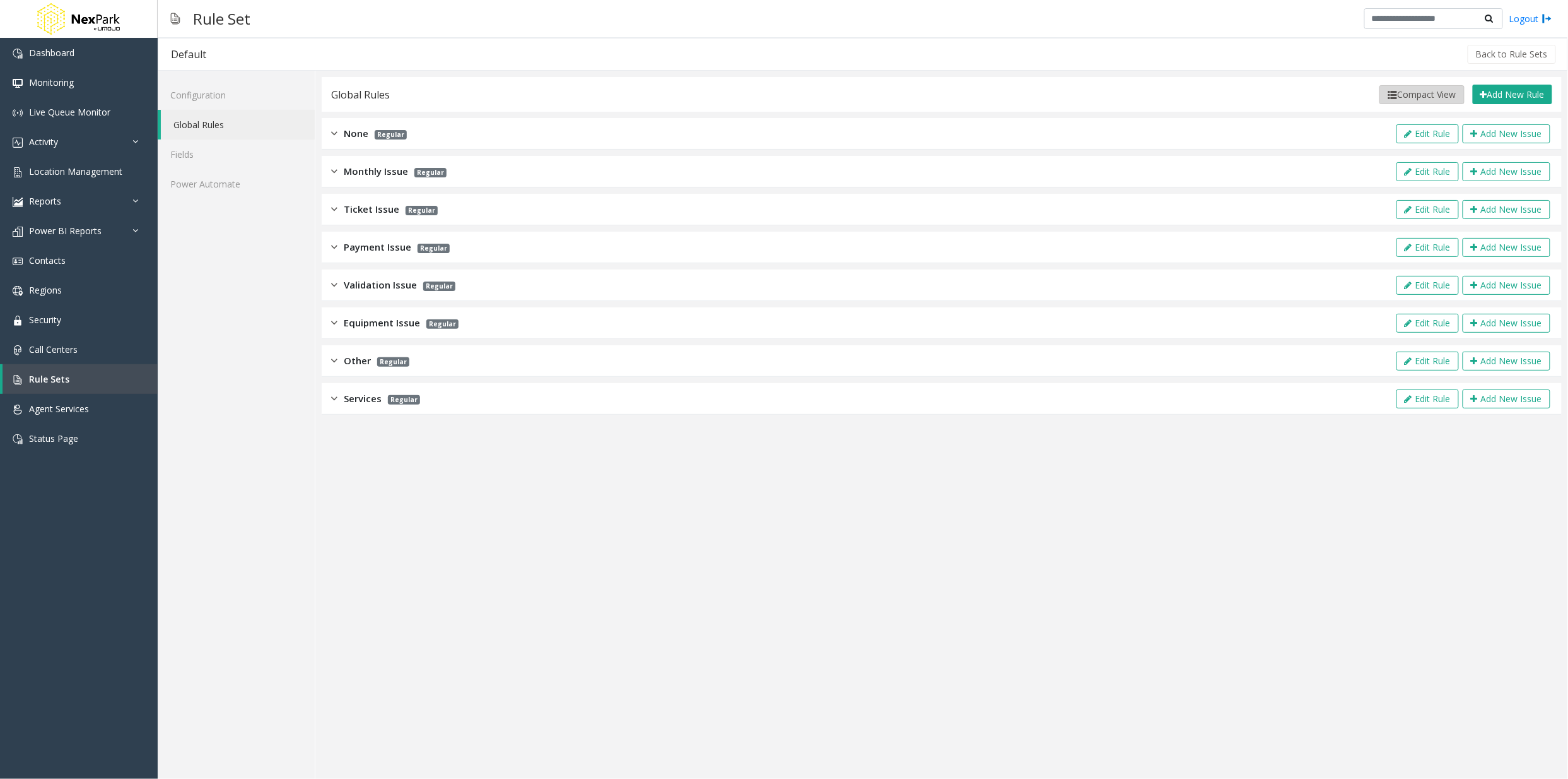
click at [1416, 96] on button "Compact View" at bounding box center [1422, 95] width 85 height 19
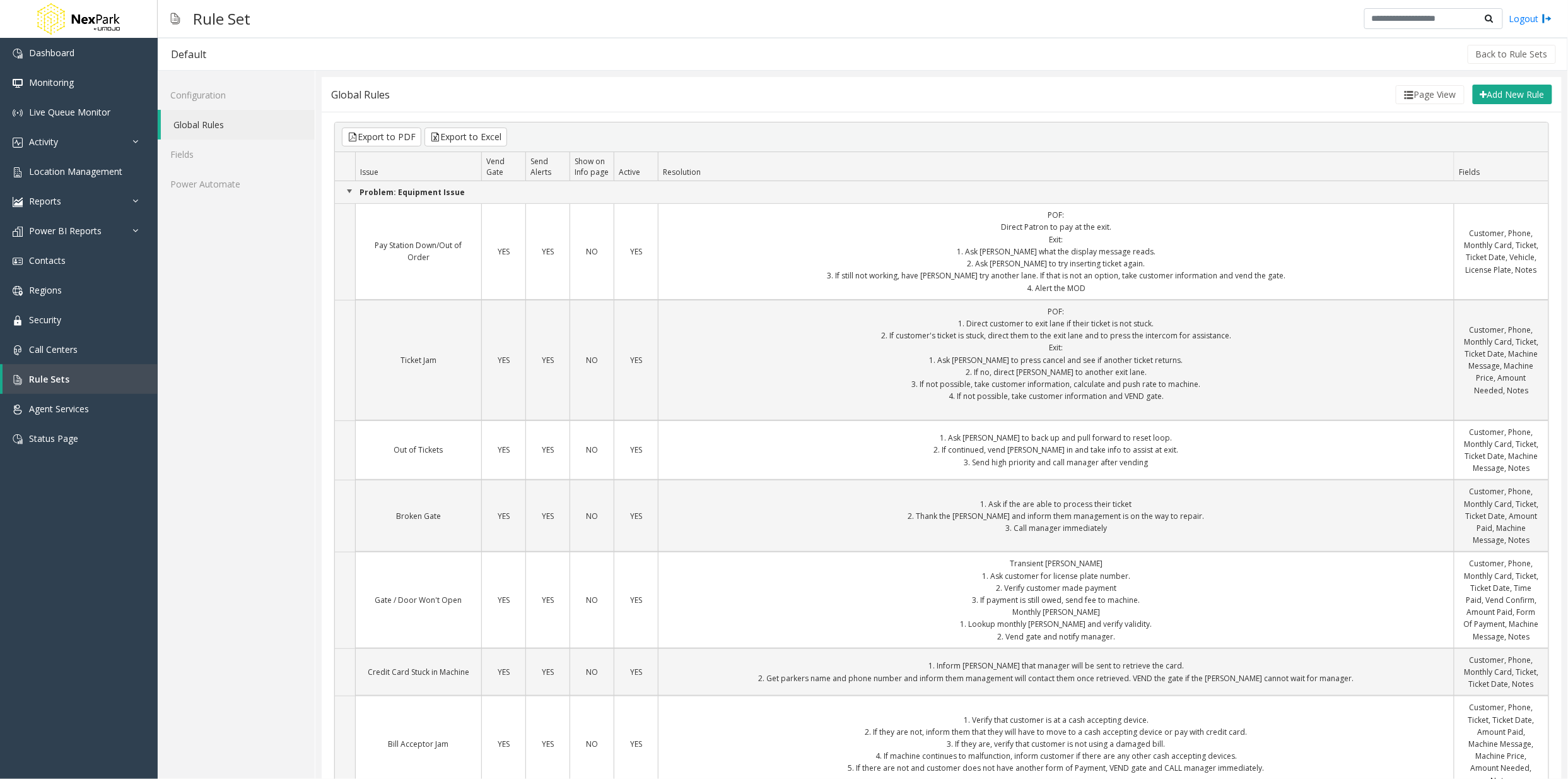
scroll to position [1389, 0]
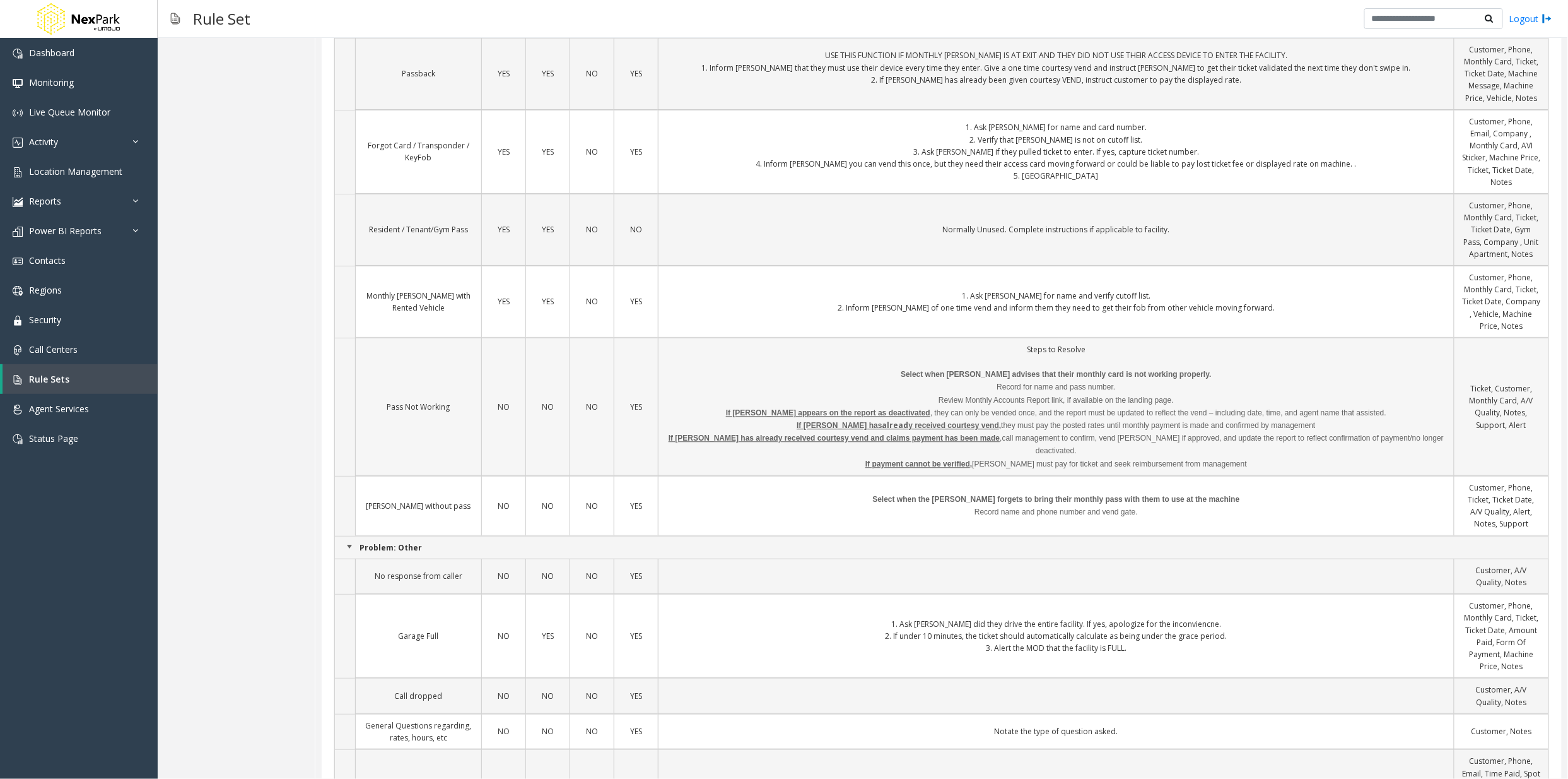
click at [420, 405] on td "Pass Not Working" at bounding box center [418, 406] width 126 height 138
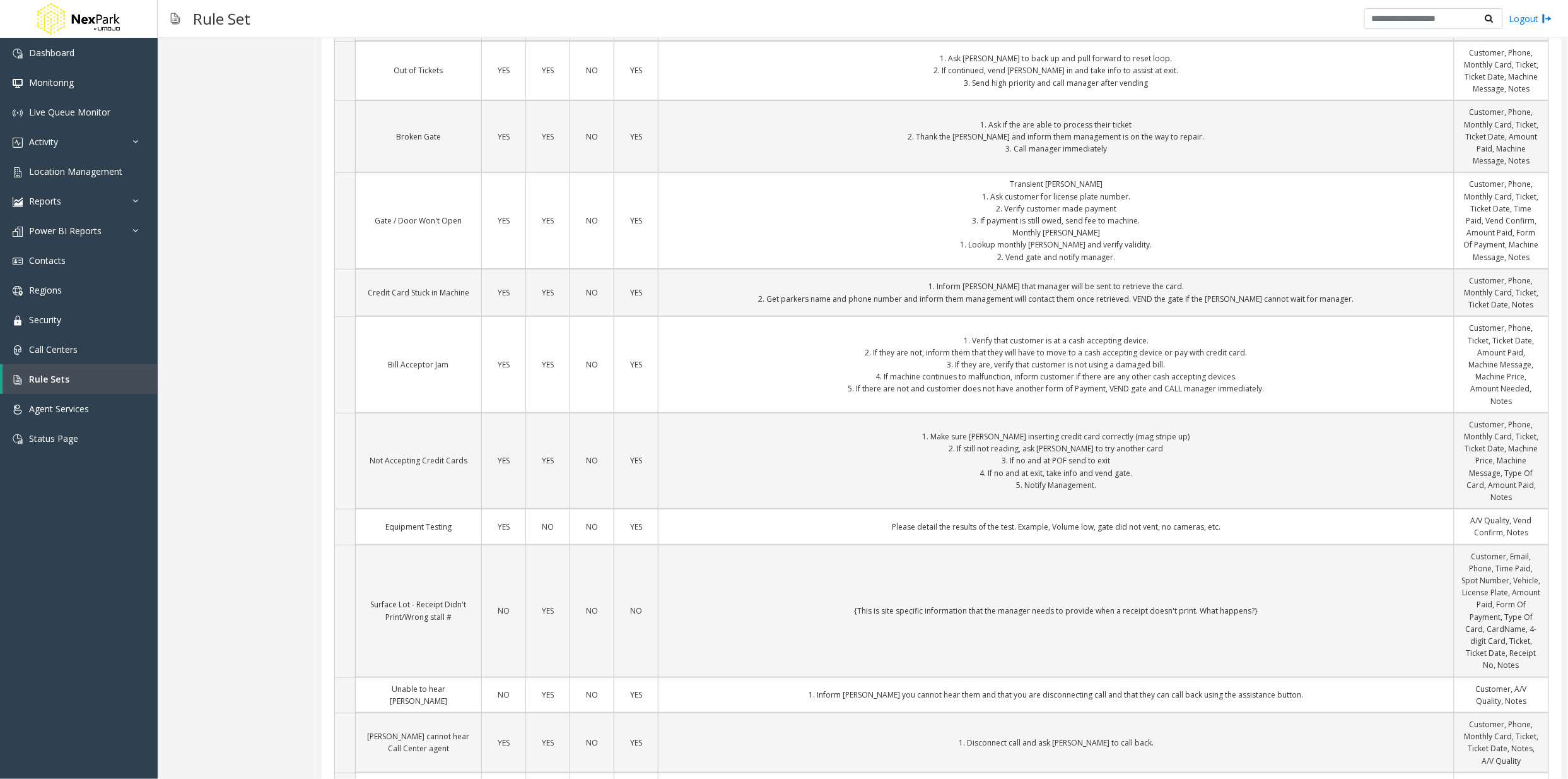
scroll to position [0, 0]
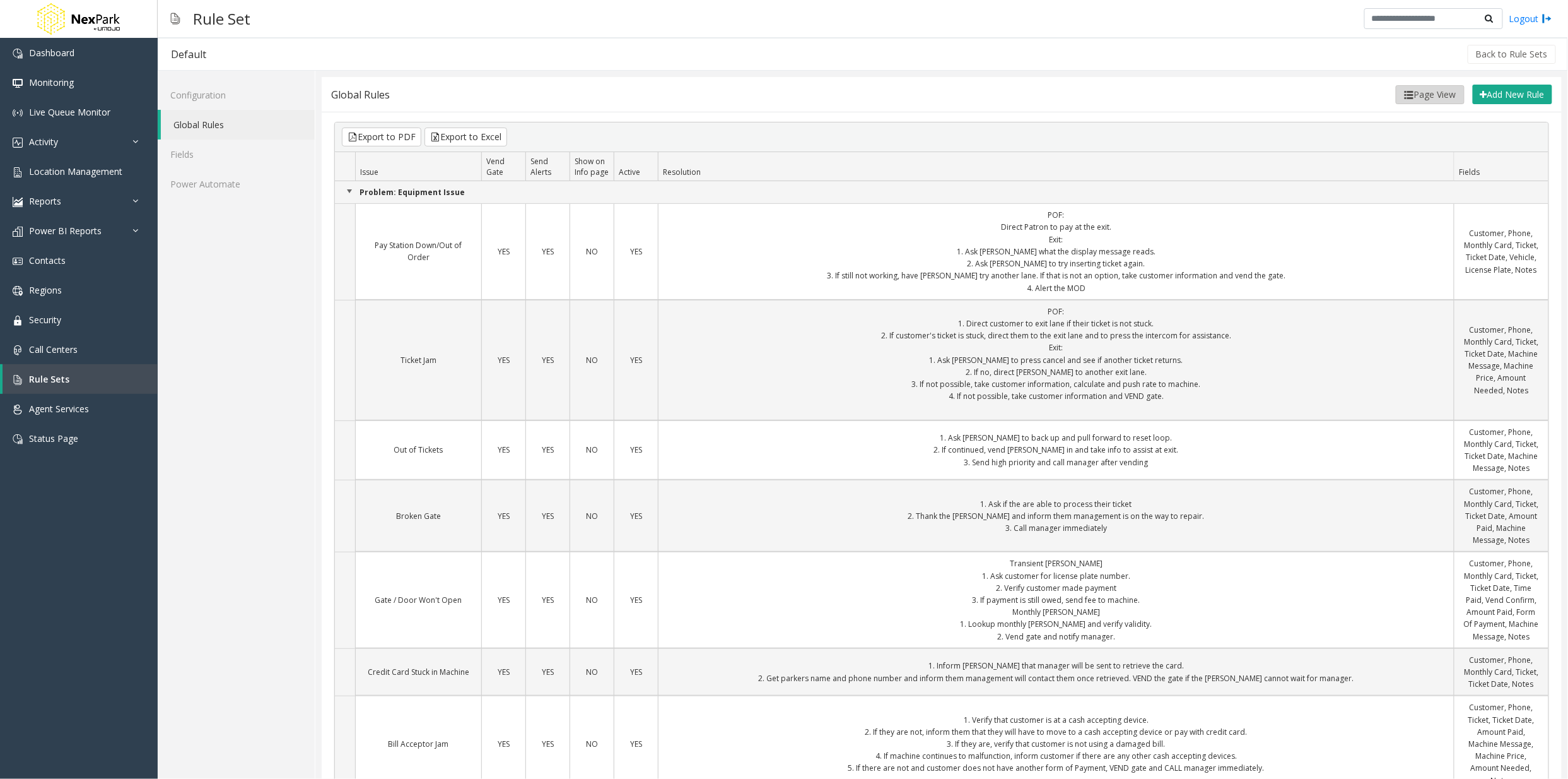
click at [1426, 89] on button "Page View" at bounding box center [1430, 95] width 69 height 19
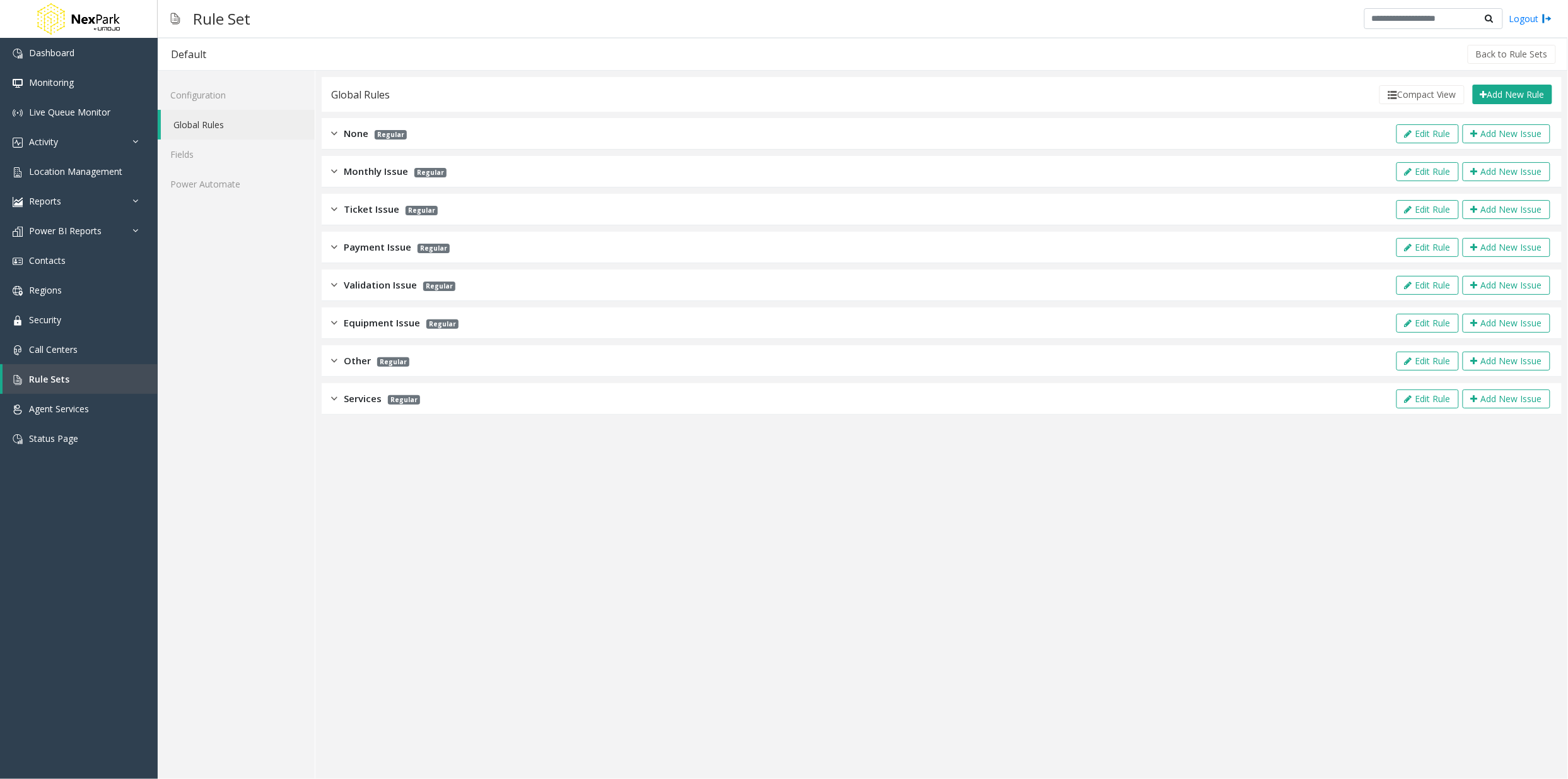
click at [359, 173] on span "Monthly Issue" at bounding box center [375, 171] width 65 height 15
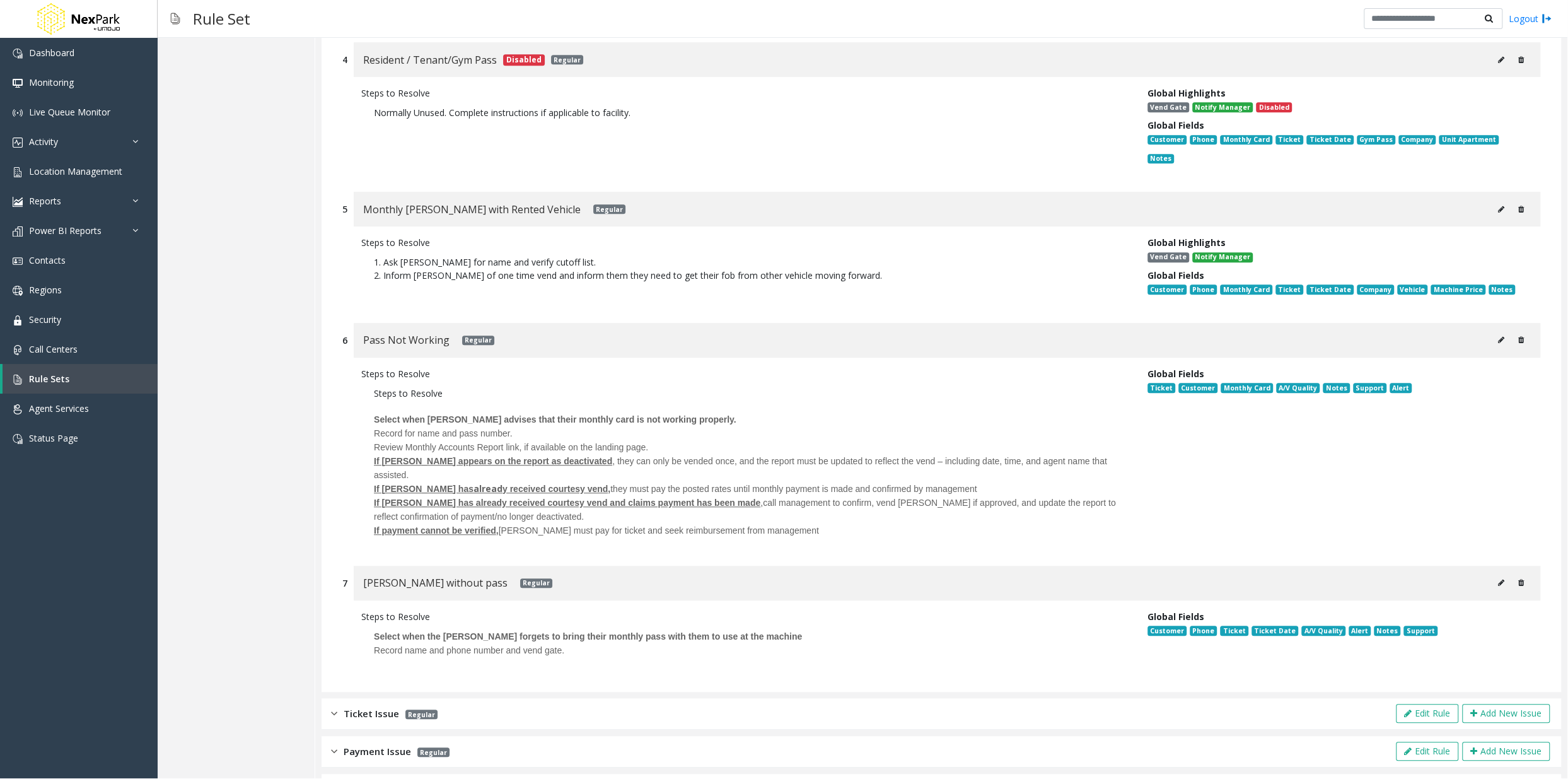
scroll to position [673, 0]
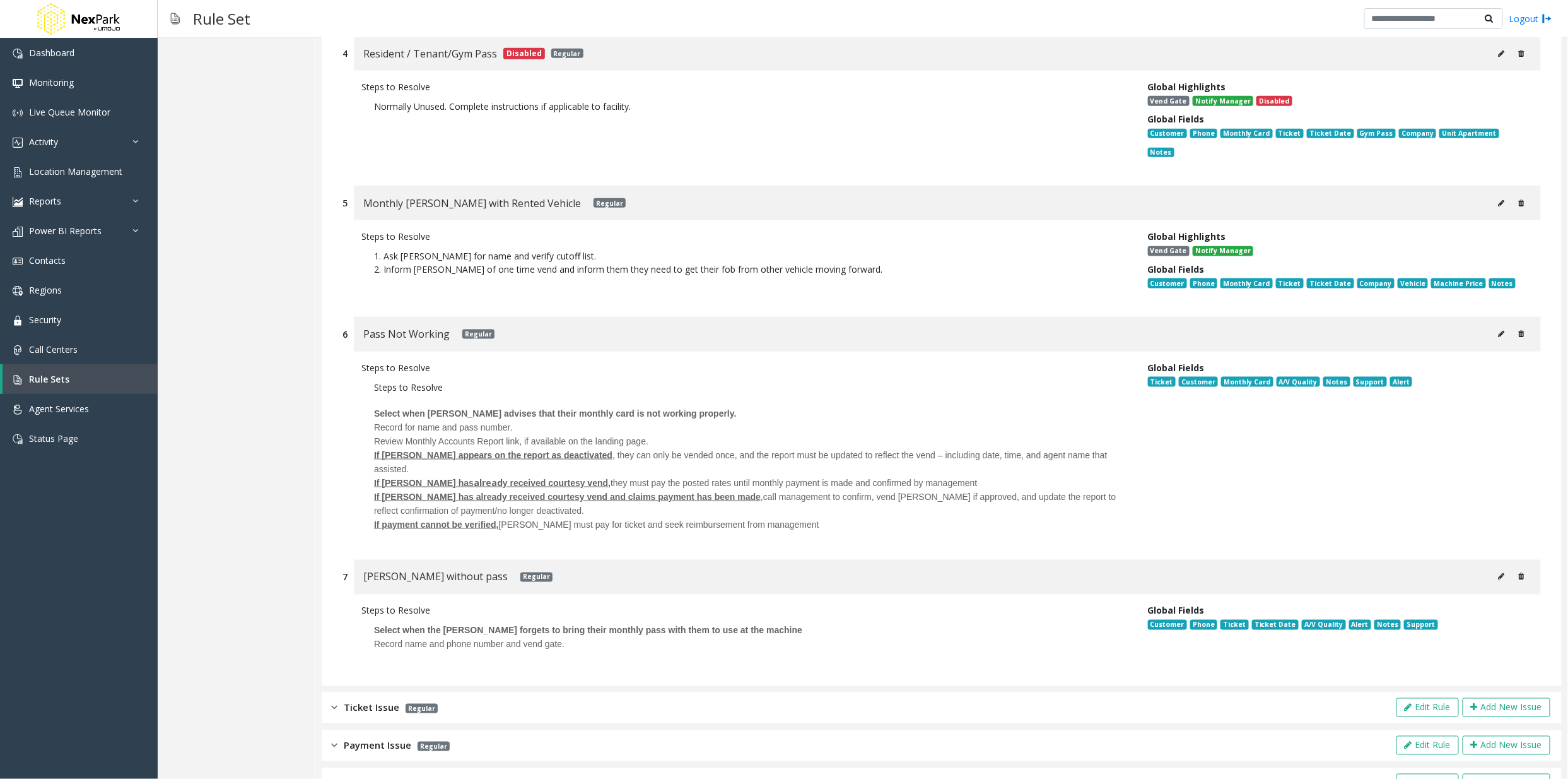
click at [420, 325] on span "Pass Not Working" at bounding box center [406, 334] width 86 height 16
click at [1498, 330] on icon at bounding box center [1501, 334] width 6 height 7
type input "**********"
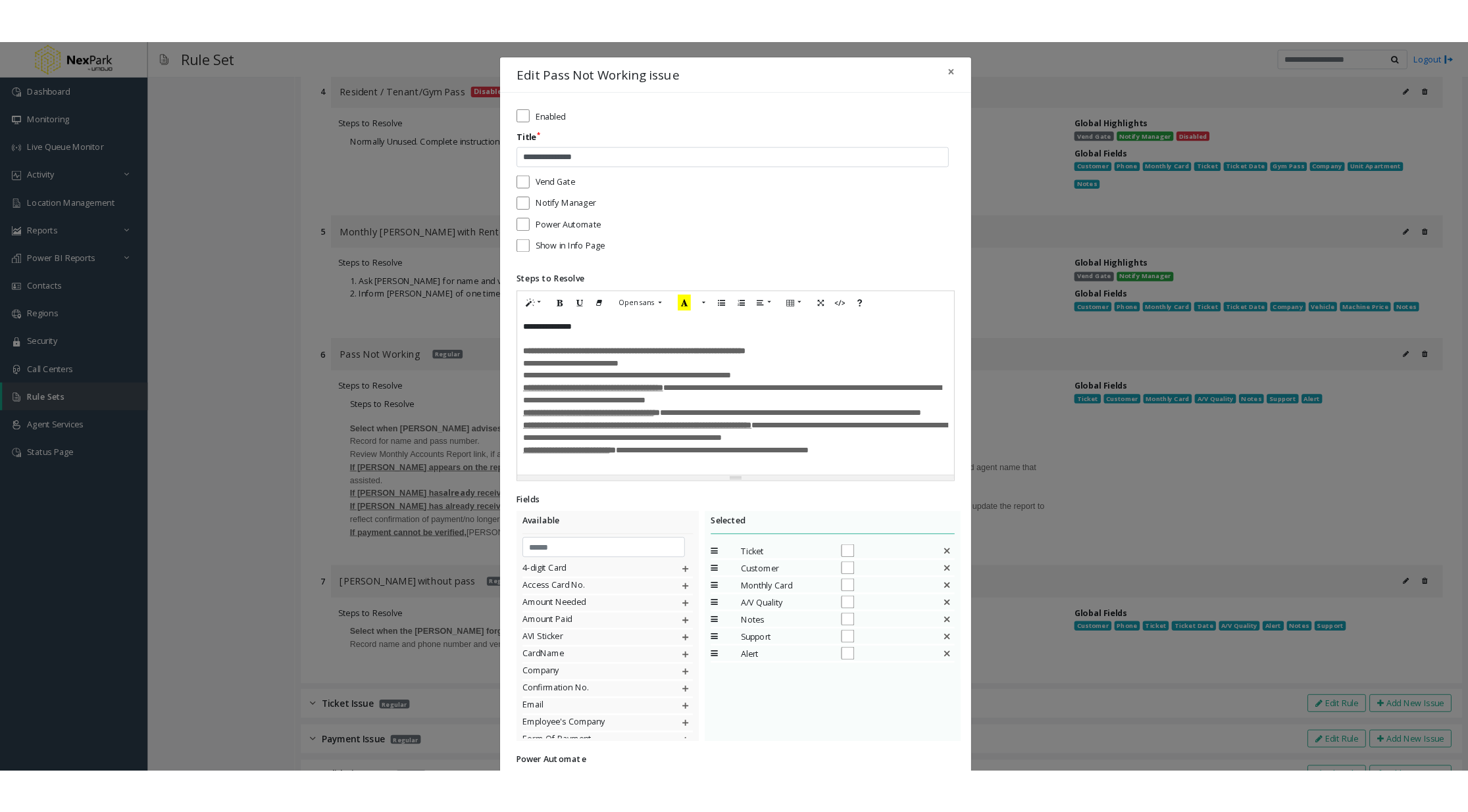
scroll to position [715, 0]
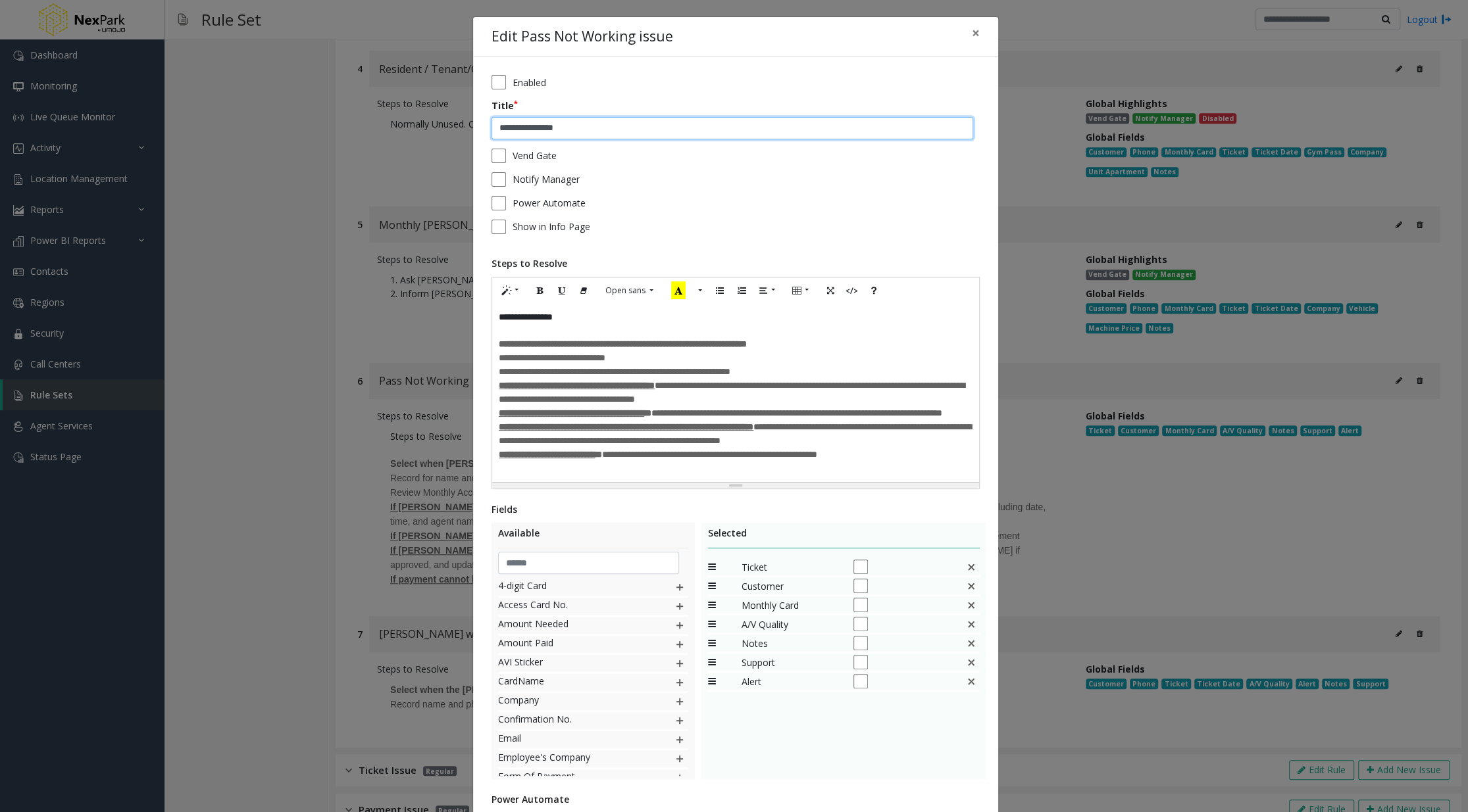
drag, startPoint x: 595, startPoint y: 125, endPoint x: 483, endPoint y: 121, distance: 112.1
click at [483, 121] on div "**********" at bounding box center [735, 519] width 525 height 925
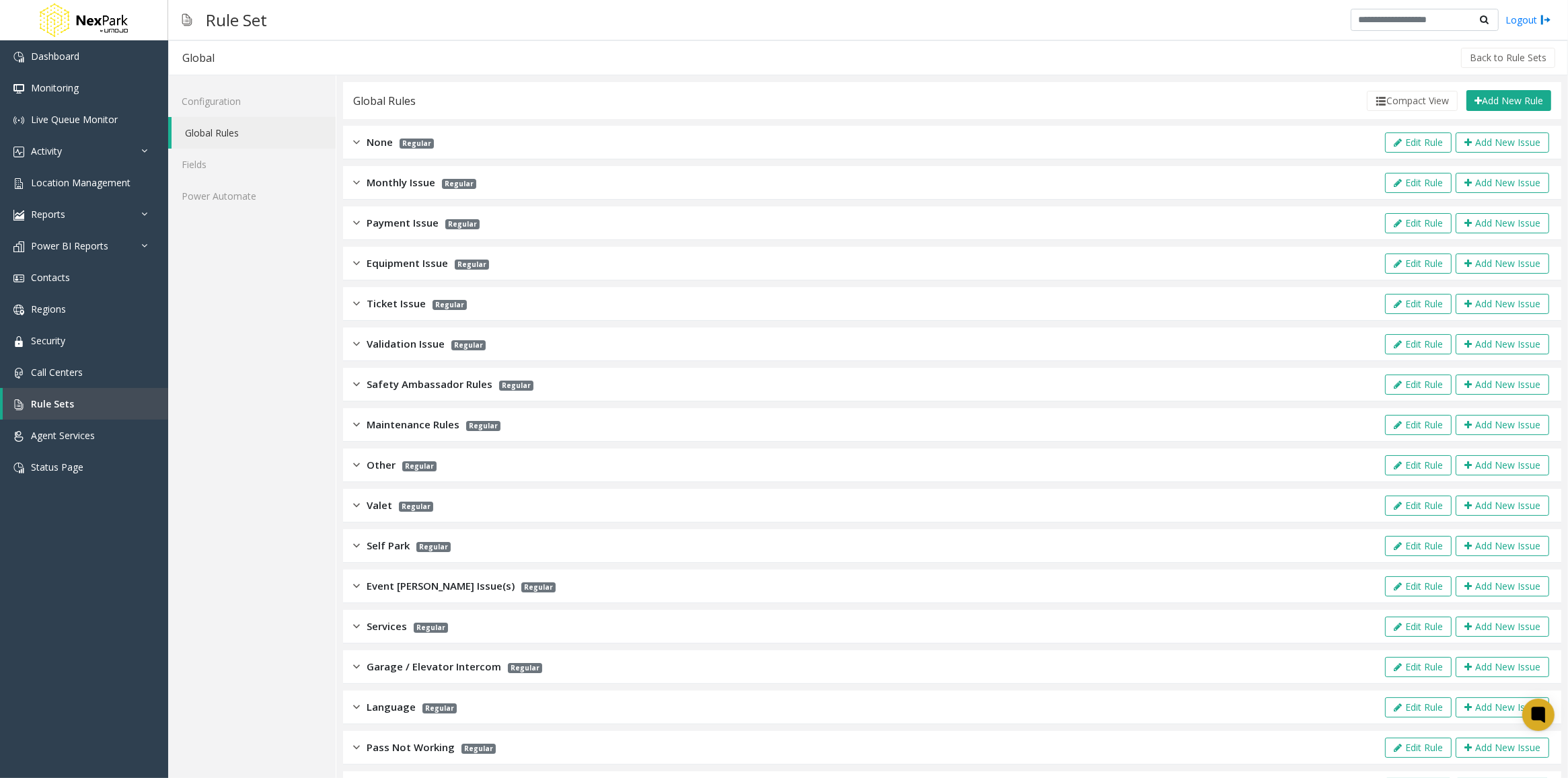
click at [358, 745] on img at bounding box center [356, 748] width 7 height 16
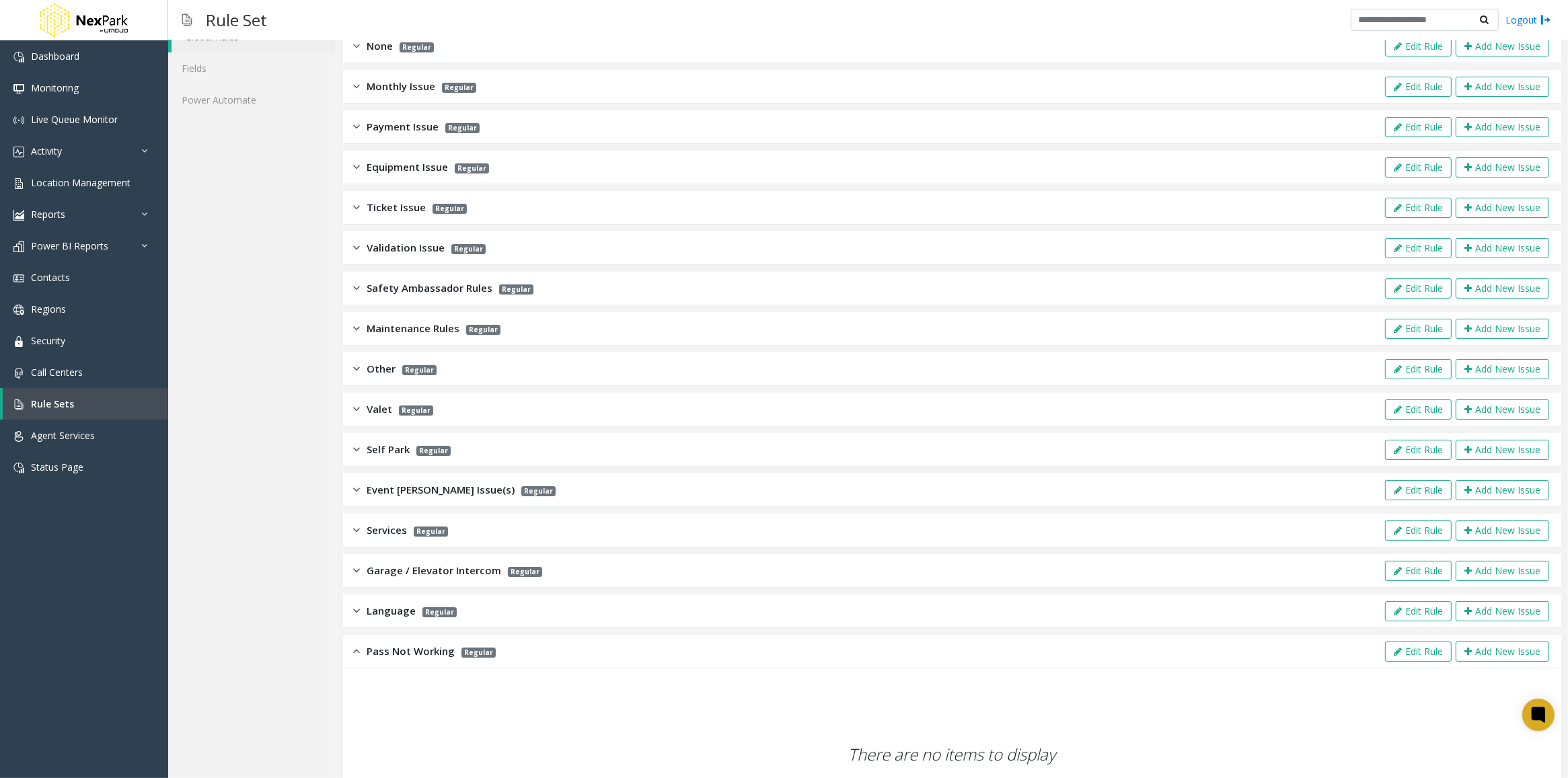
scroll to position [223, 0]
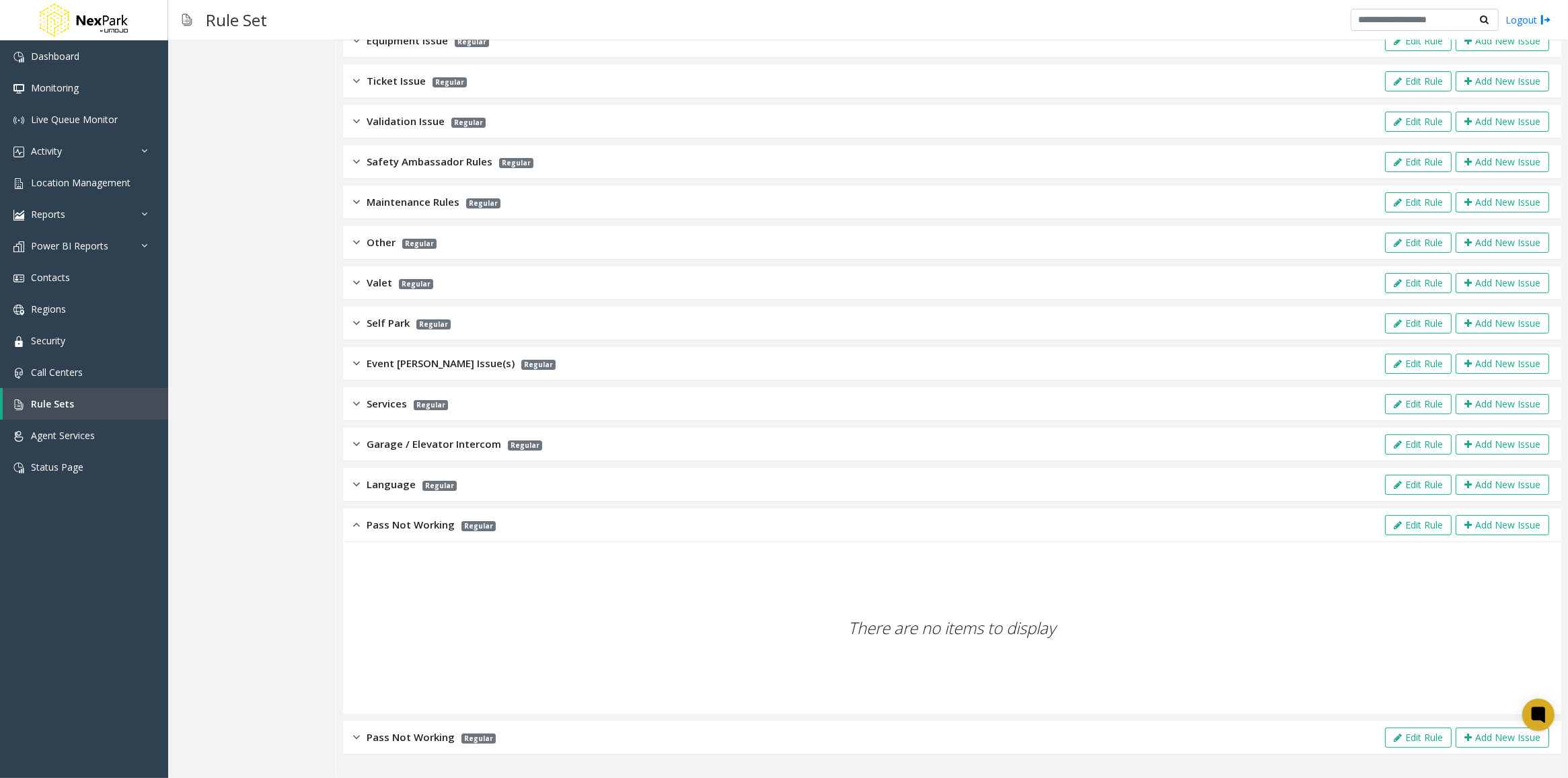
click at [355, 522] on img at bounding box center [356, 525] width 7 height 16
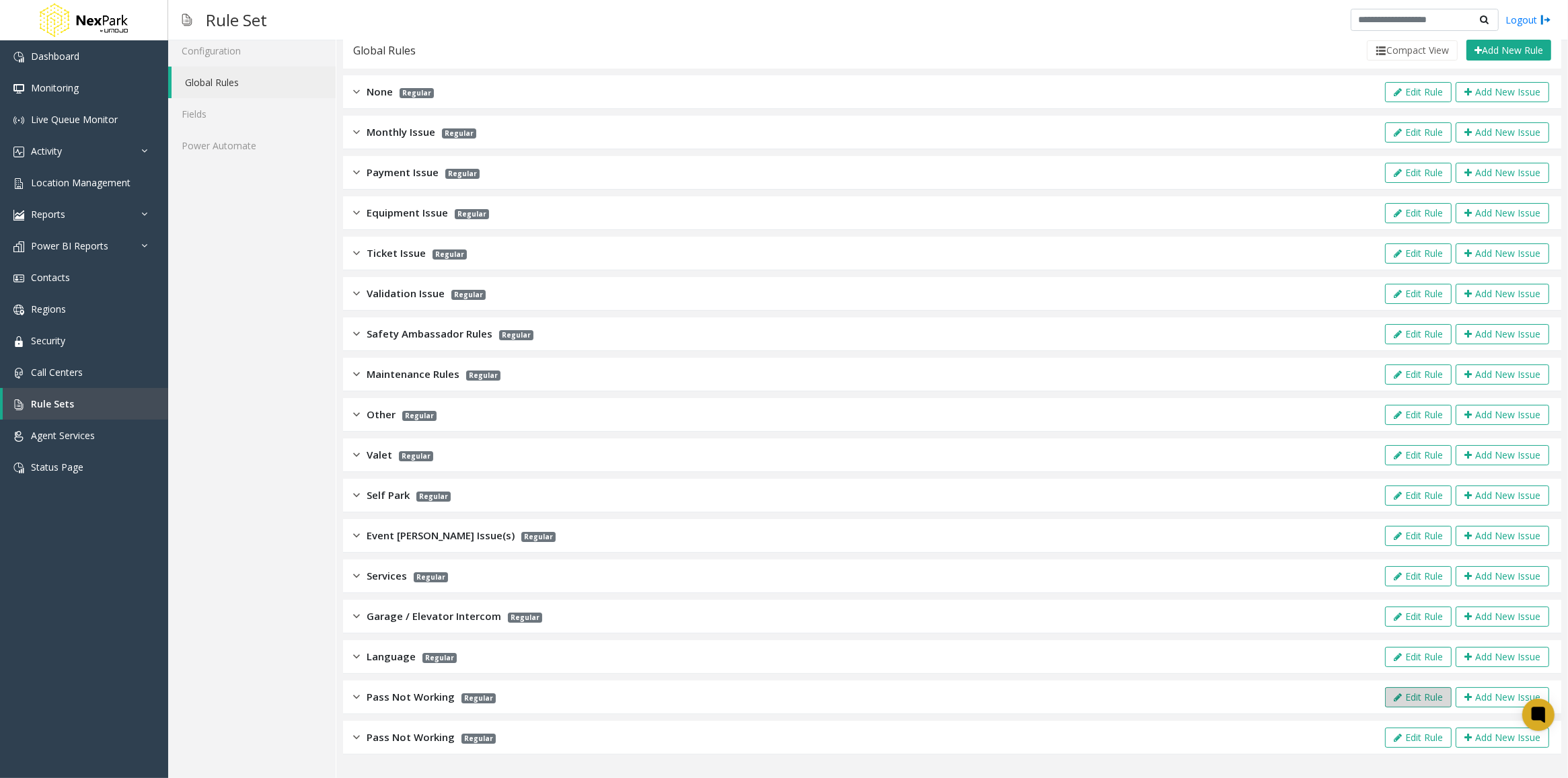
click at [1396, 697] on button "Edit Rule" at bounding box center [1418, 697] width 67 height 20
type input "**********"
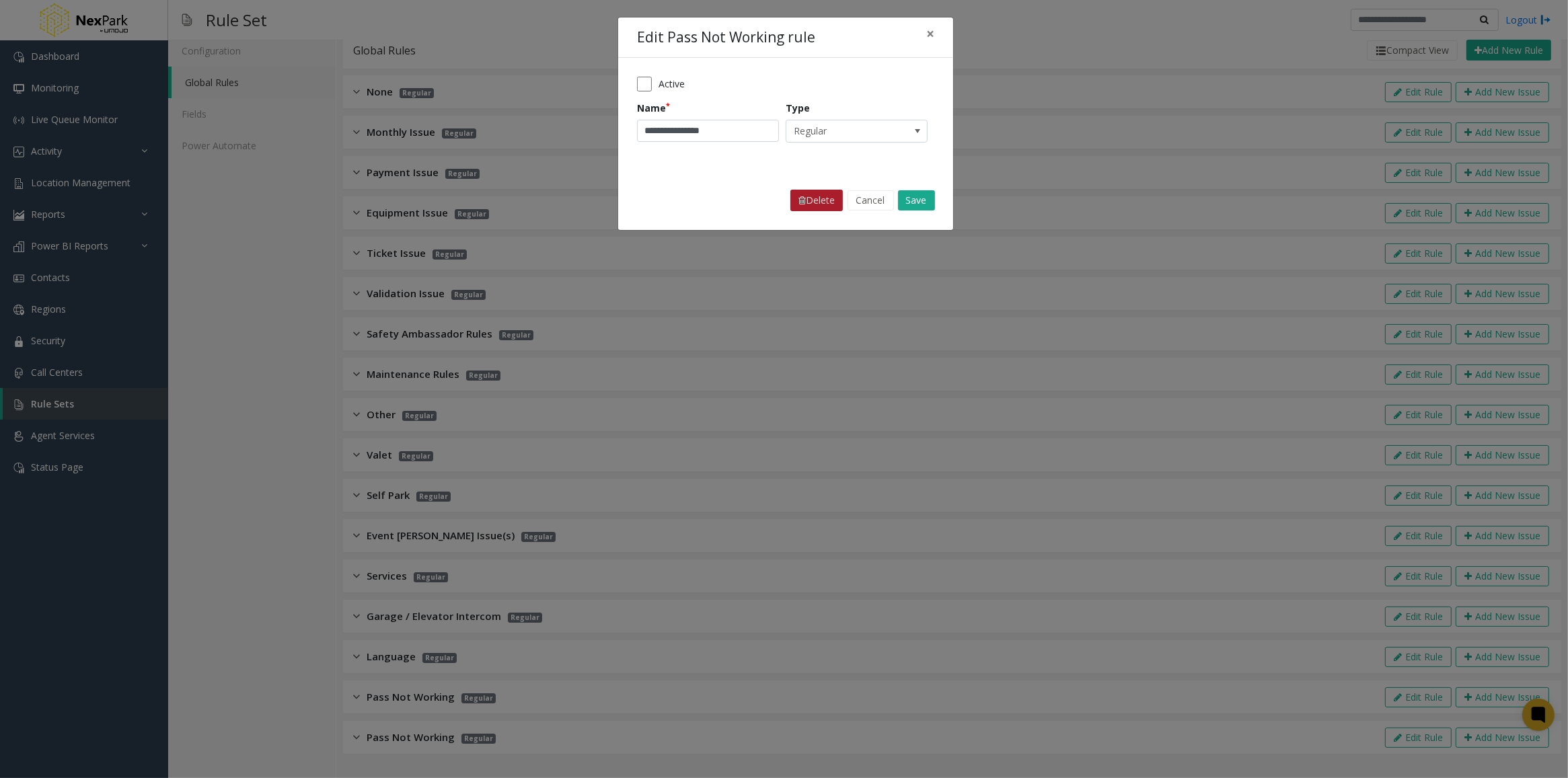
click at [815, 202] on button "Delete" at bounding box center [817, 201] width 52 height 21
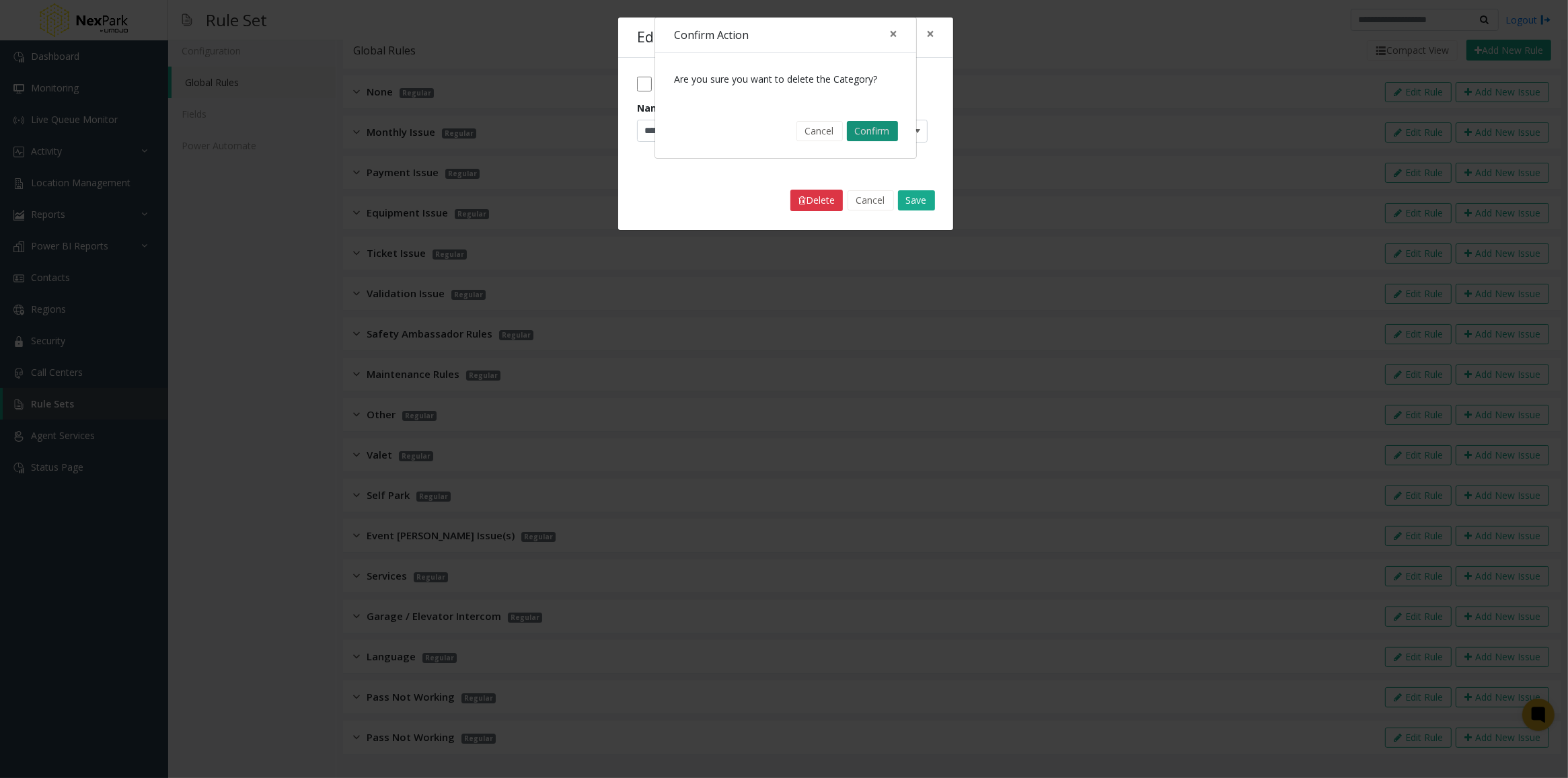
click at [881, 136] on button "Confirm" at bounding box center [872, 131] width 51 height 20
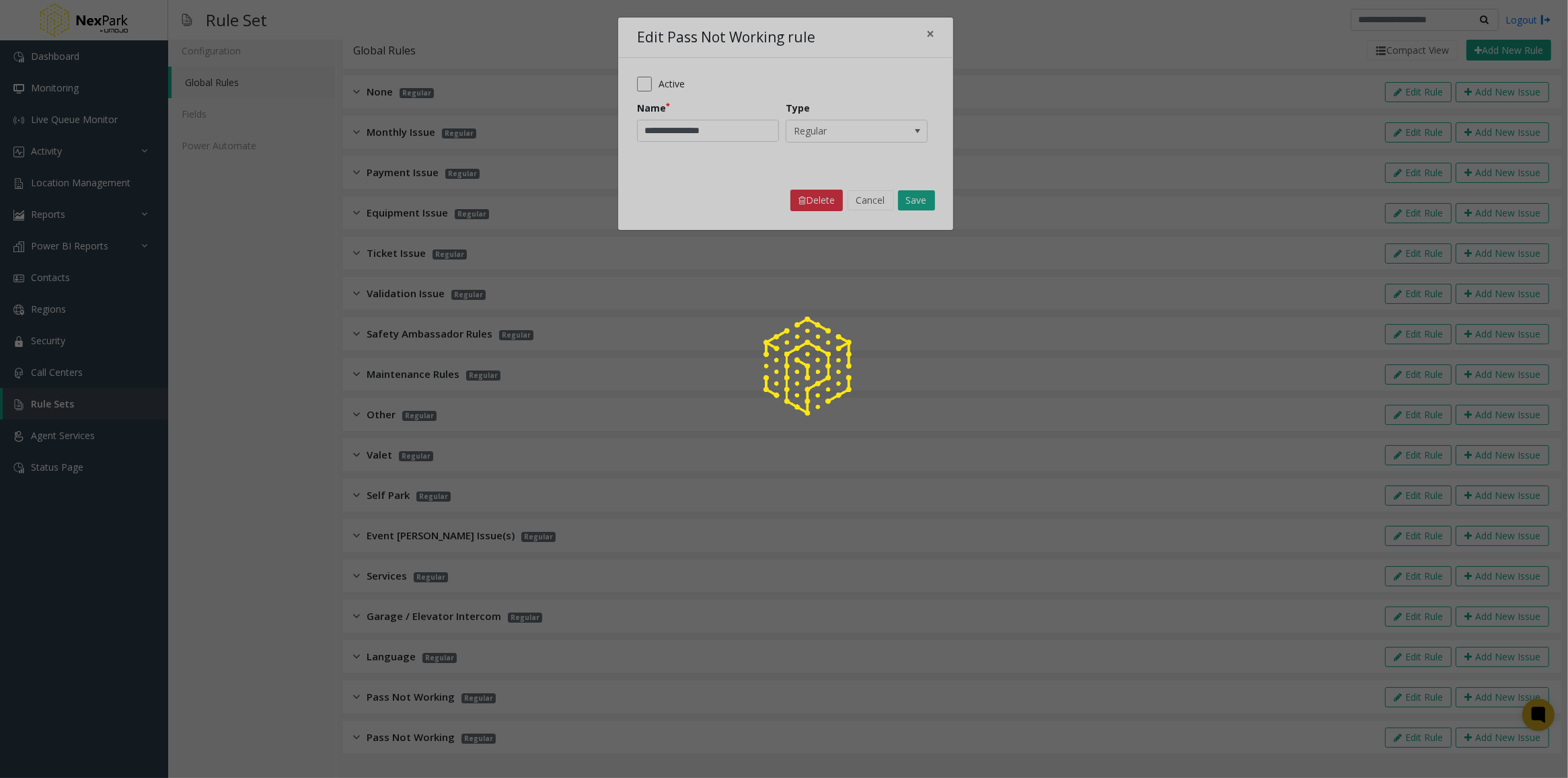
scroll to position [10, 0]
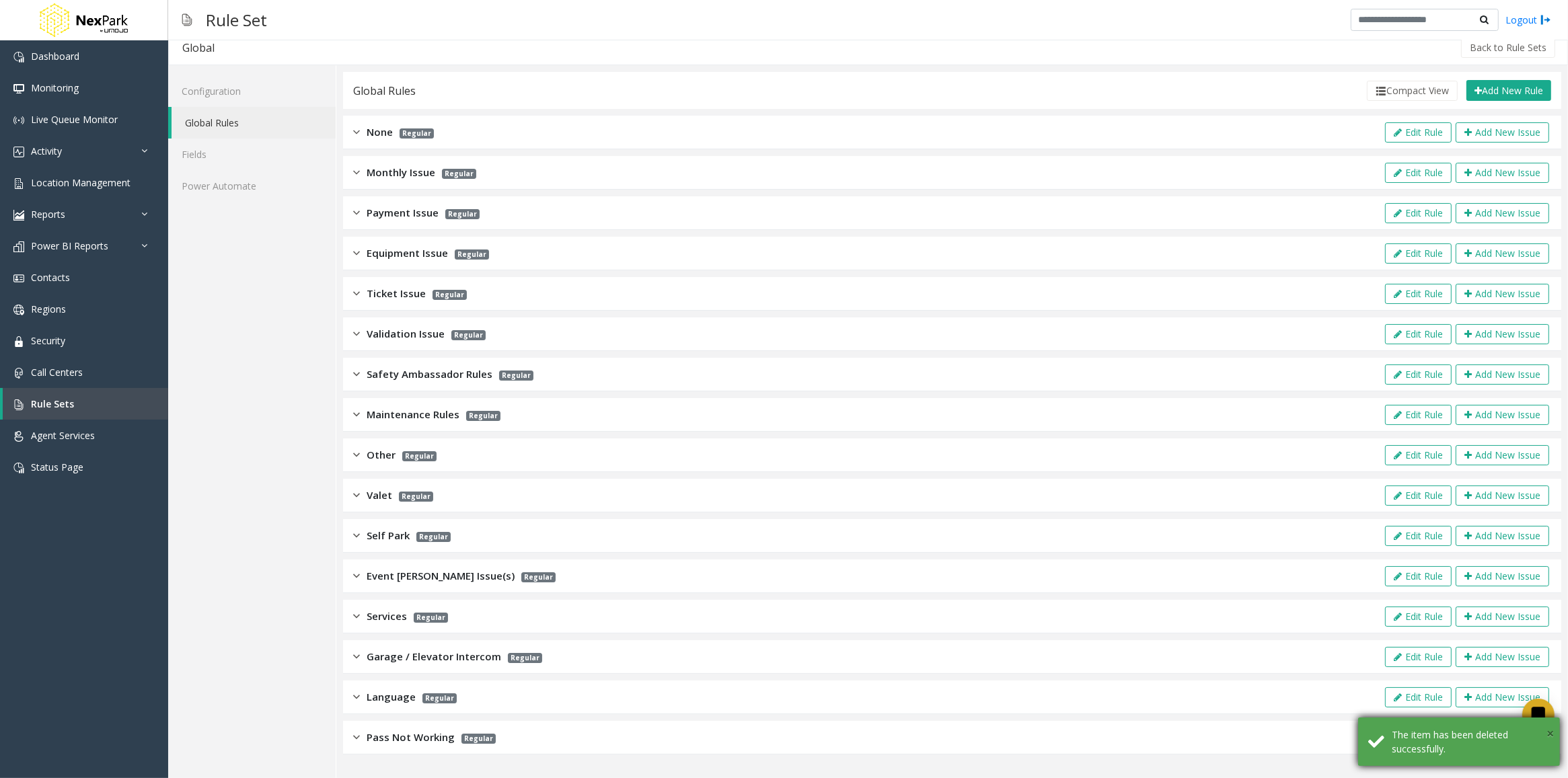
click at [1550, 731] on span "×" at bounding box center [1551, 733] width 8 height 18
click at [1406, 743] on button "Edit Rule" at bounding box center [1418, 737] width 67 height 20
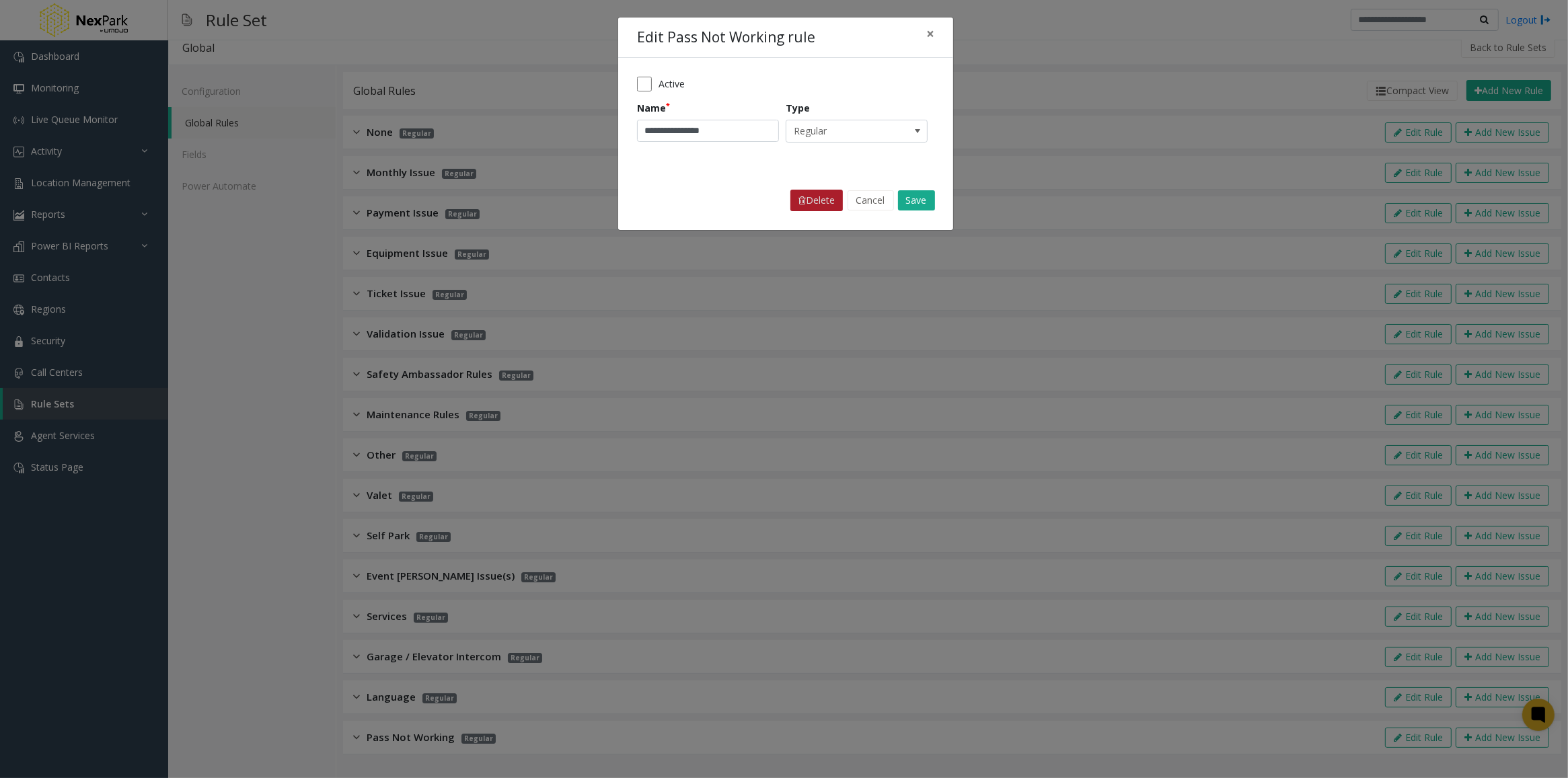
click at [808, 196] on button "Delete" at bounding box center [817, 201] width 52 height 21
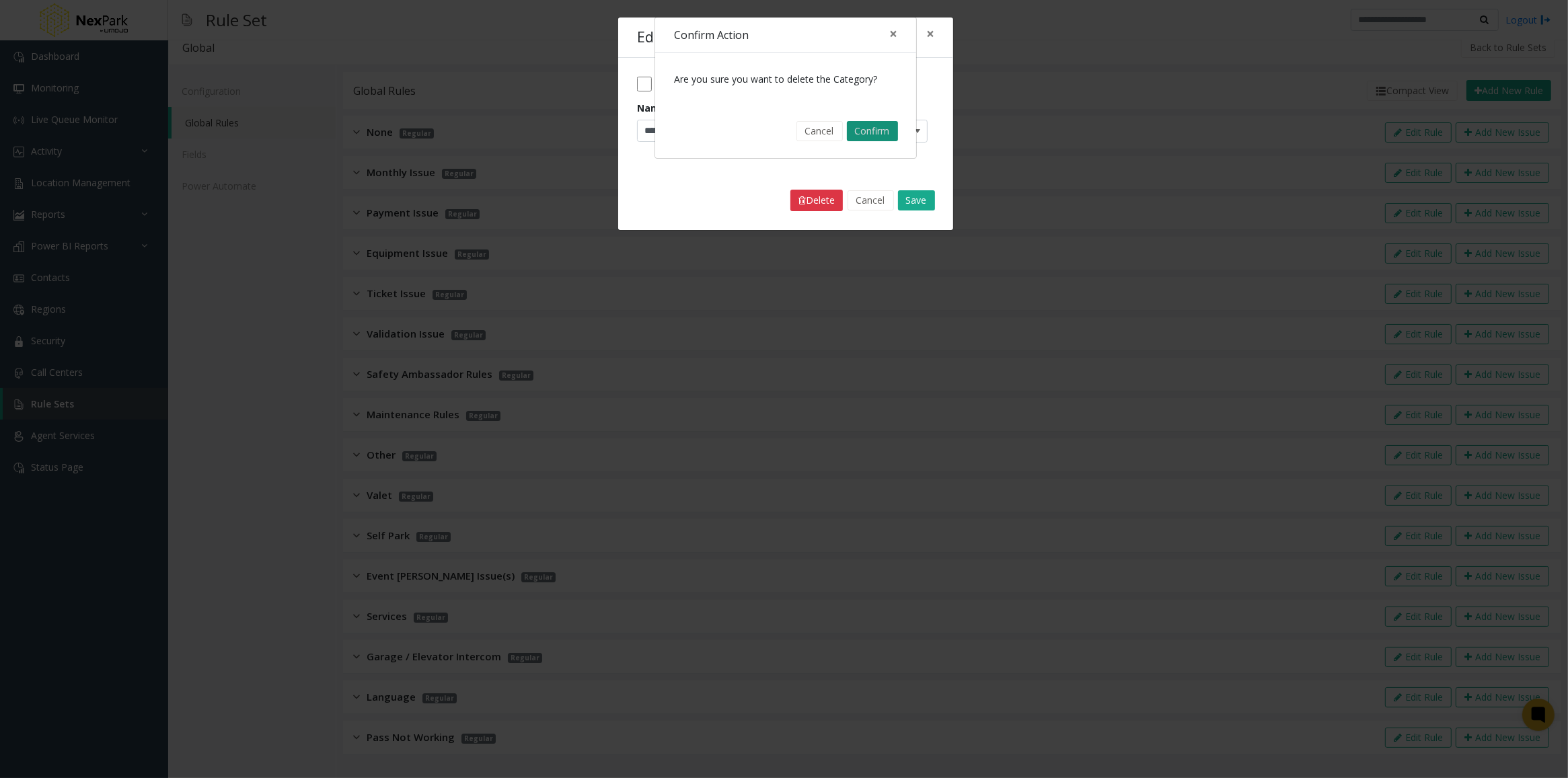
click at [879, 130] on button "Confirm" at bounding box center [872, 131] width 51 height 20
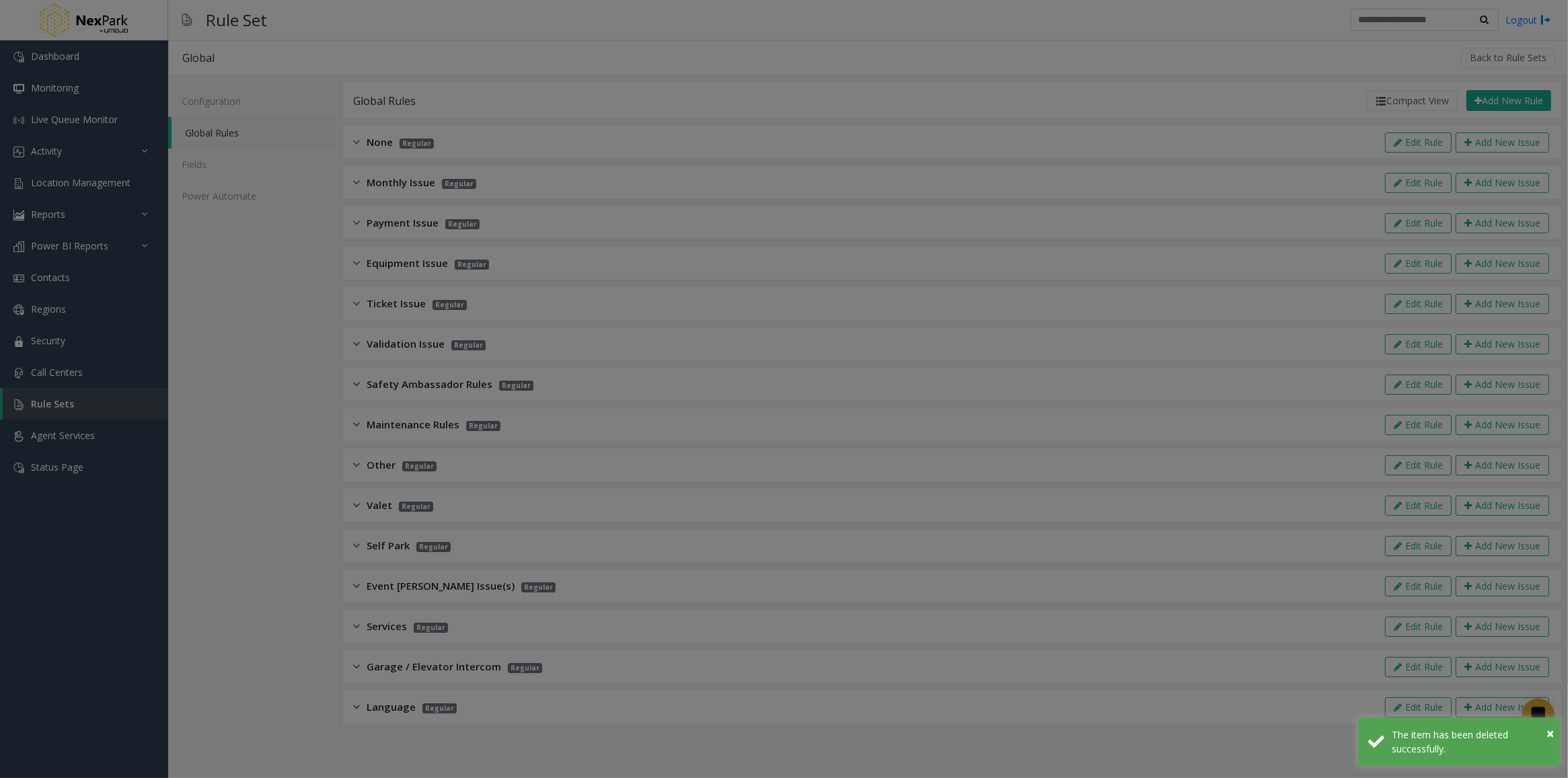
scroll to position [0, 0]
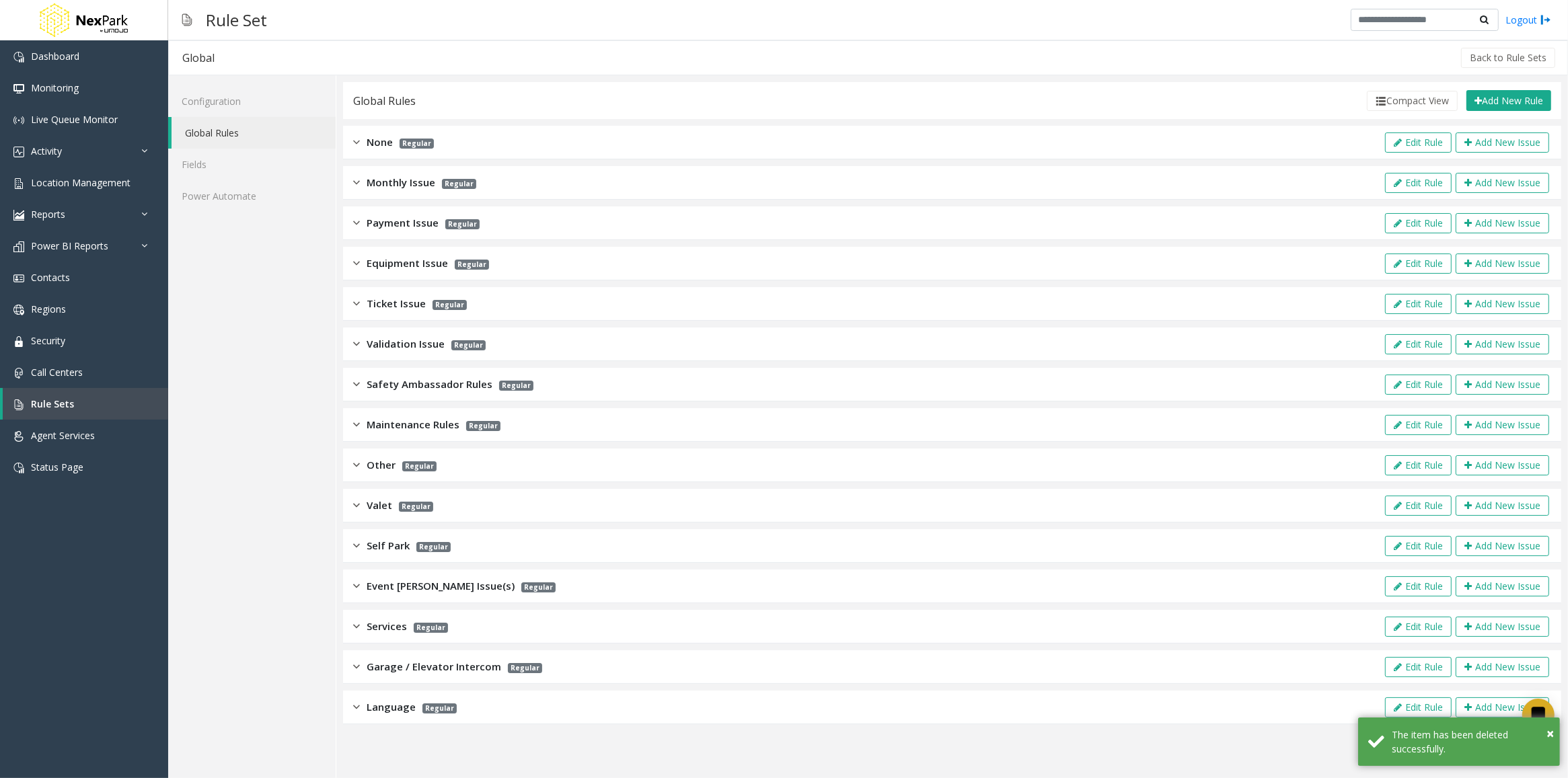
click at [373, 182] on span "Monthly Issue" at bounding box center [400, 182] width 69 height 16
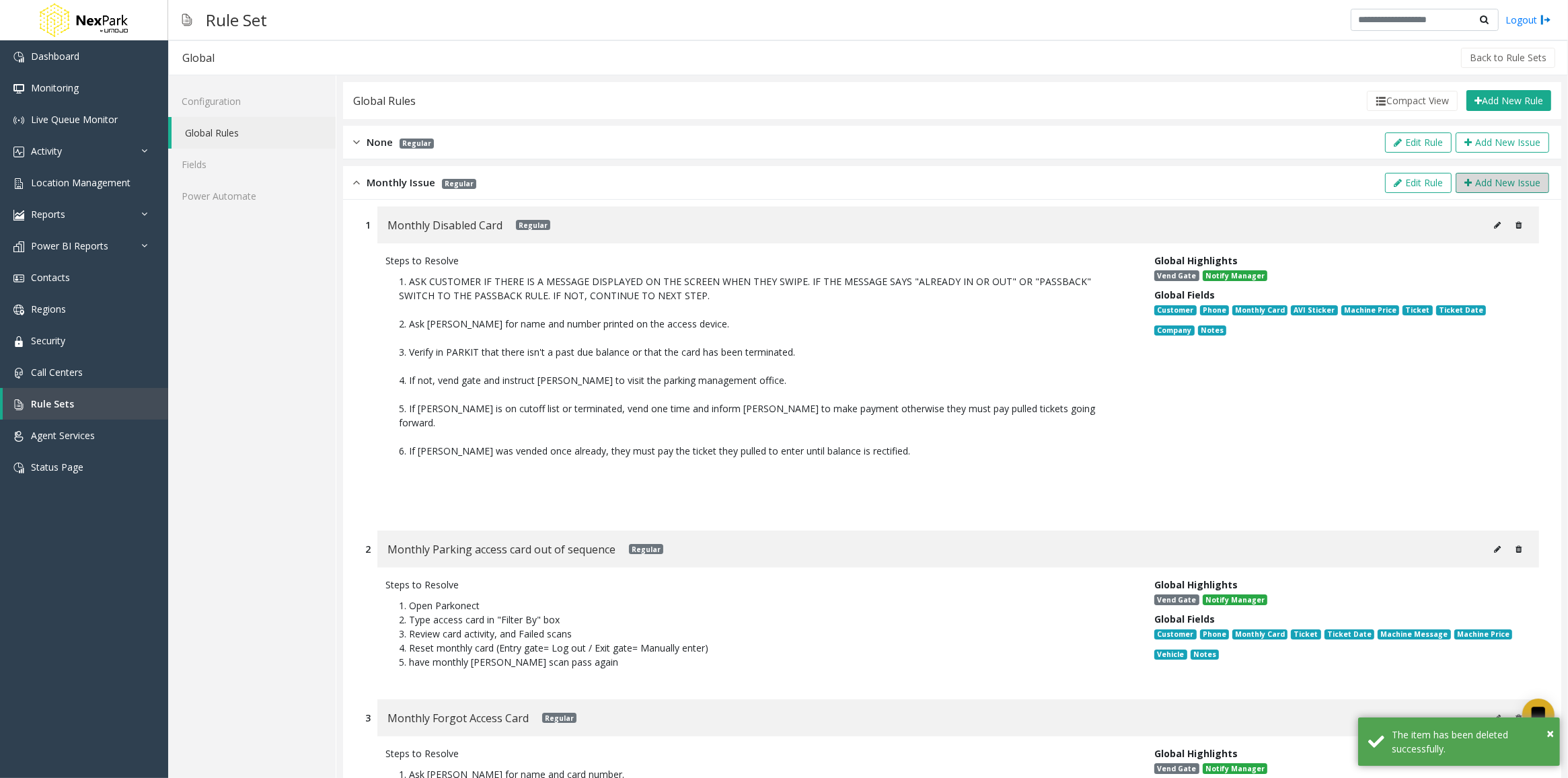
click at [1464, 182] on icon at bounding box center [1468, 183] width 8 height 10
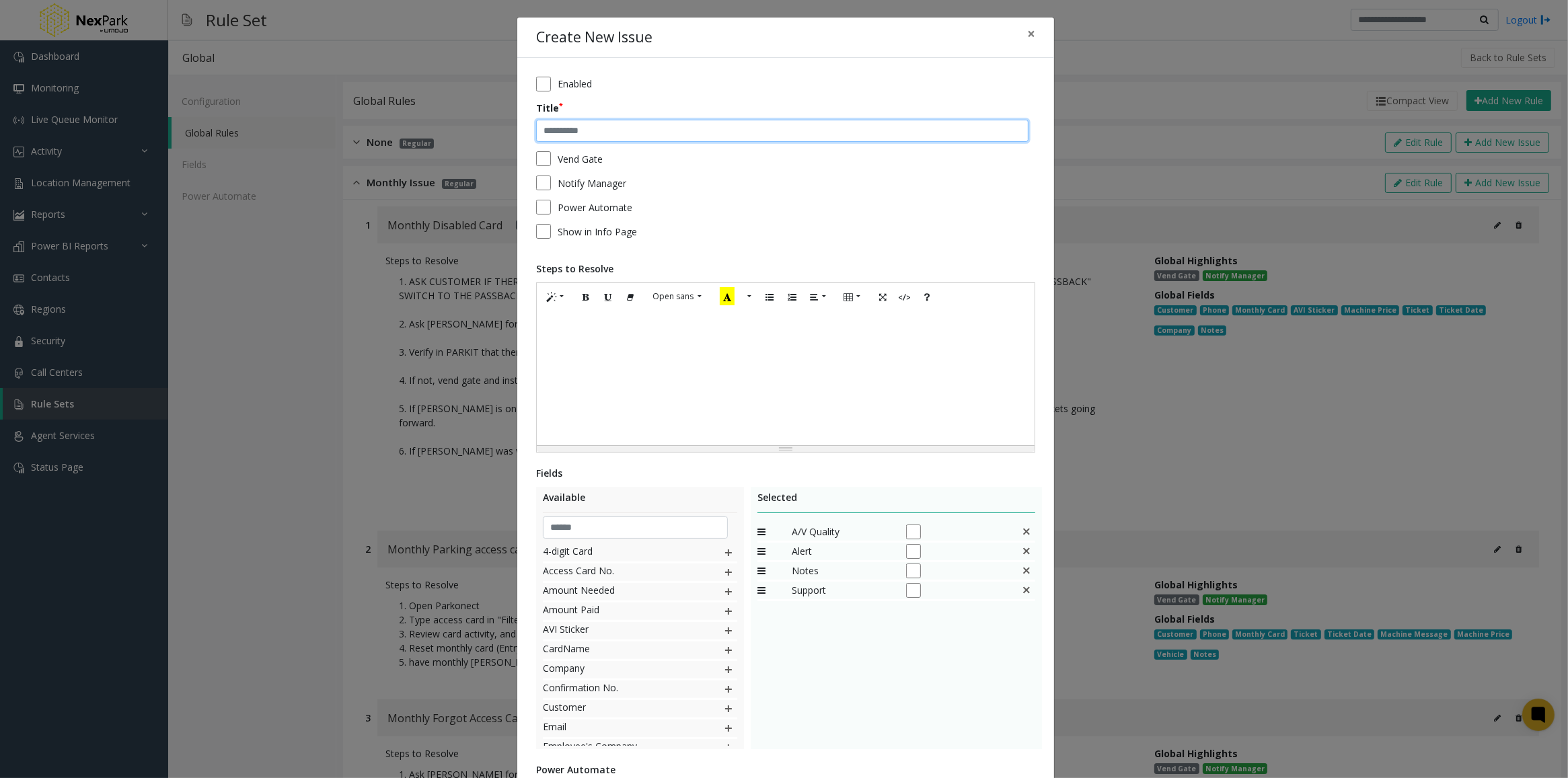
click at [630, 129] on input "text" at bounding box center [782, 132] width 492 height 23
paste input "**********"
drag, startPoint x: 537, startPoint y: 133, endPoint x: 517, endPoint y: 132, distance: 20.0
click at [517, 132] on div "**********" at bounding box center [786, 473] width 537 height 830
type input "**********"
